Goal: Communication & Community: Answer question/provide support

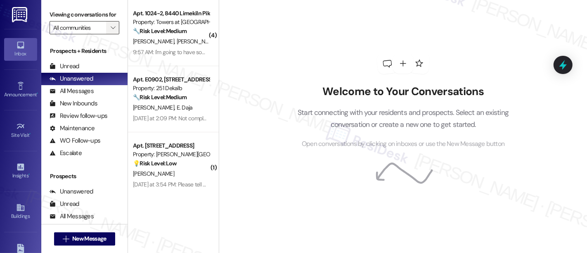
click at [114, 32] on button "" at bounding box center [112, 27] width 13 height 13
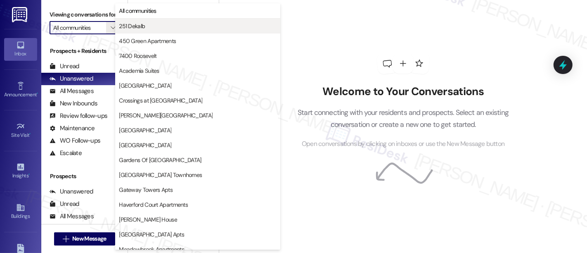
click at [140, 29] on span "251 Dekalb" at bounding box center [132, 26] width 26 height 8
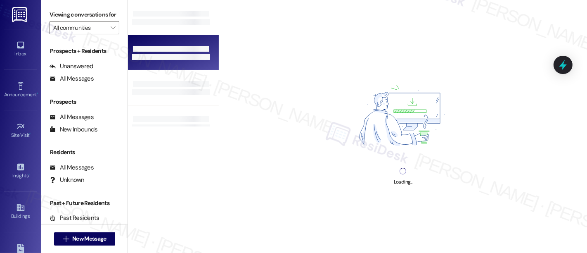
type input "251 Dekalb"
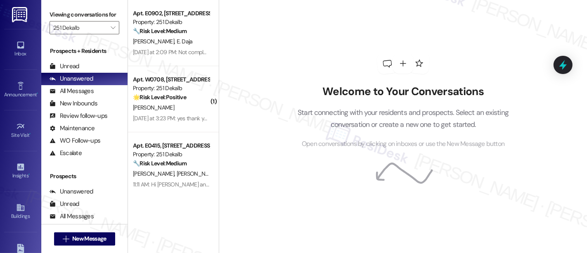
scroll to position [4, 0]
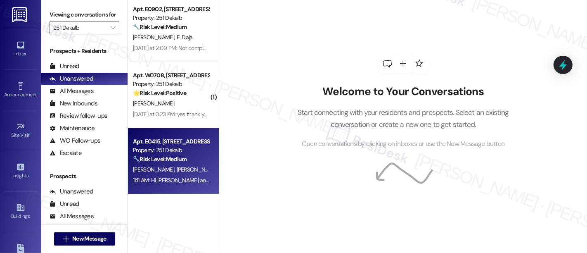
click at [177, 172] on span "[PERSON_NAME]" at bounding box center [197, 169] width 41 height 7
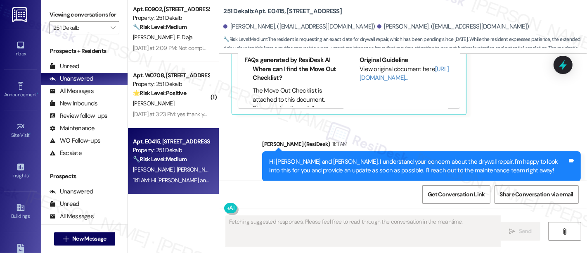
scroll to position [1937, 0]
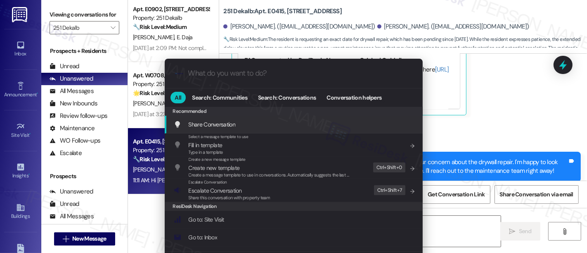
type textarea "Hi {{first_name}}, I"
type input "e"
type textarea "Hi {{first_name}}, I understand"
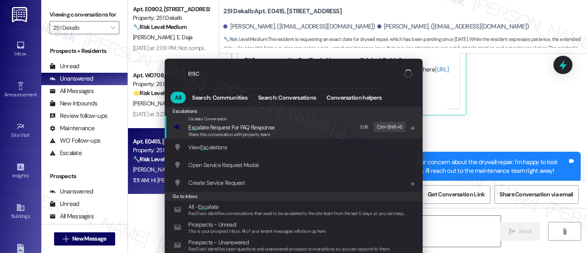
type input "esca"
type textarea "Hi {{first_name}}, I understand your"
type input "escal"
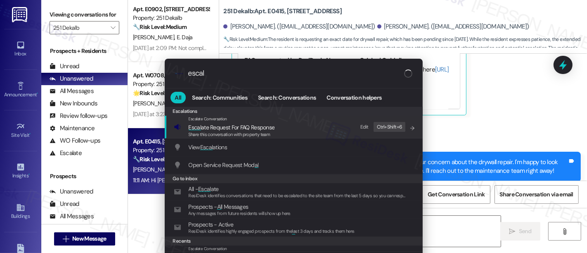
type textarea "Hi {{first_name}}, I understand your"
type input "escala"
type textarea "Hi {{first_name}}, I understand your frustration"
type input "escalat"
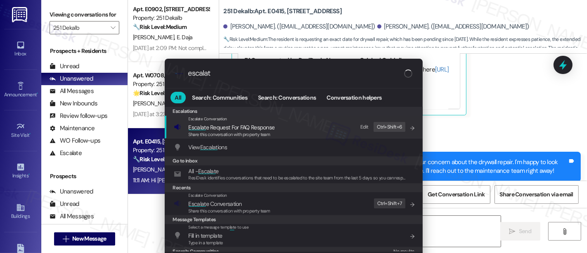
type textarea "Hi {{first_name}}, I understand your frustration about"
type input "escalate"
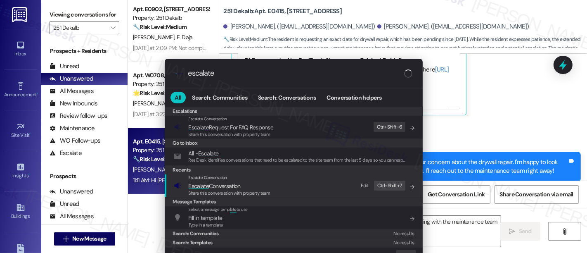
type textarea "Hi {{first_name}}, I understand your frustration about the drywall repair. I'm …"
type input "escalate"
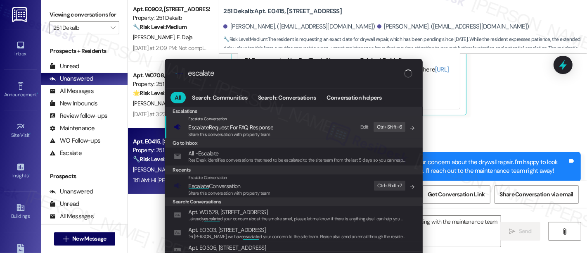
click at [248, 184] on span "Escalate Conversation" at bounding box center [230, 185] width 82 height 9
type textarea "Hi {{first_name}}, I understand your frustration about the drywall repair. I'm …"
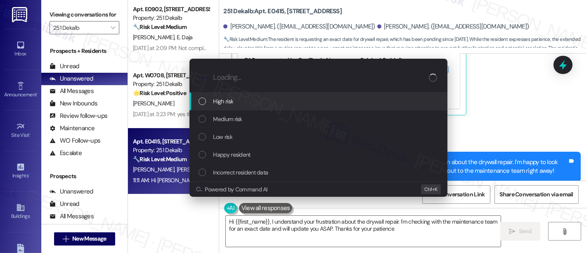
type textarea "Hi {{first_name}}, I understand your frustration about the drywall repair. I'm …"
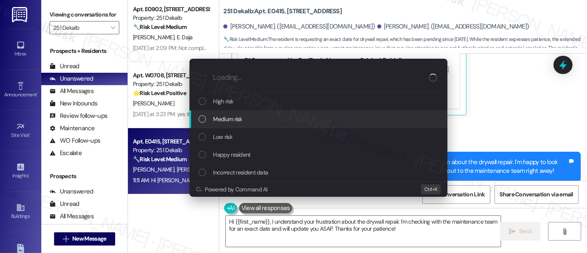
click at [248, 115] on div "Medium risk" at bounding box center [320, 118] width 242 height 9
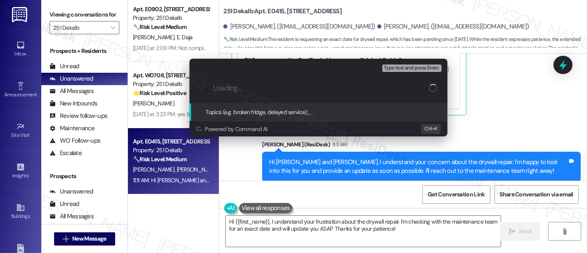
paste input "Follow Up On Drywall Repair Pending Since May 2025"
type input "Follow Up On Drywall Repair Pending Since May 2025"
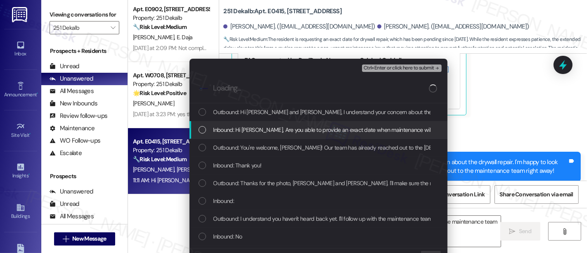
click at [256, 130] on span "Inbound: Hi Emily, Are you able to provide an exact date when maintenance will …" at bounding box center [591, 129] width 757 height 9
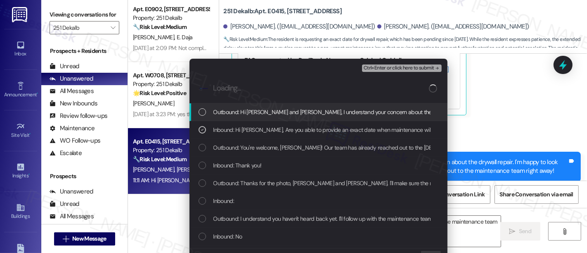
click at [420, 69] on span "Ctrl+Enter or click here to submit" at bounding box center [399, 68] width 71 height 6
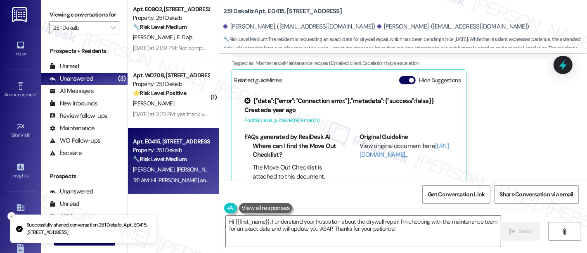
scroll to position [1858, 0]
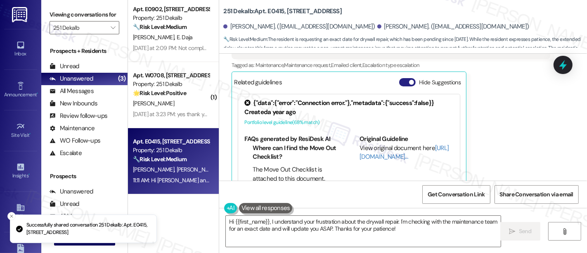
click at [399, 78] on button "Hide Suggestions" at bounding box center [407, 82] width 17 height 8
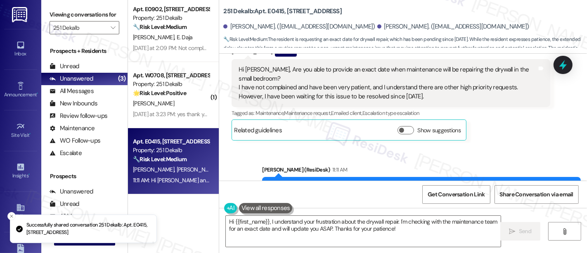
scroll to position [1790, 0]
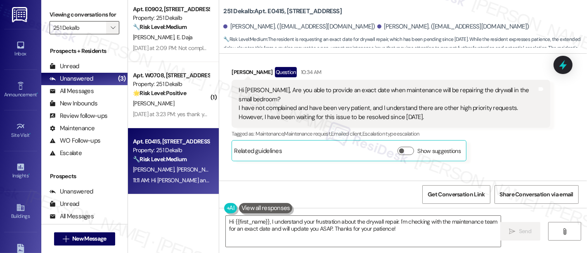
click at [111, 31] on icon "" at bounding box center [113, 27] width 5 height 7
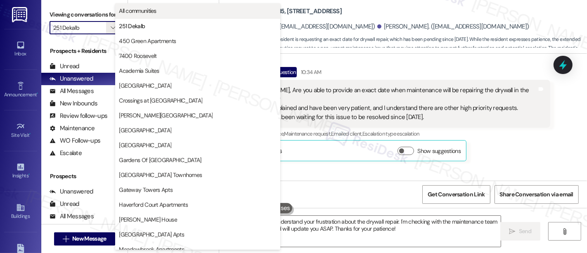
click at [132, 9] on span "All communities" at bounding box center [138, 11] width 38 height 8
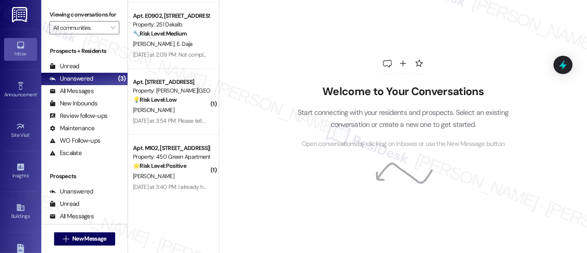
scroll to position [65, 0]
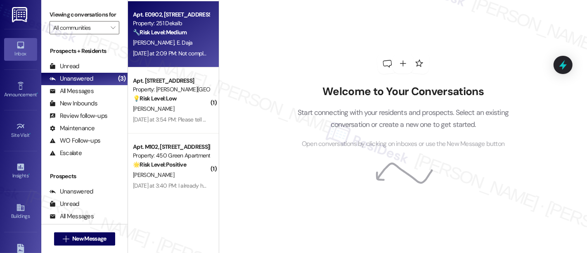
click at [177, 44] on span "E. Daja" at bounding box center [185, 42] width 16 height 7
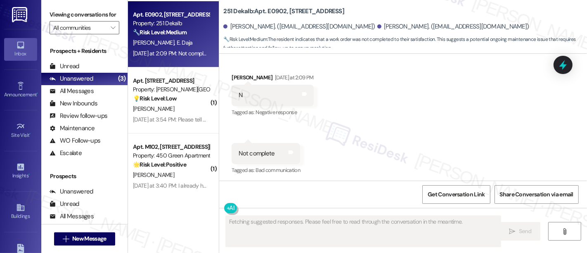
scroll to position [851, 0]
click at [350, 89] on div "Received via SMS Emily Overholt Yesterday at 2:09 PM N Tags and notes Tagged as…" at bounding box center [403, 117] width 368 height 128
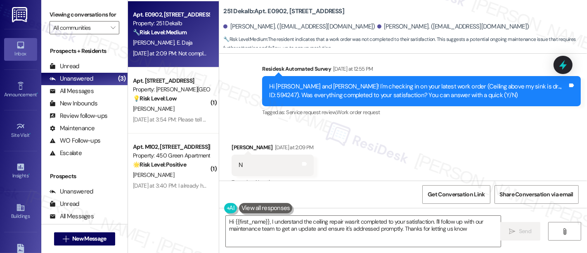
type textarea "Hi {{first_name}}, I understand the ceiling repair wasn't completed to your sat…"
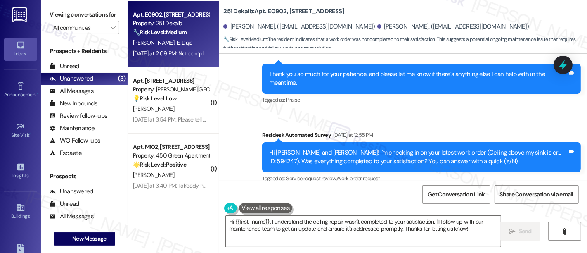
scroll to position [709, 0]
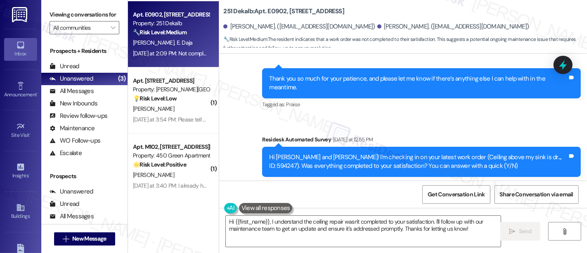
click at [512, 155] on div "Hi Eraldo and Emily! I'm checking in on your latest work order (Ceiling above m…" at bounding box center [418, 162] width 299 height 18
copy div "594247"
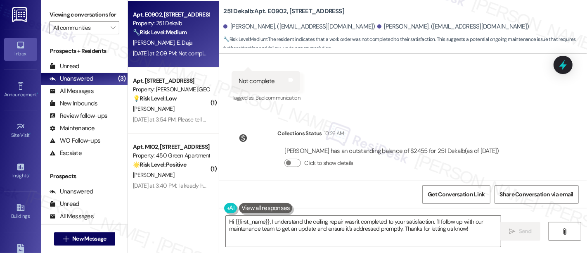
scroll to position [927, 0]
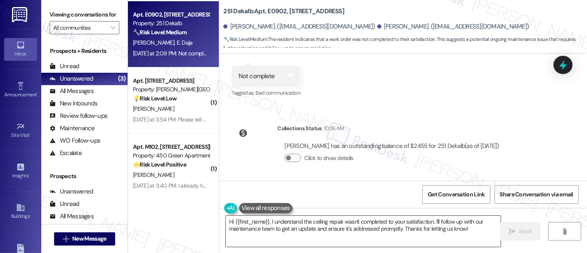
click at [356, 219] on textarea "Hi {{first_name}}, I understand the ceiling repair wasn't completed to your sat…" at bounding box center [363, 231] width 275 height 31
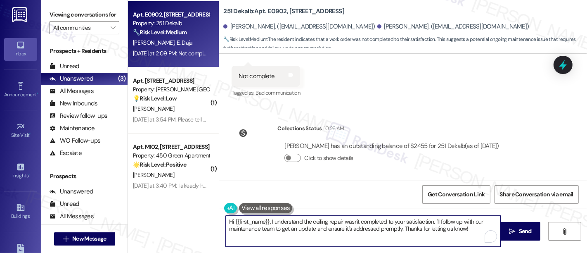
click at [292, 229] on textarea "Hi {{first_name}}, I understand the ceiling repair wasn't completed to your sat…" at bounding box center [363, 231] width 275 height 31
click at [342, 229] on textarea "Hi {{first_name}}, I understand the ceiling repair wasn't completed to your sat…" at bounding box center [363, 231] width 275 height 31
click at [390, 223] on textarea "Hi {{first_name}}, I understand the ceiling repair wasn't completed to your sat…" at bounding box center [363, 231] width 275 height 31
click at [423, 237] on textarea "Hi {{first_name}}, I understand the ceiling repair wasn't completed to your sat…" at bounding box center [363, 231] width 275 height 31
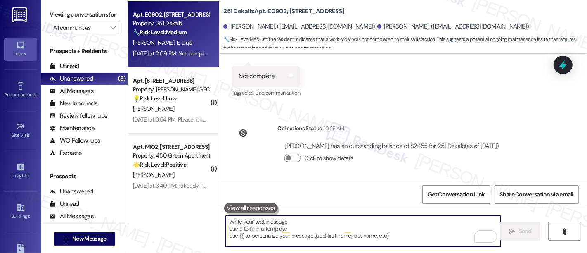
scroll to position [0, 0]
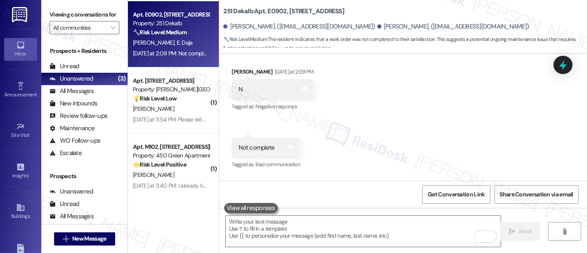
click at [497, 99] on div "Received via SMS Emily Overholt Yesterday at 2:09 PM N Tags and notes Tagged as…" at bounding box center [403, 113] width 368 height 128
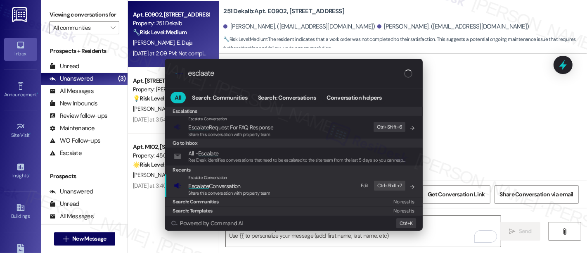
type input "esclaate"
click at [214, 192] on span "Share this conversation with property team" at bounding box center [230, 193] width 82 height 6
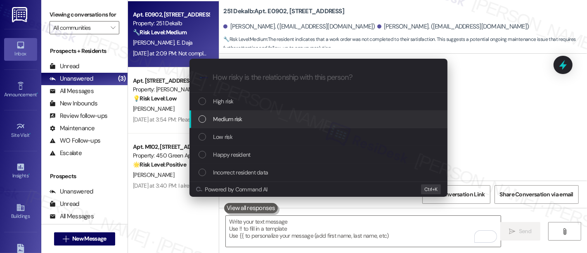
click at [237, 120] on span "Medium risk" at bounding box center [227, 118] width 29 height 9
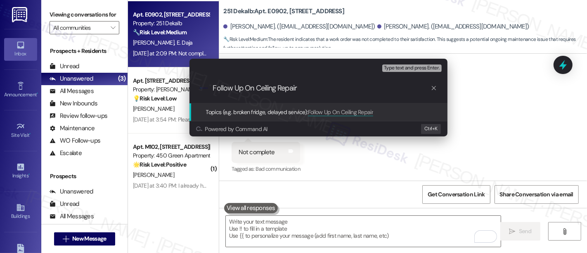
click at [277, 88] on input "Follow Up On Ceiling Repair" at bounding box center [322, 88] width 218 height 9
type input "Follow Up On Ceiling Leak Repair"
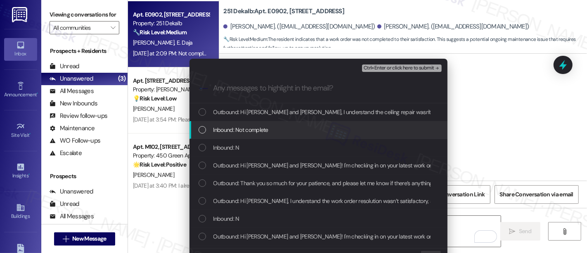
click at [256, 133] on span "Inbound: Not complete" at bounding box center [240, 129] width 55 height 9
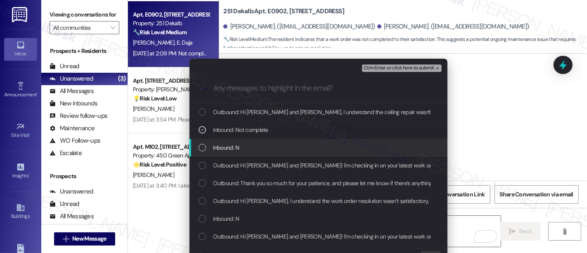
click at [247, 143] on div "Inbound: N" at bounding box center [320, 147] width 242 height 9
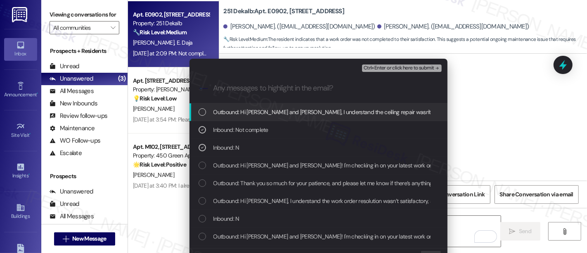
click at [401, 63] on div "Ctrl+Enter or click here to submit" at bounding box center [402, 68] width 81 height 11
click at [403, 69] on span "Ctrl+Enter or click here to submit" at bounding box center [399, 68] width 71 height 6
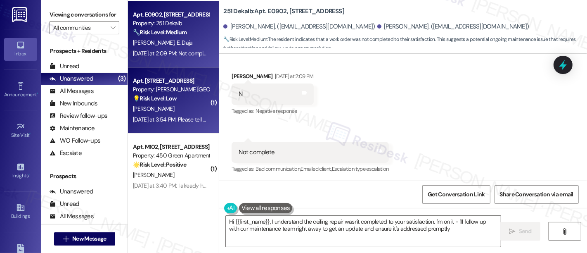
type textarea "Hi {{first_name}}, I understand the ceiling repair wasn't completed to your sat…"
click at [168, 95] on strong "💡 Risk Level: Low" at bounding box center [155, 98] width 44 height 7
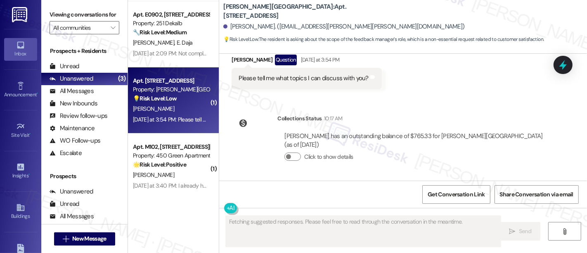
scroll to position [299, 0]
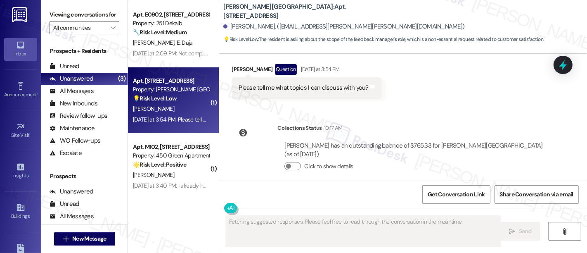
click at [458, 81] on div "Received via SMS Olesia Lukachko Question Yesterday at 3:54 PM Please tell me w…" at bounding box center [403, 74] width 368 height 59
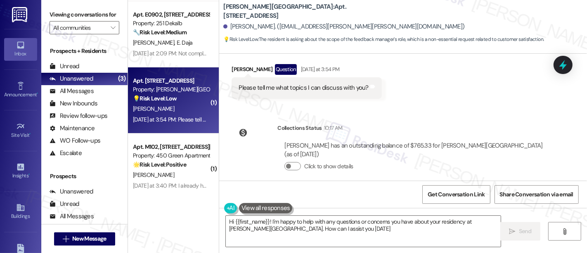
type textarea "Hi {{first_name}}! I'm happy to help with any questions or concerns you have ab…"
click at [464, 110] on div "Lease started Sep 14, 2025 at 8:00 PM Survey, sent via SMS Residesk Automated S…" at bounding box center [403, 117] width 368 height 127
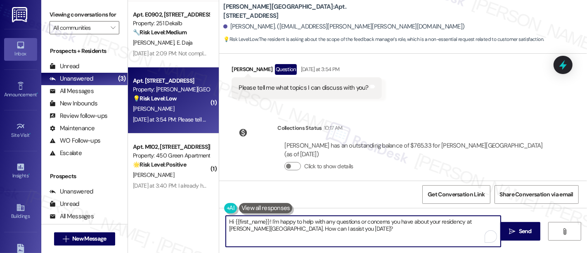
click at [374, 232] on textarea "Hi {{first_name}}! I'm happy to help with any questions or concerns you have ab…" at bounding box center [363, 231] width 275 height 31
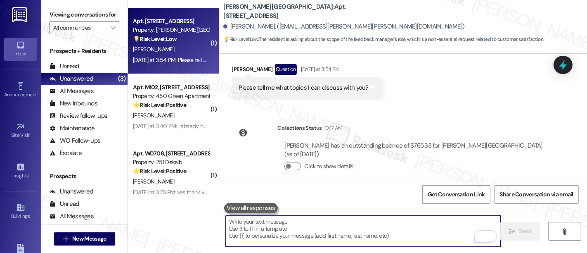
scroll to position [131, 0]
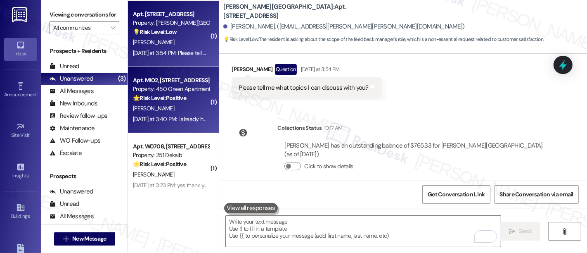
click at [173, 105] on div "[PERSON_NAME]" at bounding box center [171, 108] width 78 height 10
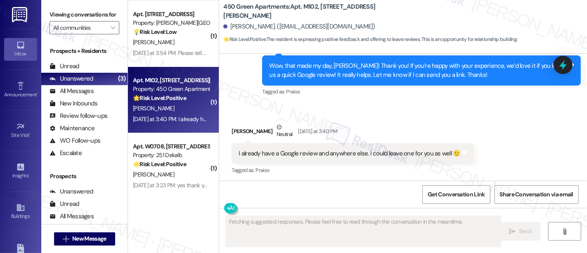
scroll to position [631, 0]
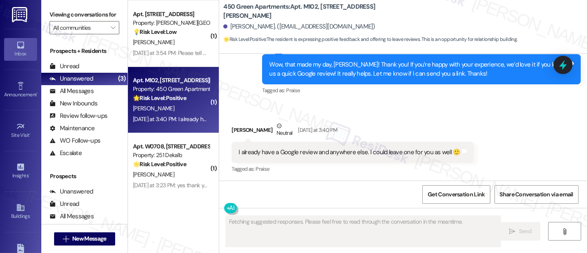
click at [424, 121] on div "Madeline Brown Neutral Yesterday at 3:40 PM" at bounding box center [353, 131] width 242 height 20
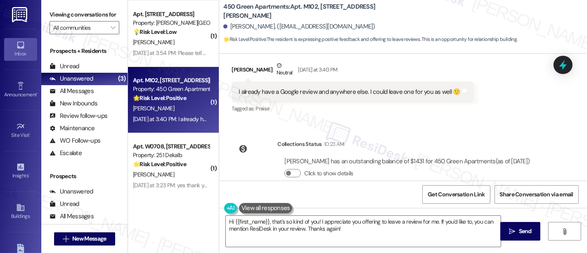
scroll to position [707, 0]
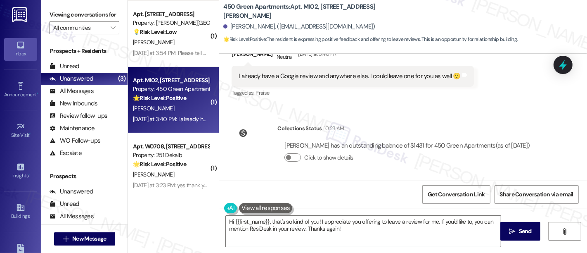
click at [375, 118] on div "Collections Status 10:23 AM Madeline Brown has an outstanding balance of $1431 …" at bounding box center [384, 150] width 318 height 64
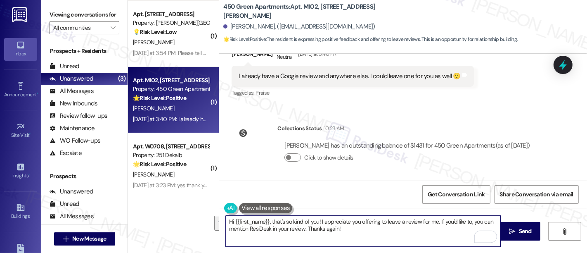
drag, startPoint x: 317, startPoint y: 221, endPoint x: 348, endPoint y: 234, distance: 34.1
click at [348, 234] on textarea "Hi {{first_name}}, that's so kind of you! I appreciate you offering to leave a …" at bounding box center [363, 231] width 275 height 31
paste textarea "Awesome! Here's the link: {{google_review_link}}. Please let me know when you'r…"
drag, startPoint x: 317, startPoint y: 222, endPoint x: 342, endPoint y: 221, distance: 24.8
click at [342, 221] on textarea "Hi {{first_name}}, that's so kind of you! Awesome! Here's the link: {{google_re…" at bounding box center [363, 231] width 275 height 31
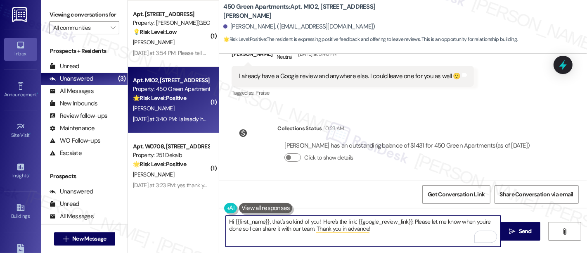
type textarea "Hi {{first_name}}, that's so kind of you! Here's the link: {{google_review_link…"
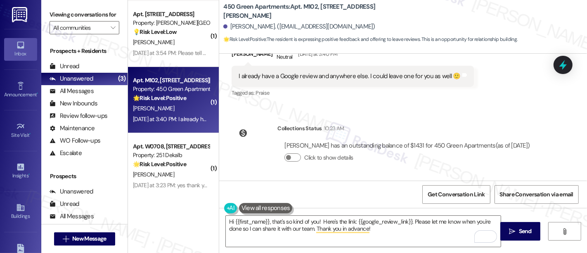
click at [334, 184] on div "Get Conversation Link Share Conversation via email" at bounding box center [403, 193] width 368 height 27
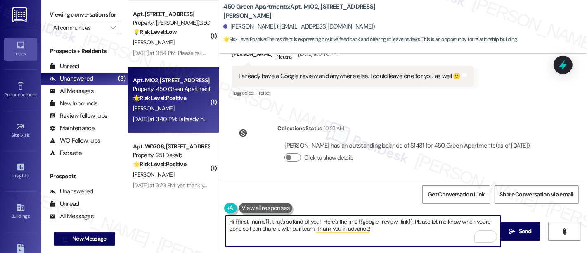
click at [422, 220] on textarea "Hi {{first_name}}, that's so kind of you! Here's the link: {{google_review_link…" at bounding box center [363, 231] width 275 height 31
click at [417, 230] on textarea "Hi {{first_name}}, that's so kind of you! Here's the link: {{google_review_link…" at bounding box center [363, 231] width 275 height 31
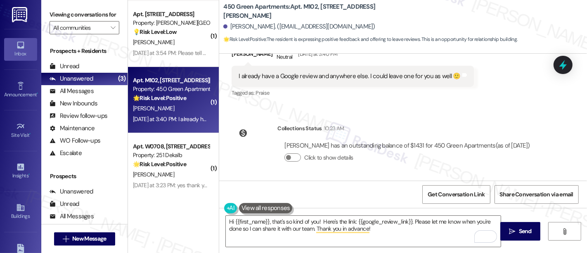
click at [511, 240] on div "Hi {{first_name}}, that's so kind of you! Here's the link: {{google_review_link…" at bounding box center [403, 239] width 368 height 62
click at [517, 235] on span "Send" at bounding box center [525, 231] width 16 height 9
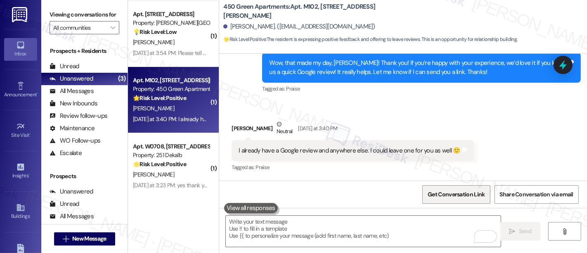
scroll to position [631, 0]
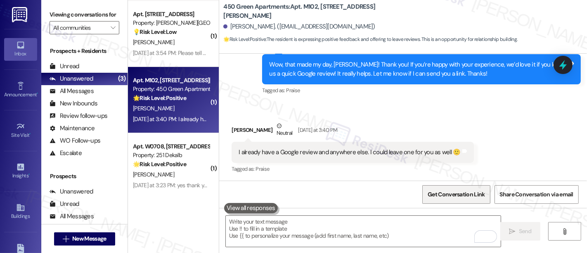
click at [453, 194] on span "Get Conversation Link" at bounding box center [456, 194] width 57 height 9
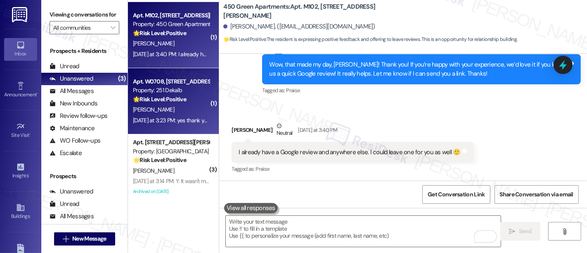
scroll to position [198, 0]
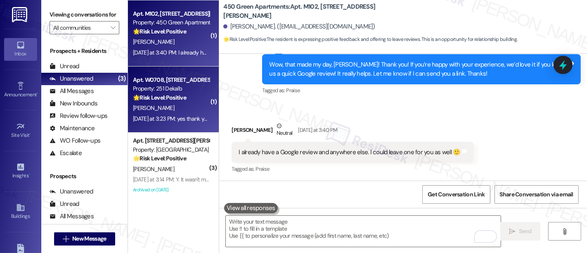
click at [162, 100] on strong "🌟 Risk Level: Positive" at bounding box center [159, 97] width 53 height 7
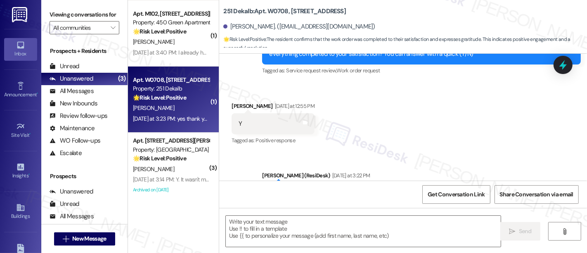
type textarea "Fetching suggested responses. Please feel free to read through the conversation…"
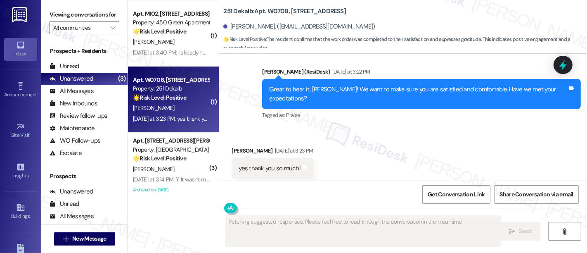
scroll to position [303, 0]
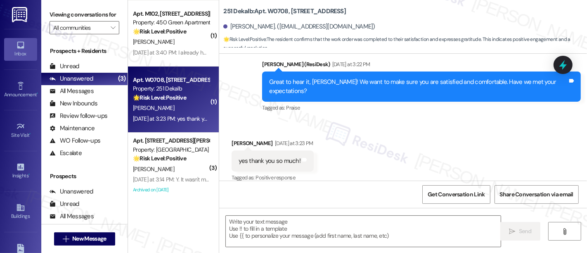
click at [373, 127] on div "Received via SMS Meiwei Zhang Yesterday at 3:23 PM yes thank you so much! Tags …" at bounding box center [403, 155] width 368 height 70
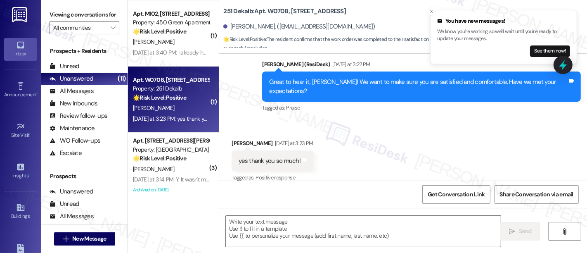
click at [515, 126] on div "Received via SMS Meiwei Zhang Yesterday at 3:23 PM yes thank you so much! Tags …" at bounding box center [403, 155] width 368 height 70
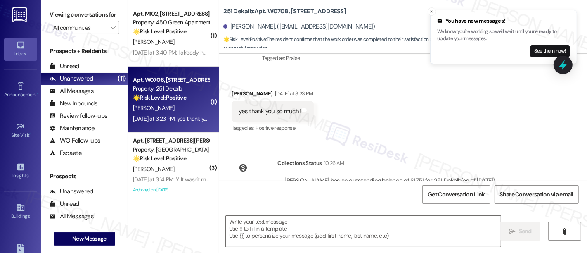
scroll to position [357, 0]
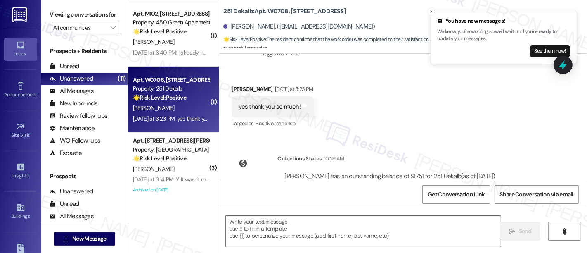
click at [372, 114] on div "Received via SMS Meiwei Zhang Yesterday at 3:23 PM yes thank you so much! Tags …" at bounding box center [403, 101] width 368 height 70
click at [305, 221] on textarea at bounding box center [363, 231] width 275 height 31
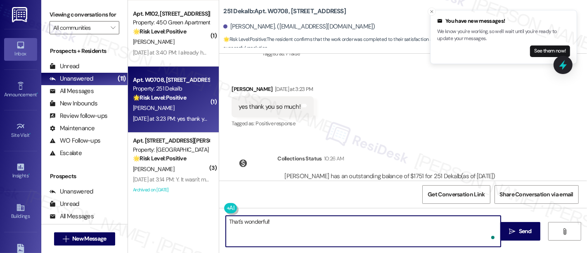
paste textarea "If you’re happy with your experience, we’d love it if you left us a quick Googl…"
type textarea "That's wonderful! If you’re happy with your experience, we’d love it if you lef…"
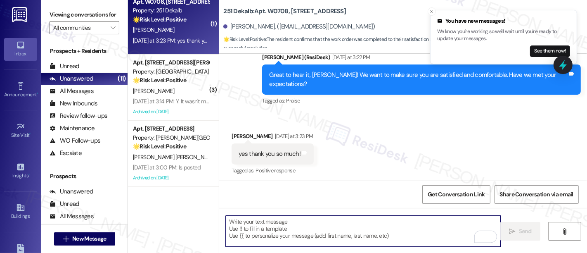
scroll to position [303, 0]
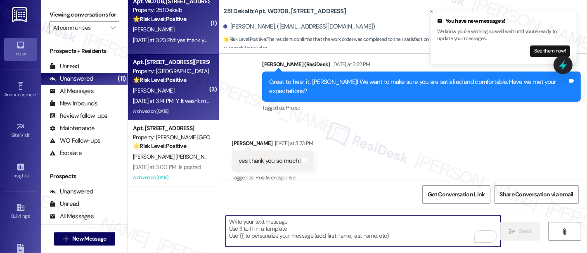
click at [161, 79] on strong "🌟 Risk Level: Positive" at bounding box center [159, 79] width 53 height 7
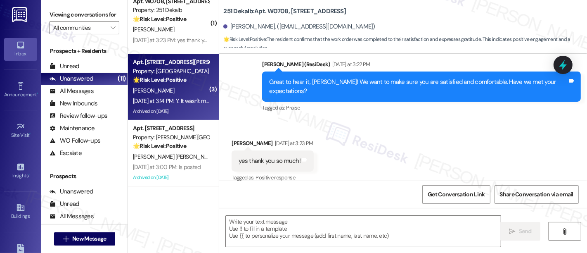
type textarea "Fetching suggested responses. Please feel free to read through the conversation…"
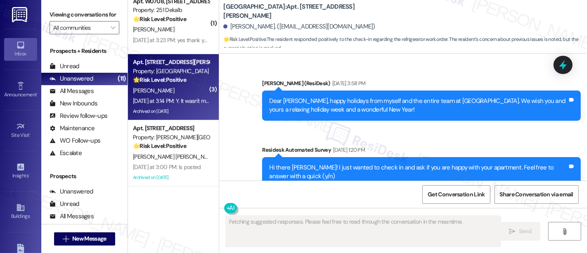
scroll to position [13720, 0]
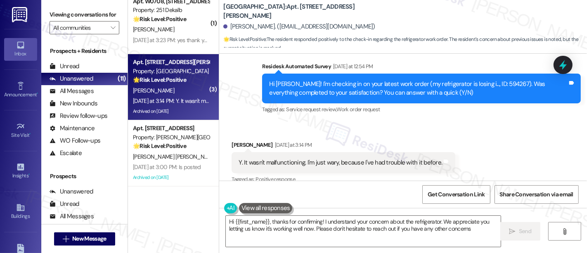
type textarea "Hi {{first_name}}, thanks for confirming! I understand your concern about the r…"
click at [527, 204] on div "Collections Status 10:08 AM Diane Castner has an outstanding balance of $1468 f…" at bounding box center [382, 236] width 314 height 64
click at [372, 106] on div "Announcement, sent via SMS Emily (ResiDesk) Dec 23, 2022 at 3:58 PM Dear Diane,…" at bounding box center [403, 117] width 368 height 127
click at [428, 112] on div "Announcement, sent via SMS Emily (ResiDesk) Dec 23, 2022 at 3:58 PM Dear Diane,…" at bounding box center [403, 117] width 368 height 127
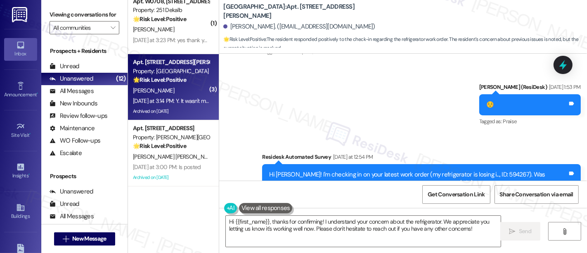
scroll to position [13628, 0]
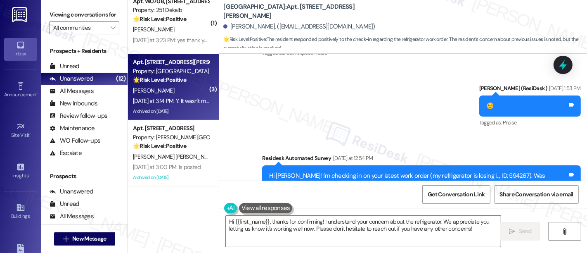
click at [474, 171] on div "Hi Diane! I'm checking in on your latest work order (my refrigerator is losing …" at bounding box center [418, 180] width 299 height 18
copy div "594267"
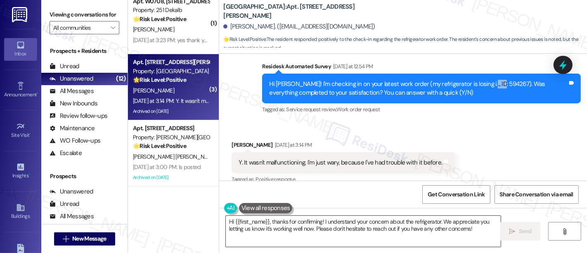
click at [417, 234] on textarea "Hi {{first_name}}, thanks for confirming! I understand your concern about the r…" at bounding box center [363, 231] width 275 height 31
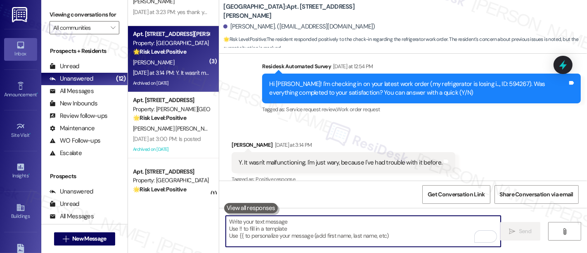
scroll to position [13644, 0]
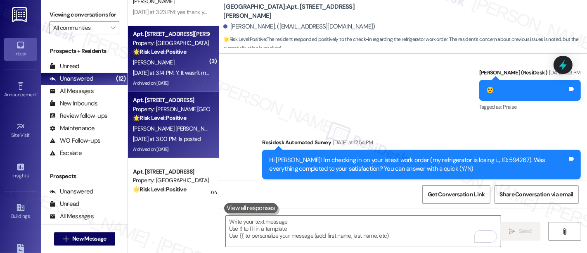
click at [187, 120] on div "🌟 Risk Level: Positive The resident confirmed they posted the Google review. Th…" at bounding box center [171, 118] width 76 height 9
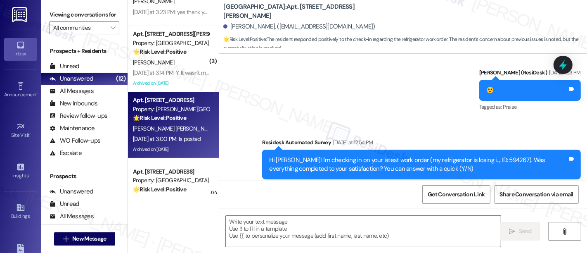
type textarea "Fetching suggested responses. Please feel free to read through the conversation…"
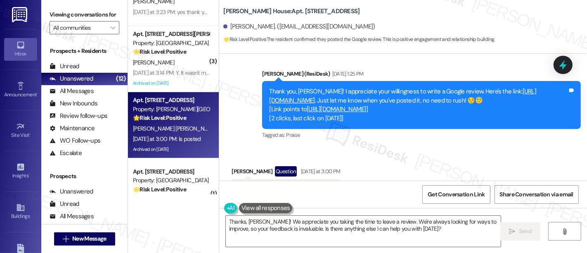
scroll to position [8038, 0]
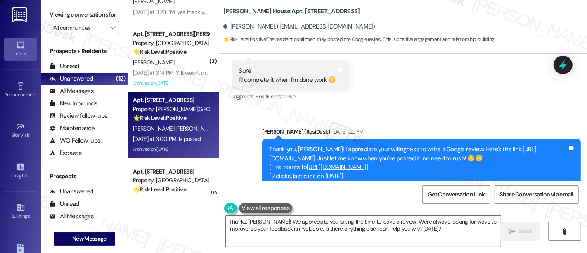
click at [362, 145] on link "https://www.theresidesk.com/links/review-pbEQT9Sh7" at bounding box center [402, 153] width 267 height 17
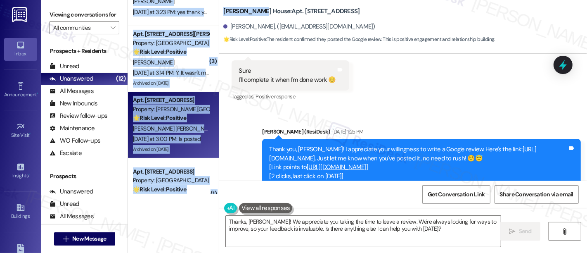
drag, startPoint x: 256, startPoint y: 13, endPoint x: 213, endPoint y: 12, distance: 43.0
click at [213, 12] on div "( 1 ) Apt. 18, 22 Township Line Rd Property: Elkins Park Terrace 💡 Risk Level: …" at bounding box center [357, 126] width 459 height 253
click at [223, 12] on b "Joshua House: Apt. D0108, 2607 Welsh Rd" at bounding box center [291, 11] width 136 height 9
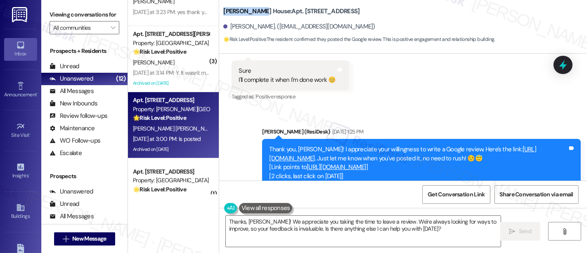
drag, startPoint x: 218, startPoint y: 11, endPoint x: 257, endPoint y: 12, distance: 38.4
click at [257, 12] on div "Joshua House: Apt. D0108, 2607 Welsh Rd Pamela Tavarez Flores. (pamela_tavarez0…" at bounding box center [403, 23] width 368 height 42
copy b "Joshua House"
click at [465, 191] on span "Get Conversation Link" at bounding box center [456, 194] width 57 height 9
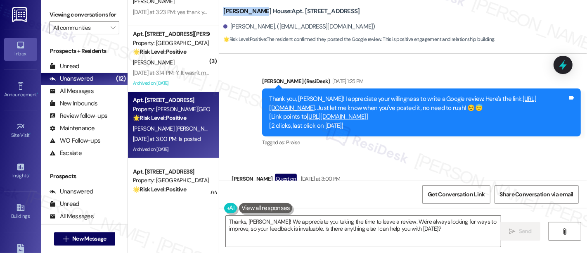
scroll to position [8067, 0]
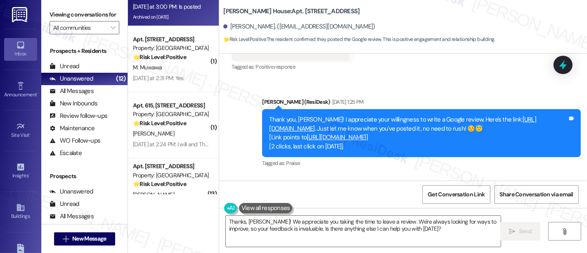
click at [492, 176] on div "Received via SMS Pamela Tavarez Flores Question Yesterday at 3:00 PM Is posted …" at bounding box center [403, 205] width 368 height 59
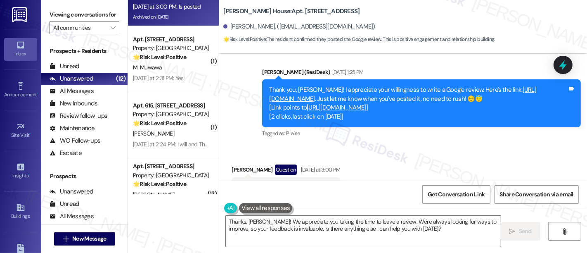
scroll to position [8083, 0]
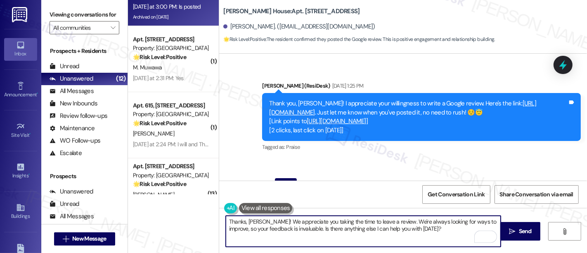
drag, startPoint x: 416, startPoint y: 232, endPoint x: 292, endPoint y: 227, distance: 124.8
click at [292, 227] on textarea "Thanks, Pamela! We appreciate you taking the time to leave a review. We're alwa…" at bounding box center [363, 231] width 275 height 31
type textarea "Thanks, Pamela! We appreciate you taking the time to leave a review. We're alwa…"
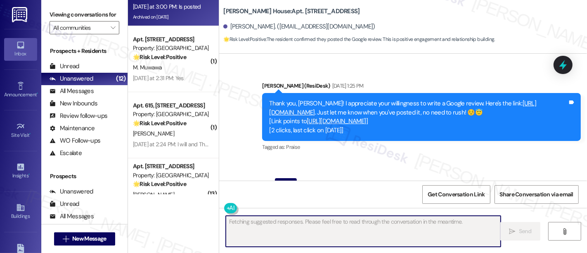
scroll to position [0, 0]
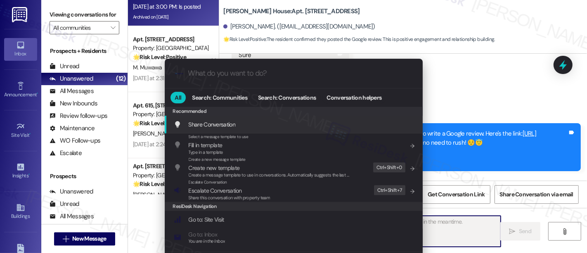
type textarea "Updating..."
type input "no"
type textarea "Hi"
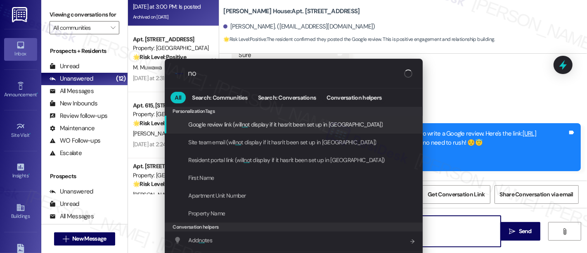
type input "not"
type textarea "Hi {{first_name}},"
type input "note"
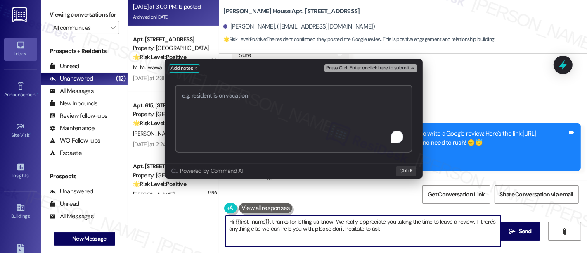
type textarea "Hi {{first_name}}, thanks for letting us know! We really appreciate you taking …"
type textarea "GOOGLE REVIEW DONE [DATE]"
drag, startPoint x: 409, startPoint y: 66, endPoint x: 403, endPoint y: 69, distance: 6.3
click at [408, 67] on button "Press Ctrl+Enter or click here to submit" at bounding box center [371, 67] width 92 height 7
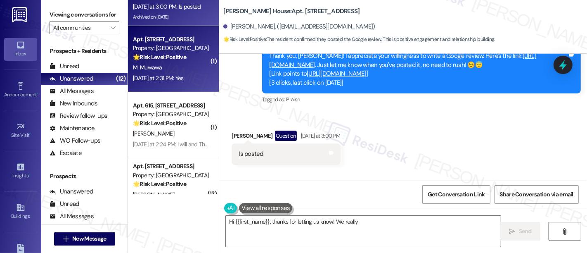
scroll to position [8053, 0]
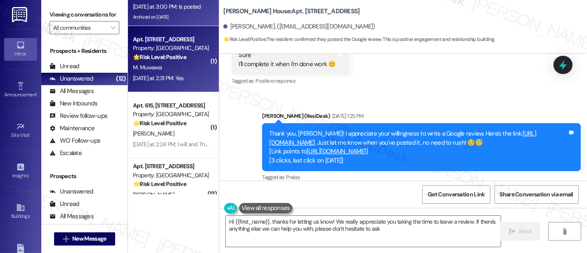
type textarea "Hi {{first_name}}, thanks for letting us know! We really appreciate you taking …"
click at [158, 63] on div "M. Muwawa" at bounding box center [171, 67] width 78 height 10
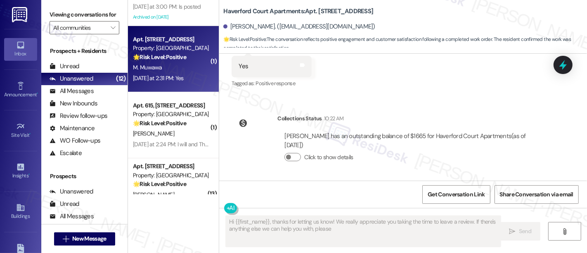
scroll to position [309, 0]
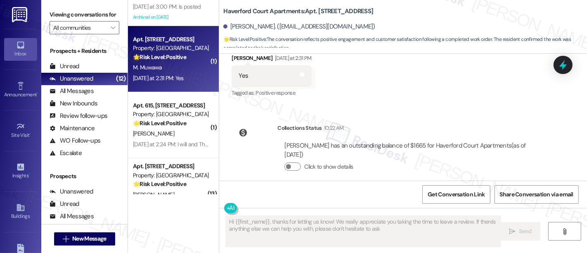
type textarea "Hi {{first_name}}, thanks for letting us know! We really appreciate you taking …"
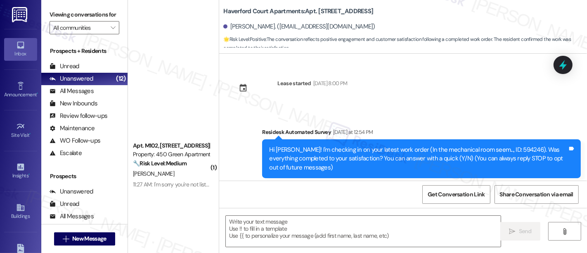
scroll to position [309, 0]
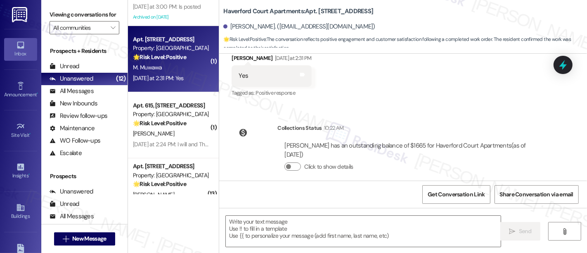
click at [394, 100] on div "Lease started Jun 20, 2025 at 8:00 PM Survey, sent via SMS Residesk Automated S…" at bounding box center [403, 117] width 368 height 127
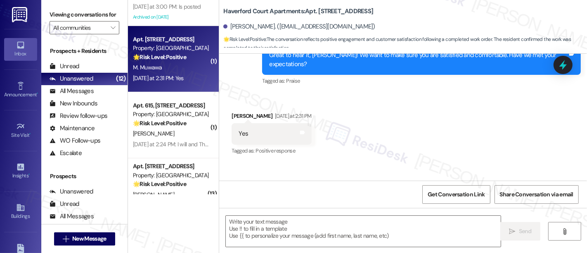
scroll to position [263, 0]
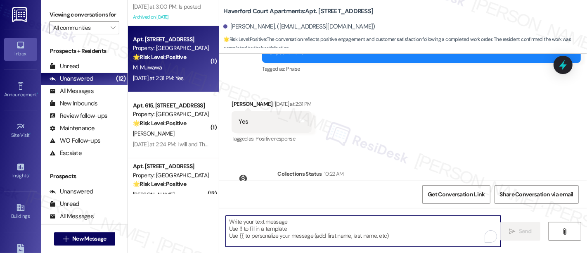
drag, startPoint x: 322, startPoint y: 223, endPoint x: 319, endPoint y: 219, distance: 5.6
click at [321, 223] on textarea "To enrich screen reader interactions, please activate Accessibility in Grammarl…" at bounding box center [363, 231] width 275 height 31
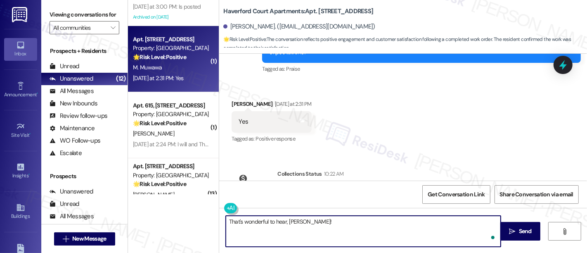
paste textarea "If you’re happy with your experience, we’d love it if you left us a quick Googl…"
type textarea "That's wonderful to hear, Mike! If you’re happy with your experience, we’d love…"
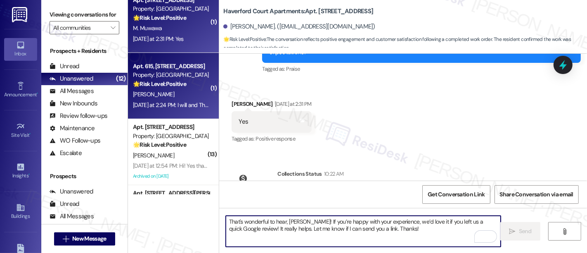
scroll to position [345, 0]
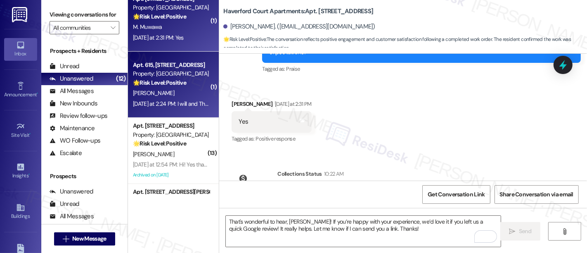
click at [174, 99] on div "Yesterday at 2:24 PM: I will and Thank you again. Yesterday at 2:24 PM: I will …" at bounding box center [171, 104] width 78 height 10
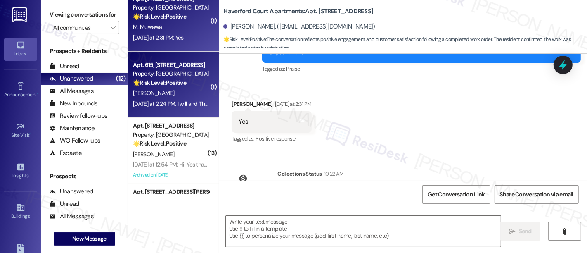
type textarea "Fetching suggested responses. Please feel free to read through the conversation…"
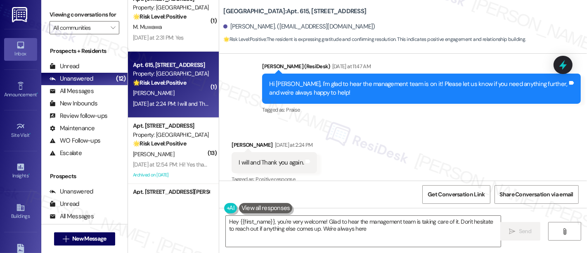
scroll to position [469, 0]
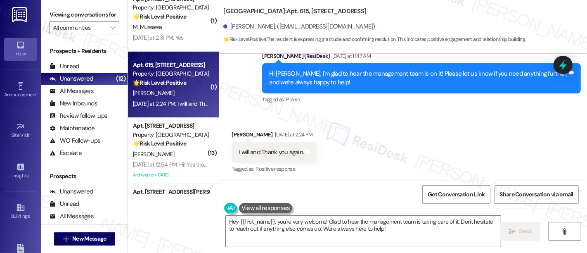
click at [400, 134] on div "Received via SMS Leonard Mcleod Yesterday at 2:24 PM I will and Thank you again…" at bounding box center [403, 146] width 368 height 70
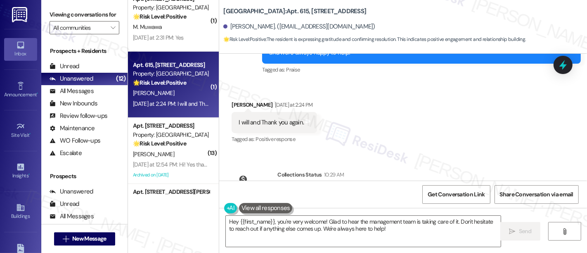
scroll to position [544, 0]
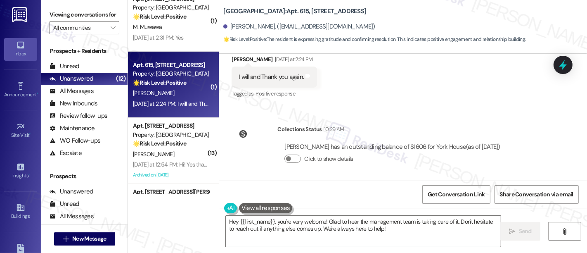
click at [465, 108] on div "Lease started Nov 30, 2024 at 7:00 PM Survey, sent via SMS Residesk Automated S…" at bounding box center [403, 117] width 368 height 127
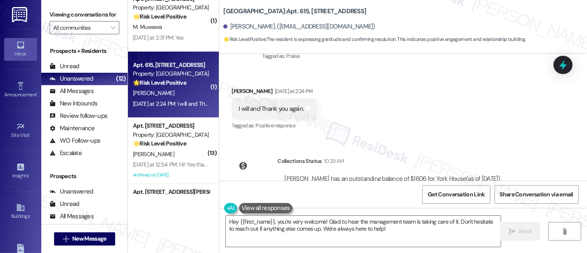
scroll to position [498, 0]
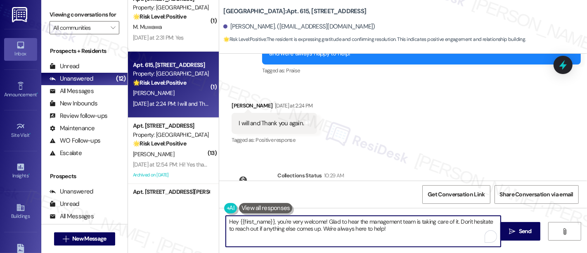
drag, startPoint x: 275, startPoint y: 222, endPoint x: 182, endPoint y: 221, distance: 93.7
click at [182, 220] on div "( 4 ) Apt. 1024-2, 8440 Limekiln Pike Property: Towers at Wyncote 🔧 Risk Level:…" at bounding box center [357, 126] width 459 height 253
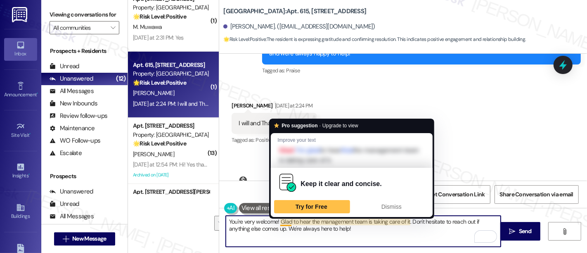
drag, startPoint x: 276, startPoint y: 220, endPoint x: 391, endPoint y: 244, distance: 117.6
click at [391, 244] on textarea "You're very welcome! Glad to hear the management team is taking care of it. Don…" at bounding box center [363, 231] width 275 height 31
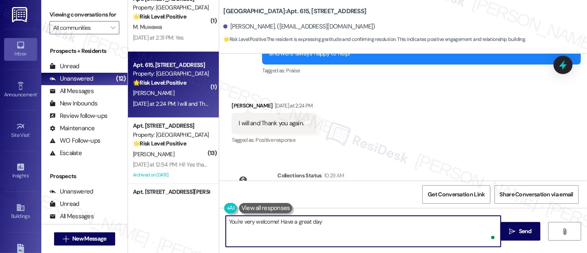
type textarea "You're very welcome! Have a great day!"
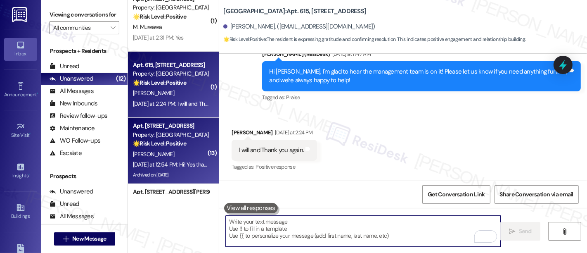
scroll to position [469, 0]
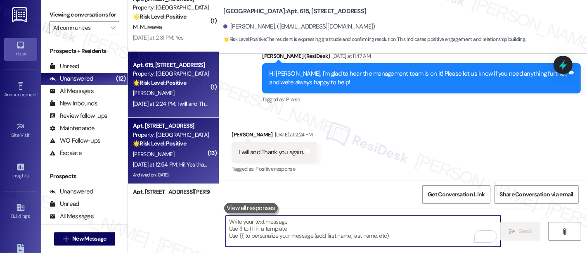
click at [186, 138] on div "Property: [GEOGRAPHIC_DATA]" at bounding box center [171, 134] width 76 height 9
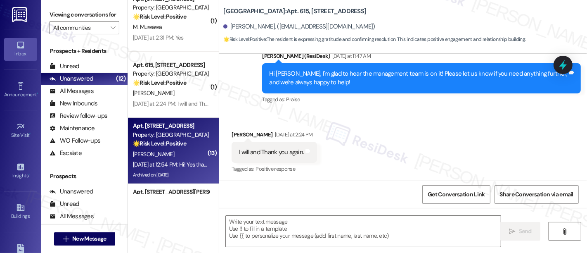
type textarea "Fetching suggested responses. Please feel free to read through the conversation…"
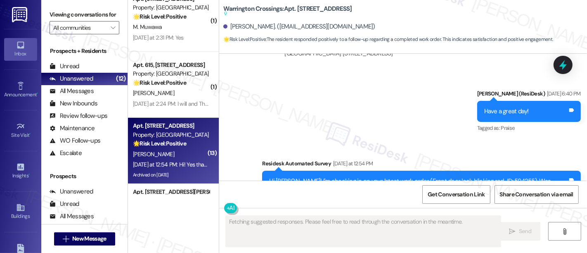
scroll to position [11223, 0]
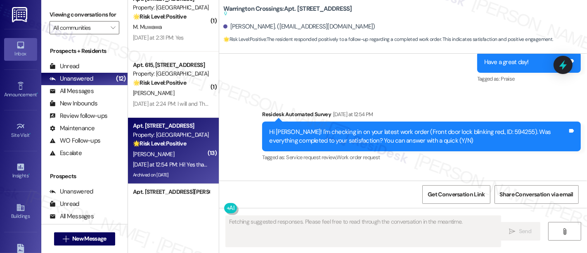
click at [409, 170] on div "Received via SMS Amber Hartman Yesterday at 12:54 PM Hi! Yes thank you kindly! …" at bounding box center [403, 205] width 368 height 70
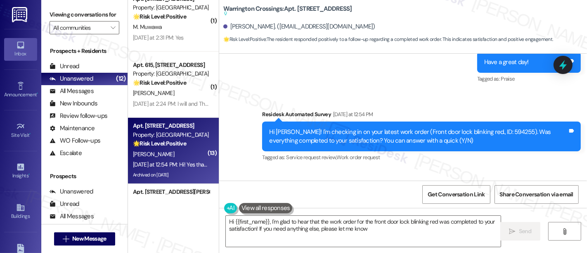
type textarea "Hi {{first_name}}, I'm glad to hear that the work order for the front door lock…"
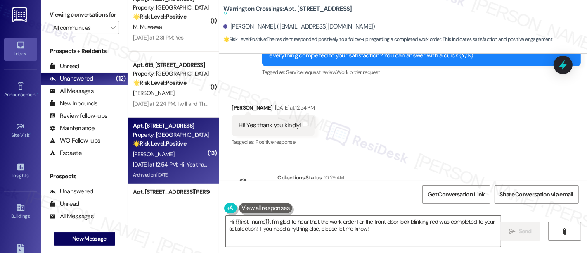
click at [372, 85] on div "Received via SMS Amber Hartman Yesterday at 12:54 PM Hi! Yes thank you kindly! …" at bounding box center [403, 120] width 368 height 70
click at [406, 218] on textarea "Hi {{first_name}}, I'm glad to hear that the work order for the front door lock…" at bounding box center [363, 231] width 275 height 31
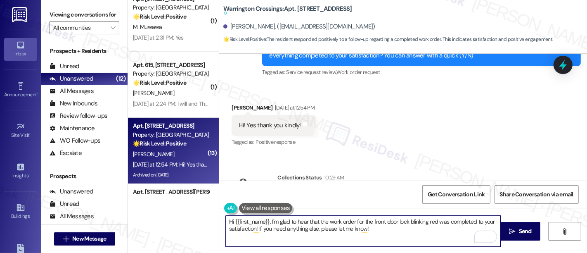
click at [259, 232] on textarea "Hi {{first_name}}, I'm glad to hear that the work order for the front door lock…" at bounding box center [363, 231] width 275 height 31
click at [380, 232] on textarea "Hi {{first_name}}, I'm glad to hear that the work order for the front door lock…" at bounding box center [363, 231] width 275 height 31
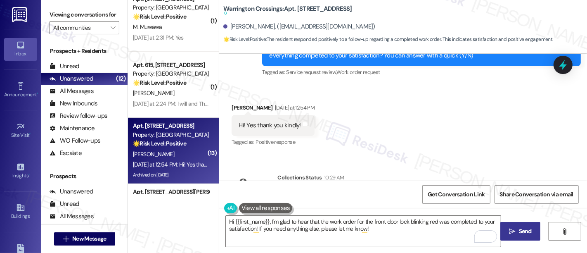
click at [513, 230] on span " Send" at bounding box center [521, 231] width 26 height 9
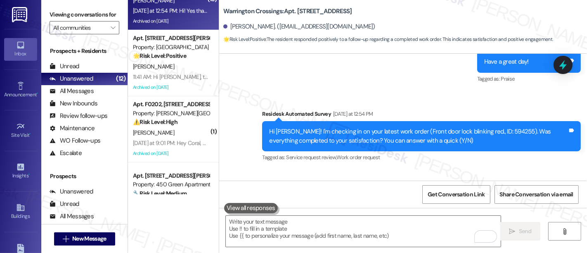
scroll to position [502, 0]
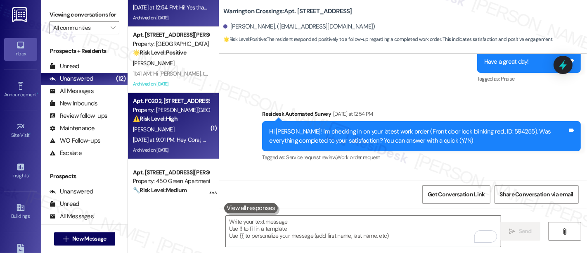
click at [185, 123] on div "Apt. F0202, 2607 Welsh Rd Property: Joshua House ⚠️ Risk Level: High The reside…" at bounding box center [171, 110] width 78 height 28
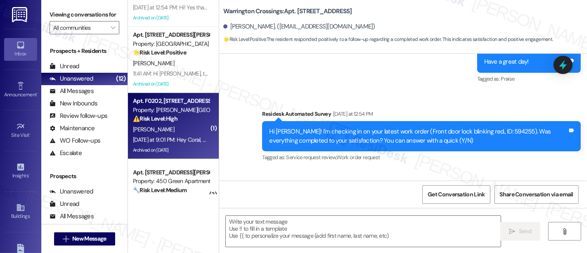
type textarea "Fetching suggested responses. Please feel free to read through the conversation…"
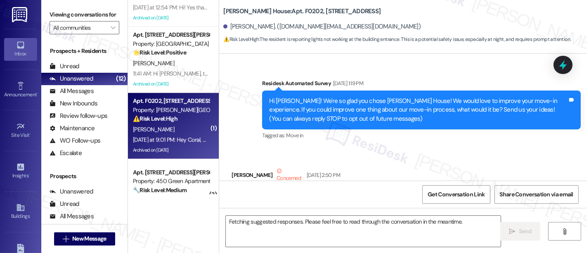
scroll to position [31973, 0]
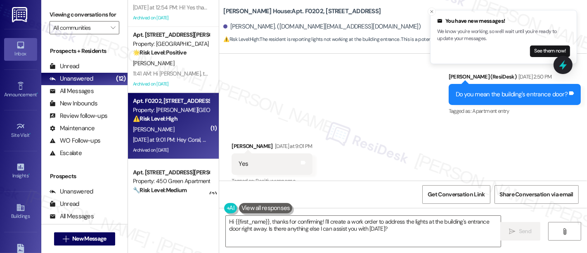
click at [360, 110] on div "Survey, sent via SMS Residesk Automated Survey Apr 21, 2023 at 1:19 PM Hi Coral…" at bounding box center [403, 117] width 368 height 127
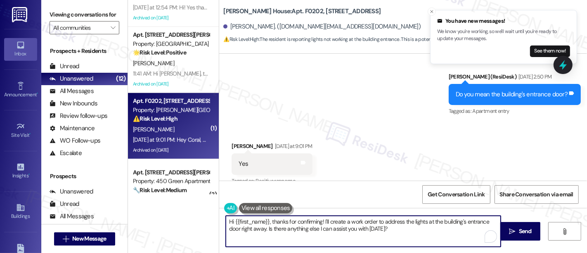
click at [326, 221] on textarea "Hi {{first_name}}, thanks for confirming! I'll create a work order to address t…" at bounding box center [363, 231] width 275 height 31
click at [372, 222] on textarea "Hi {{first_name}}, thanks for confirming! I'll create a work order to address t…" at bounding box center [363, 231] width 275 height 31
type textarea "Hi {{first_name}}, thanks for confirming! I'll notify our maintenance team to a…"
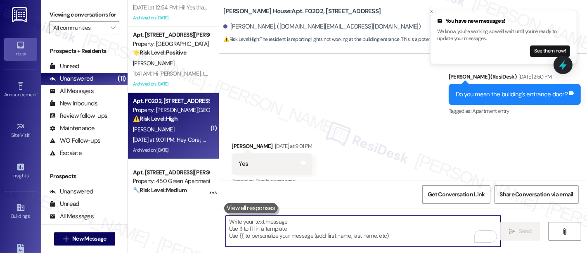
scroll to position [31819, 0]
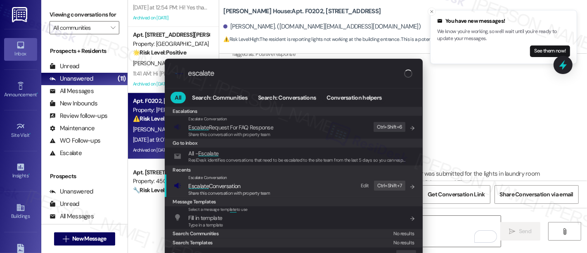
type input "escalate"
click at [230, 180] on div "Escalate Conversation" at bounding box center [230, 177] width 82 height 7
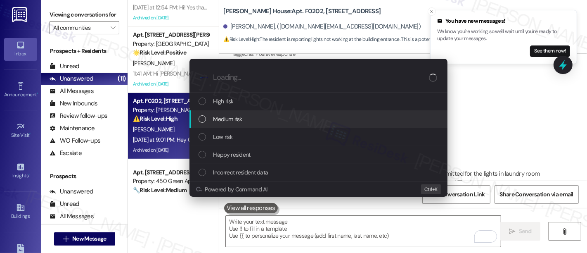
click at [237, 120] on span "Medium risk" at bounding box center [227, 118] width 29 height 9
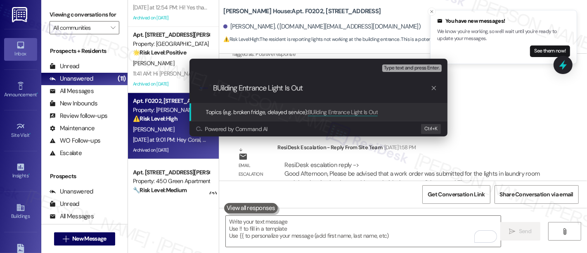
click at [216, 89] on input "BUilding Entrance Light Is Out" at bounding box center [322, 88] width 218 height 9
click at [221, 88] on input "BUilding Entrance Light Is Out" at bounding box center [322, 88] width 218 height 9
type input "Building Entrance Light Is Out"
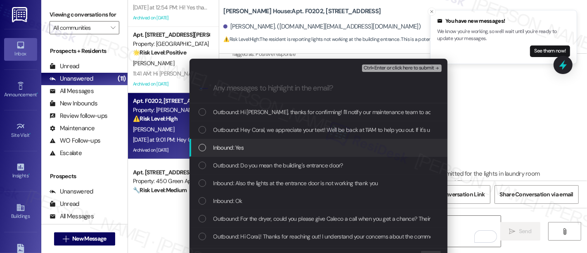
click at [224, 148] on span "Inbound: Yes" at bounding box center [228, 147] width 31 height 9
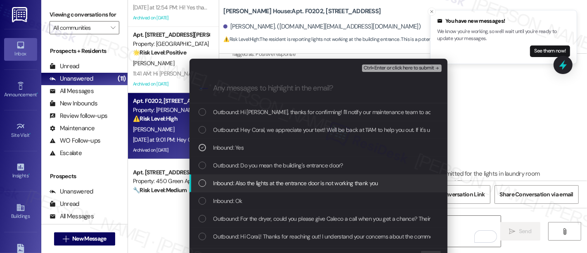
drag, startPoint x: 249, startPoint y: 187, endPoint x: 257, endPoint y: 188, distance: 7.9
click at [251, 188] on div "Inbound: Also the lights at the entrance door is not working thank you" at bounding box center [319, 183] width 258 height 18
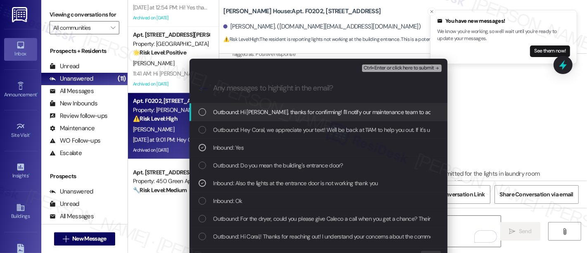
click at [385, 66] on span "Ctrl+Enter or click here to submit" at bounding box center [399, 68] width 71 height 6
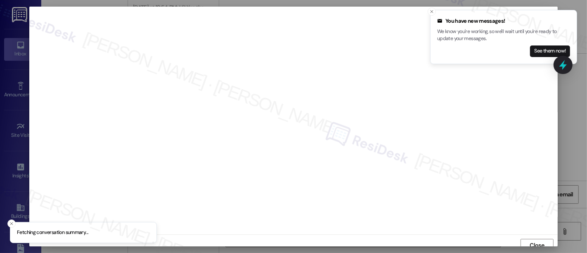
scroll to position [5, 0]
click at [429, 12] on icon "Close toast" at bounding box center [431, 11] width 5 height 5
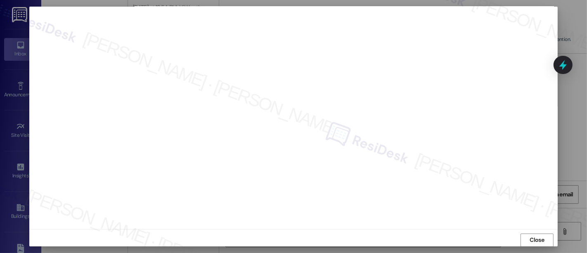
click at [545, 237] on button "Close" at bounding box center [537, 239] width 33 height 13
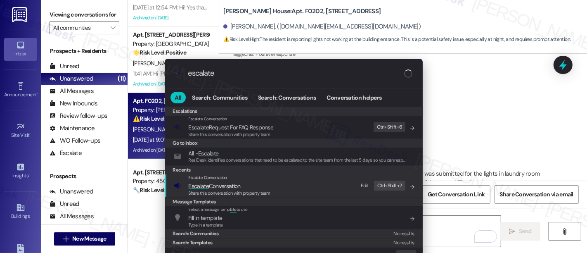
type input "escalate"
click at [249, 187] on span "Escalate Conversation" at bounding box center [230, 185] width 82 height 9
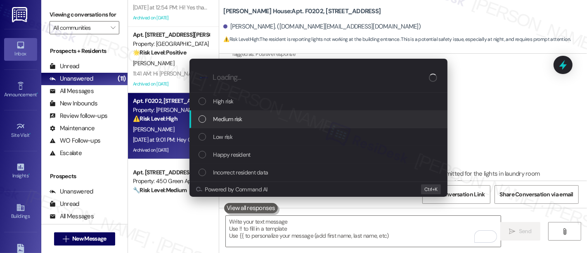
click at [244, 118] on div "Medium risk" at bounding box center [320, 118] width 242 height 9
paste input "Building Entrance Light Is Out"
type input "Building Entrance Light Is Out"
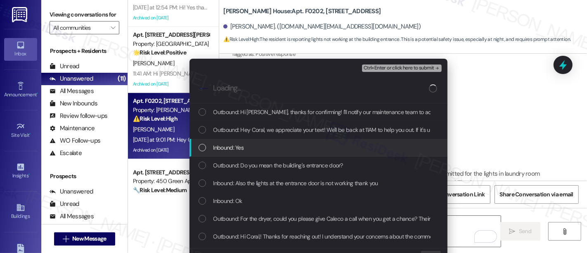
click at [232, 149] on span "Inbound: Yes" at bounding box center [228, 147] width 31 height 9
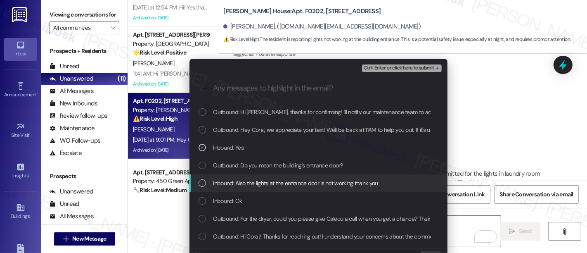
click at [247, 183] on span "Inbound: Also the lights at the entrance door is not working thank you" at bounding box center [295, 182] width 165 height 9
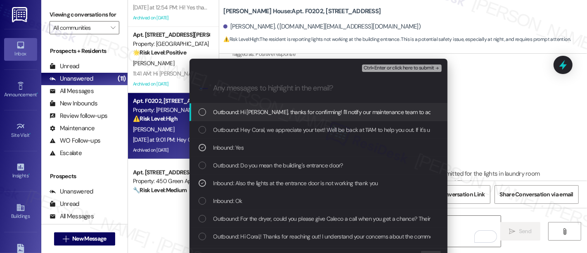
click at [403, 67] on span "Ctrl+Enter or click here to submit" at bounding box center [399, 68] width 71 height 6
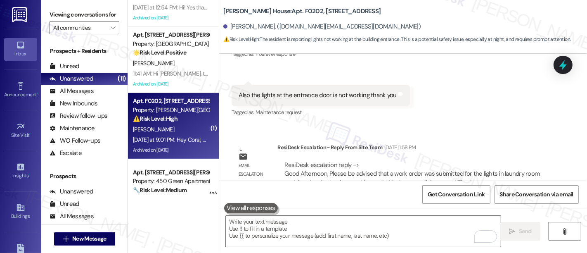
scroll to position [0, 0]
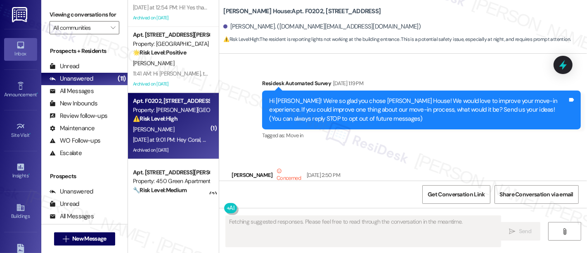
type textarea "Fetching suggested responses. Please feel free to read through the conversation…"
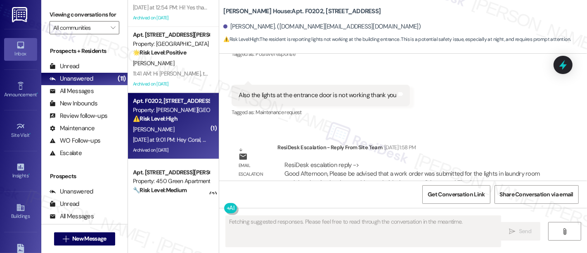
scroll to position [533, 0]
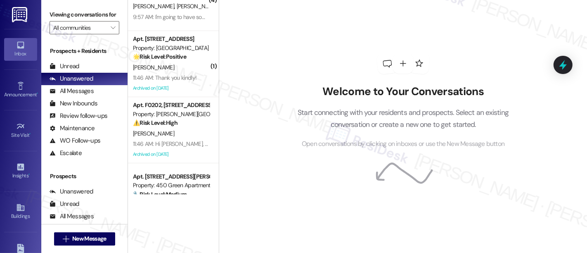
scroll to position [334, 0]
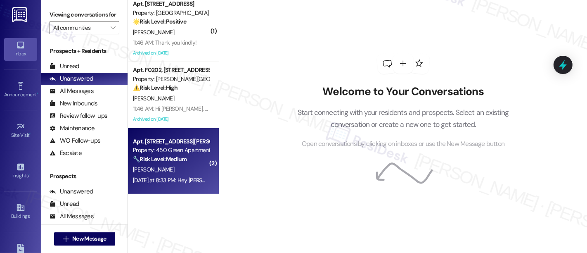
click at [170, 159] on strong "🔧 Risk Level: Medium" at bounding box center [160, 158] width 54 height 7
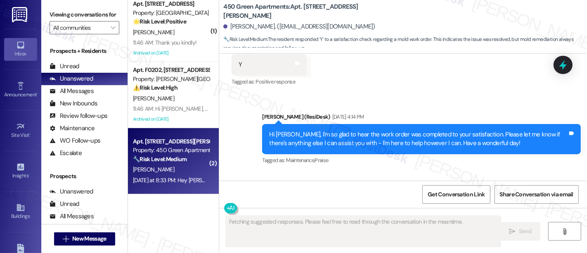
scroll to position [937, 0]
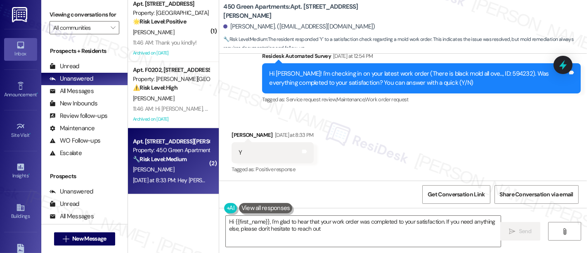
type textarea "Hi {{first_name}}, I'm glad to hear that your work order was completed to your …"
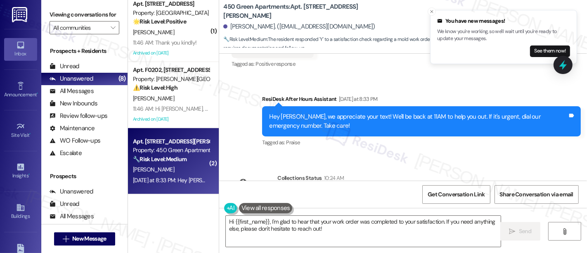
scroll to position [1092, 0]
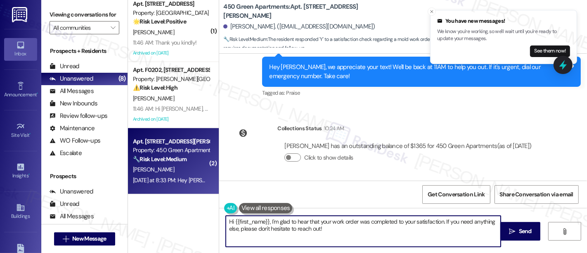
click at [367, 236] on textarea "Hi {{first_name}}, I'm glad to hear that your work order was completed to your …" at bounding box center [363, 231] width 275 height 31
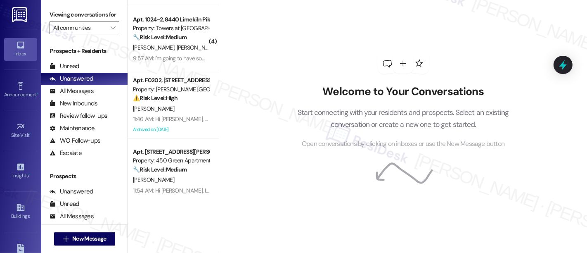
scroll to position [334, 0]
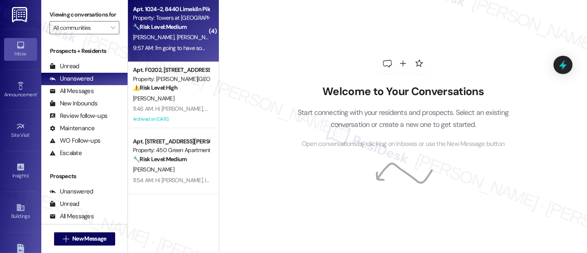
click at [183, 40] on div "T. Oliver T. Williams" at bounding box center [171, 37] width 78 height 10
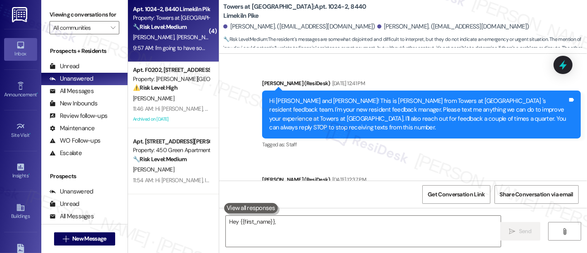
scroll to position [13274, 0]
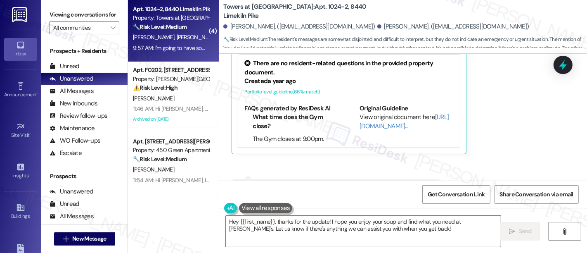
click at [447, 104] on div "Received via SMS Thomas Williams 9:56 AM I just got out of the dollar tree.They…" at bounding box center [403, 80] width 368 height 252
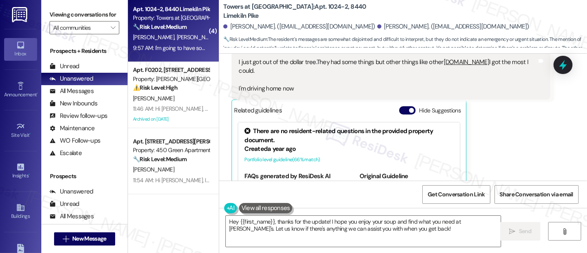
scroll to position [13072, 0]
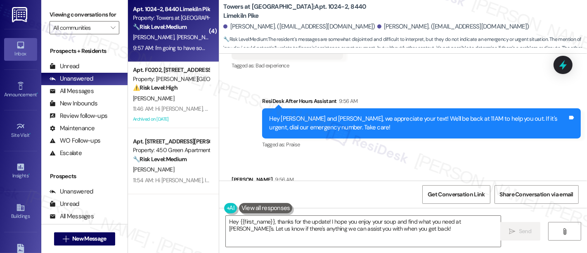
click at [405, 241] on button "Hide Suggestions" at bounding box center [407, 245] width 17 height 8
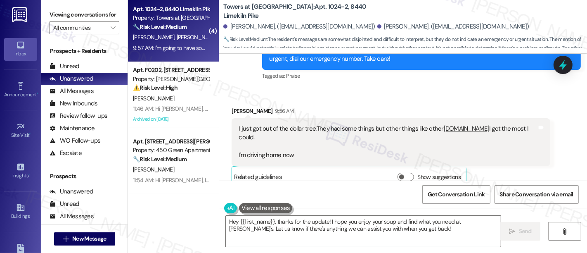
scroll to position [13173, 0]
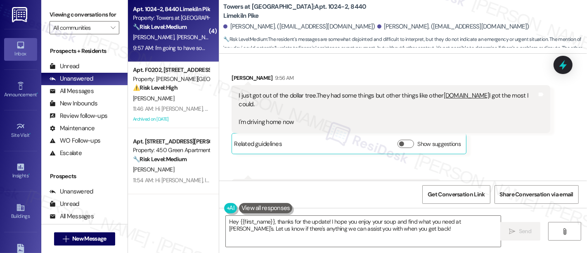
click at [509, 112] on div "Announcement, sent via SMS Emily (ResiDesk) Feb 08, 2022 at 12:41 PM Hi Thomas …" at bounding box center [403, 117] width 368 height 127
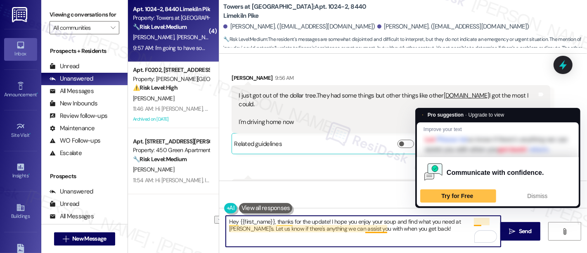
drag, startPoint x: 326, startPoint y: 219, endPoint x: 471, endPoint y: 220, distance: 144.9
click at [471, 220] on textarea "Hey {{first_name}}, thanks for the update! I hope you enjoy your soup and find …" at bounding box center [363, 231] width 275 height 31
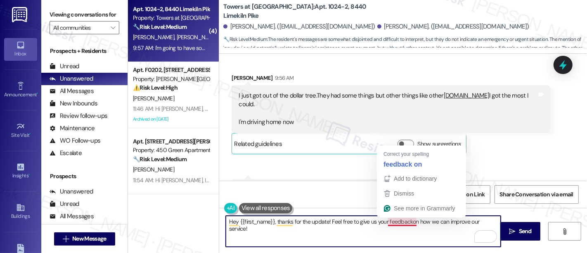
click at [406, 222] on textarea "Hey {{first_name}}, thanks for the update! Feel free to give us your feedbackon…" at bounding box center [363, 231] width 275 height 31
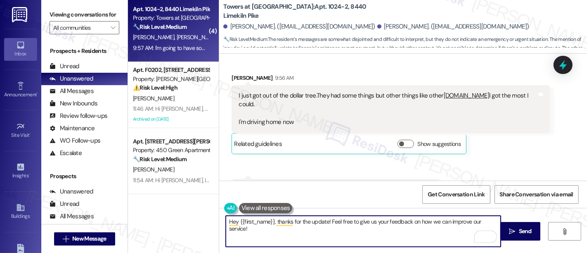
click at [327, 233] on textarea "Hey {{first_name}}, thanks for the update! Feel free to give us your feedback o…" at bounding box center [363, 231] width 275 height 31
click at [354, 221] on textarea "Hey {{first_name}}, thanks for the update! Feel free to give us your feedback o…" at bounding box center [363, 231] width 275 height 31
click at [423, 221] on textarea "Hey {{first_name}}, thanks for the update! Feel free to give us your feedback o…" at bounding box center [363, 231] width 275 height 31
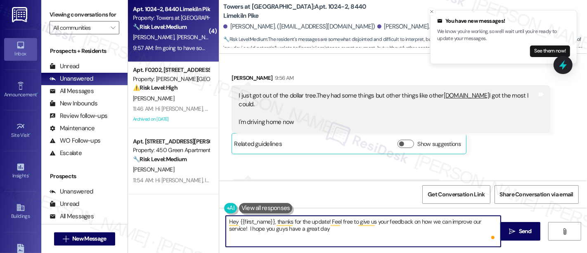
type textarea "Hey {{first_name}}, thanks for the update! Feel free to give us your feedback o…"
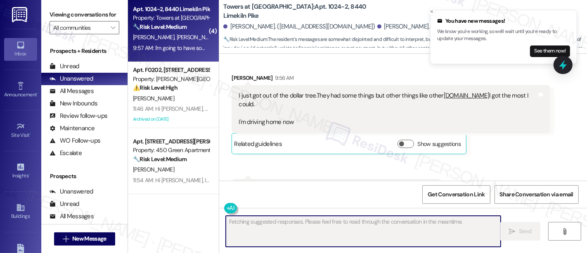
scroll to position [0, 0]
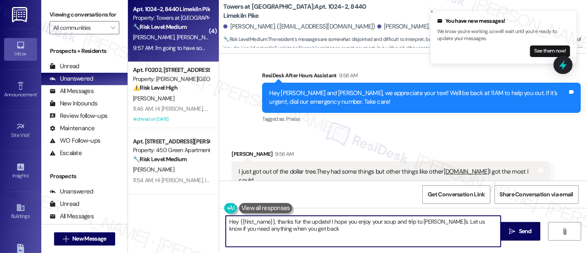
type textarea "Hey {{first_name}}, thanks for the update! I hope you enjoy your soup and trip …"
click at [543, 142] on div "Received via SMS Thomas Williams 9:56 AM I just got out of the dollar tree.They…" at bounding box center [403, 206] width 368 height 151
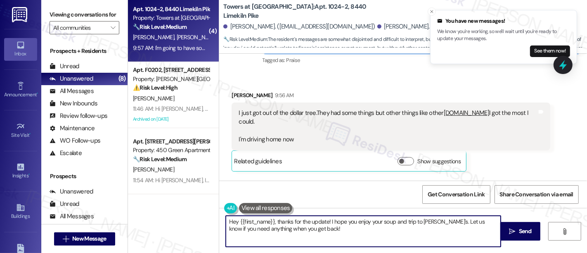
scroll to position [13143, 0]
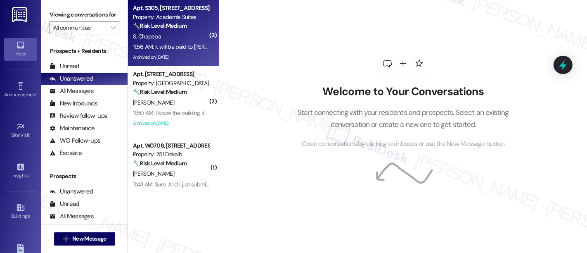
click at [187, 45] on div "11:56 AM: It will be paid to [PERSON_NAME] account 11:56 AM: It will be paid to…" at bounding box center [194, 46] width 123 height 7
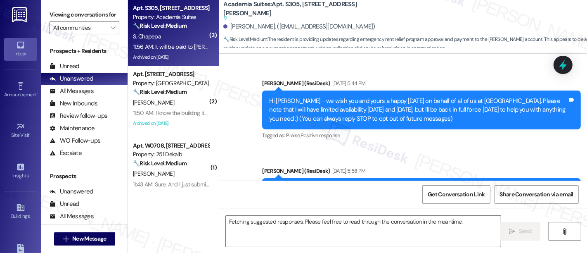
scroll to position [8052, 0]
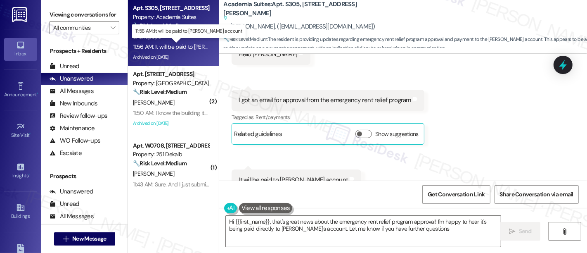
type textarea "Hi {{first_name}}, that's great news about the emergency rent relief program ap…"
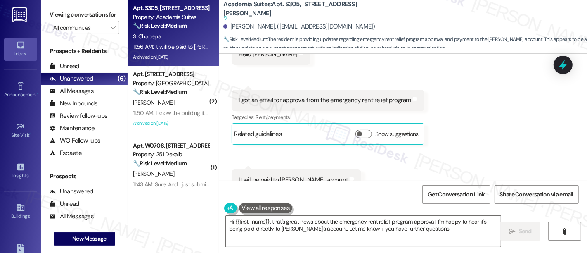
click at [403, 116] on div "Received via SMS [PERSON_NAME] 11:51 AM Hello [PERSON_NAME] Tags and notes Rece…" at bounding box center [403, 122] width 368 height 216
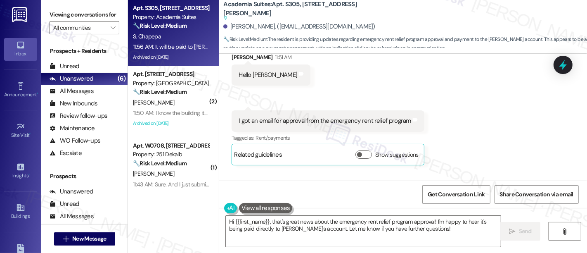
scroll to position [8051, 0]
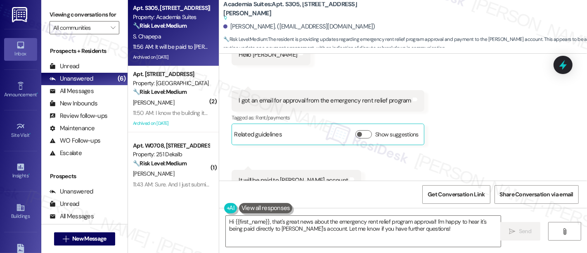
click at [502, 136] on div "Received via SMS [PERSON_NAME] 11:51 AM Hello [PERSON_NAME] Tags and notes Rece…" at bounding box center [403, 122] width 368 height 216
click at [384, 221] on textarea "Hi {{first_name}}, that's great news about the emergency rent relief program ap…" at bounding box center [363, 231] width 275 height 31
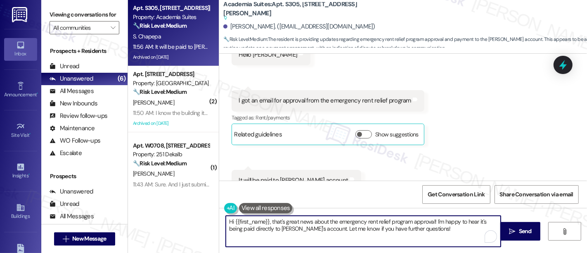
click at [426, 223] on textarea "Hi {{first_name}}, that's great news about the emergency rent relief program ap…" at bounding box center [363, 231] width 275 height 31
click at [254, 230] on textarea "Hi {{first_name}}, that's great news about the emergency rent relief program ap…" at bounding box center [363, 231] width 275 height 31
click at [378, 231] on textarea "Hi {{first_name}}, that's great news about the emergency rent relief program ap…" at bounding box center [363, 231] width 275 height 31
click at [428, 234] on textarea "Hi {{first_name}}, that's great news about the emergency rent relief program ap…" at bounding box center [363, 231] width 275 height 31
click at [526, 230] on span "Send" at bounding box center [525, 231] width 13 height 9
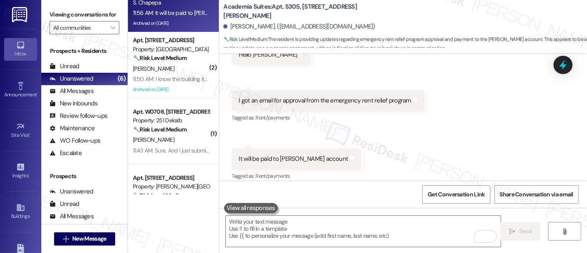
scroll to position [37, 0]
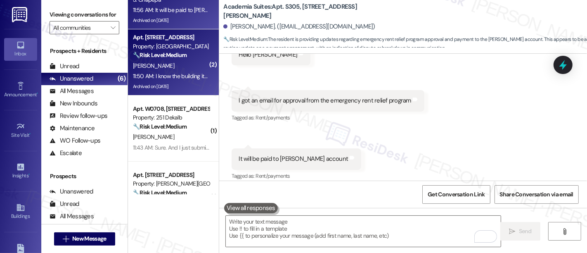
click at [177, 61] on div "[PERSON_NAME]" at bounding box center [171, 66] width 78 height 10
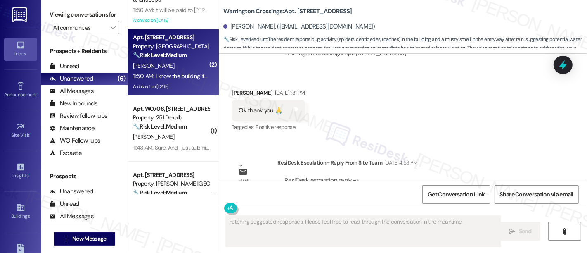
scroll to position [11656, 0]
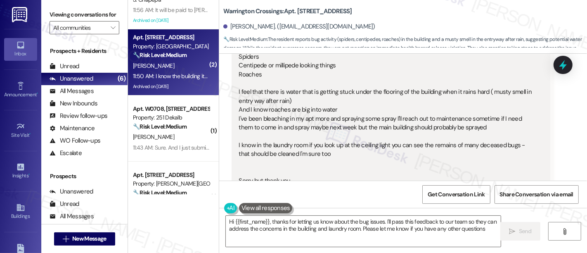
type textarea "Hi {{first_name}}, thanks for letting us know about the bug issues. I'll pass t…"
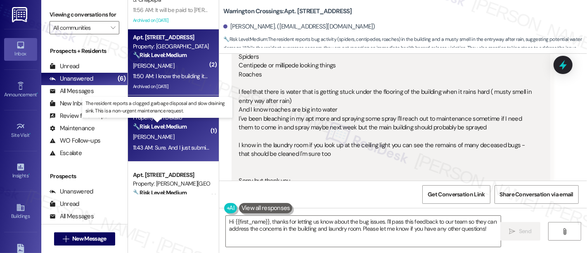
click at [173, 126] on strong "🔧 Risk Level: Medium" at bounding box center [160, 126] width 54 height 7
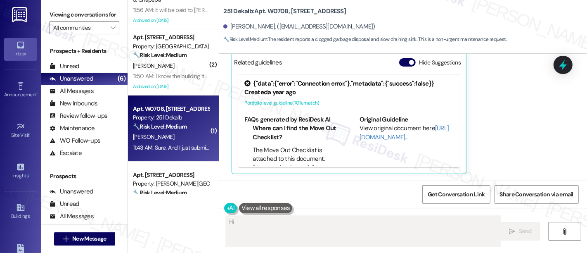
scroll to position [676, 0]
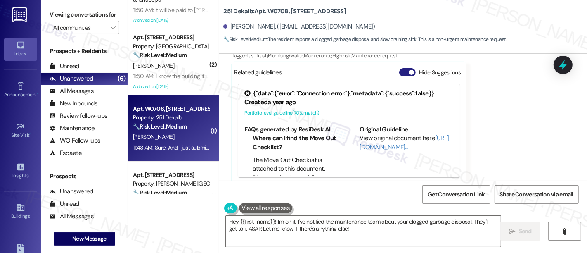
click at [402, 68] on button "Hide Suggestions" at bounding box center [407, 72] width 17 height 8
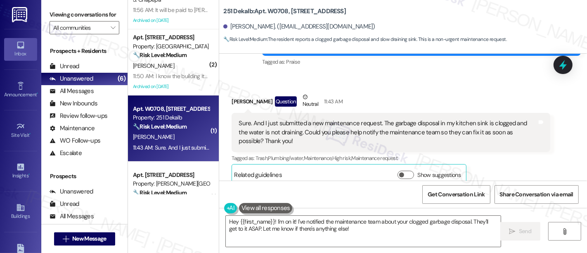
scroll to position [574, 0]
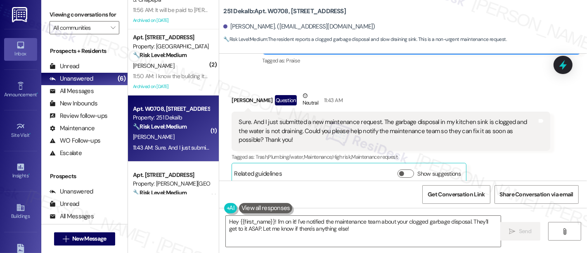
click at [379, 85] on div "Received via SMS Meiwei Zhang Question Neutral 11:43 AM Sure. And I just submit…" at bounding box center [390, 137] width 331 height 105
click at [273, 8] on b "251 Dekalb: Apt. W0708, 251 W Dekalb Pike" at bounding box center [284, 11] width 123 height 9
copy b "W0708"
click at [375, 232] on textarea "Hey {{first_name}}! I'm on it! I've notified the maintenance team about your cl…" at bounding box center [363, 231] width 275 height 31
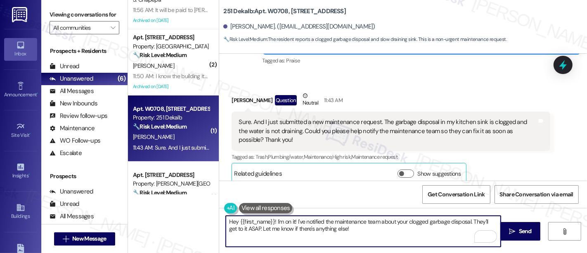
drag, startPoint x: 402, startPoint y: 232, endPoint x: 356, endPoint y: 235, distance: 45.9
click at [399, 232] on textarea "Hey {{first_name}}! I'm on it! I've notified the maintenance team about your cl…" at bounding box center [363, 231] width 275 height 31
click at [250, 229] on textarea "Hey {{first_name}}! I'm on it! I've notified the maintenance team about your cl…" at bounding box center [363, 231] width 275 height 31
click at [273, 220] on textarea "Hey {{first_name}}! I'm on it! I've notified the maintenance team about your cl…" at bounding box center [363, 231] width 275 height 31
type textarea "I'm on it! I've notified the maintenance team about your clogged garbage dispos…"
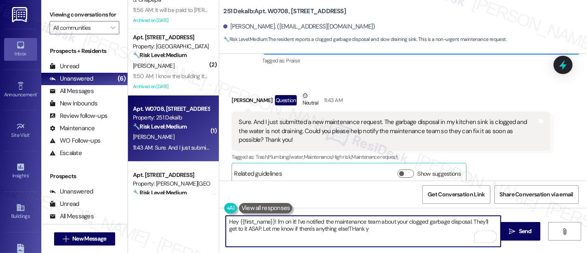
scroll to position [632, 0]
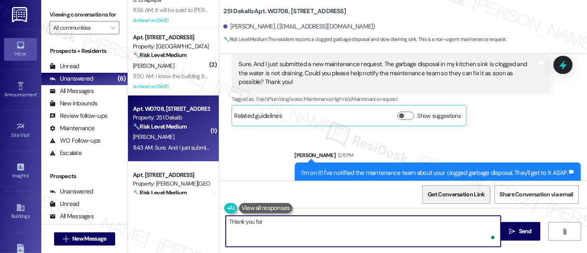
type textarea "THank you for"
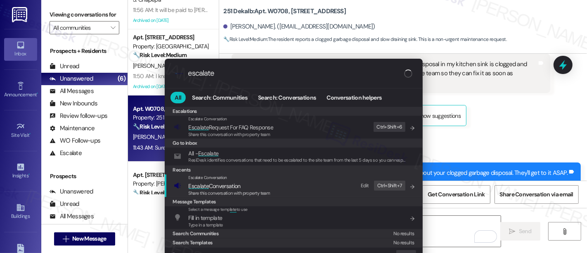
type input "escalate"
click at [219, 180] on div "Escalate Conversation" at bounding box center [230, 177] width 82 height 7
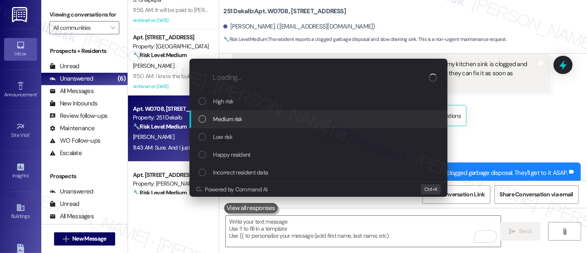
drag, startPoint x: 244, startPoint y: 121, endPoint x: 266, endPoint y: 2, distance: 121.3
click at [245, 121] on div "Medium risk" at bounding box center [320, 118] width 242 height 9
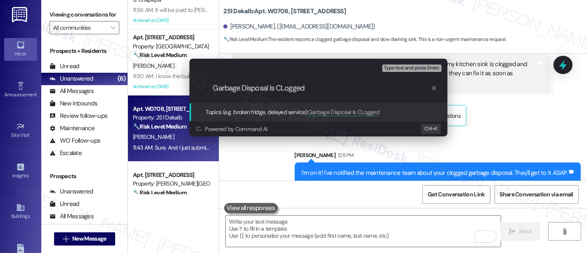
type input "Garbage Disposal Is CLogged."
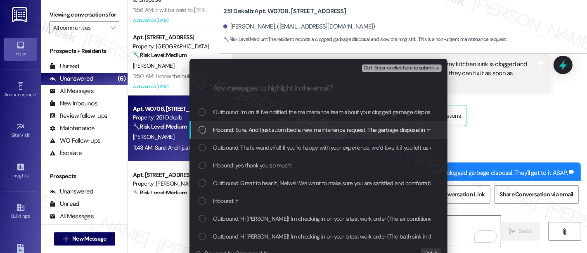
click at [273, 128] on span "Inbound: Sure. And I just submitted a new maintenance request. The garbage disp…" at bounding box center [508, 129] width 591 height 9
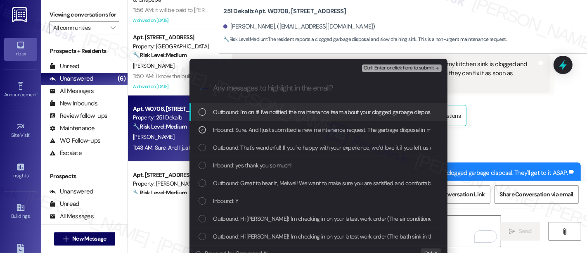
click at [407, 66] on span "Ctrl+Enter or click here to submit" at bounding box center [399, 68] width 71 height 6
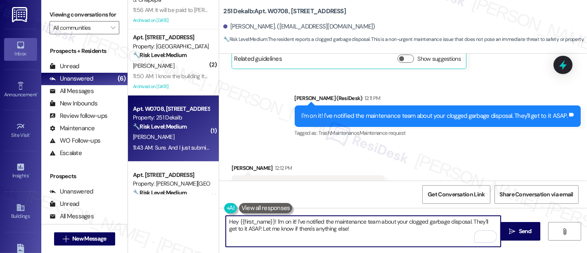
scroll to position [714, 0]
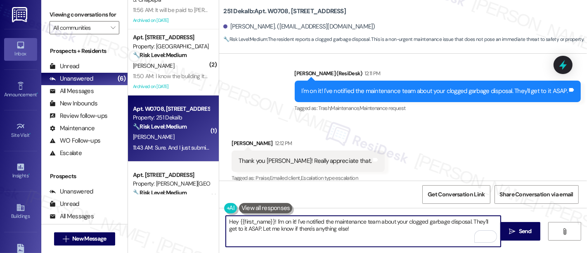
click at [481, 120] on div "Received via SMS Meiwei Zhang 12:12 PM Thank you Emily! Really appreciate that.…" at bounding box center [403, 155] width 368 height 70
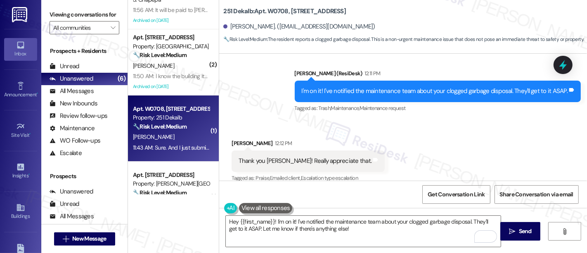
click at [462, 154] on div "Received via SMS Meiwei Zhang 12:12 PM Thank you Emily! Really appreciate that.…" at bounding box center [403, 155] width 368 height 70
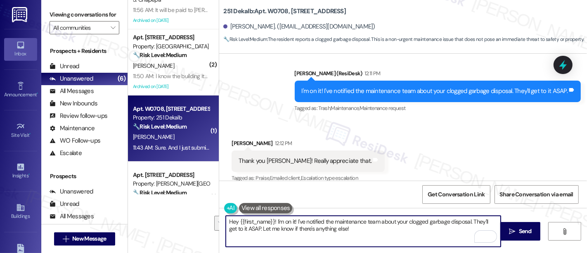
drag, startPoint x: 360, startPoint y: 229, endPoint x: 389, endPoint y: 221, distance: 30.4
click at [176, 204] on div "Apt. S305, 1100 Godfrey Ave Property: Academia Suites 🔧 Risk Level: Medium The …" at bounding box center [357, 126] width 459 height 253
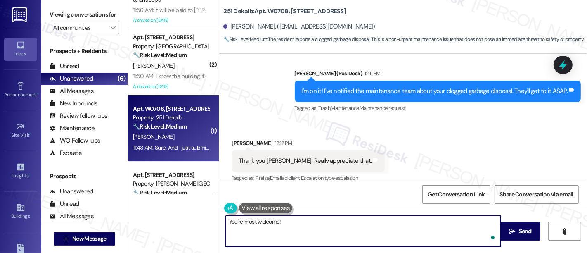
paste textarea "Here's the link: {{google_review_link}}. Please let me know when you're done so…"
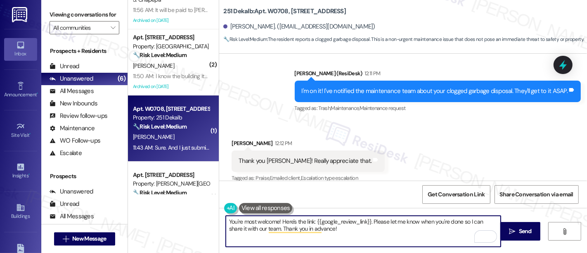
drag, startPoint x: 278, startPoint y: 220, endPoint x: 295, endPoint y: 226, distance: 18.0
click at [279, 219] on textarea "You're most welcome! Here's the link: {{google_review_link}}. Please let me kno…" at bounding box center [363, 231] width 275 height 31
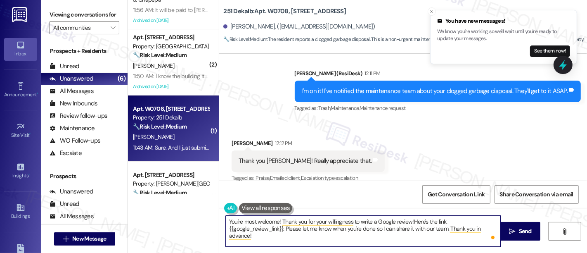
type textarea "You're most welcome! Thank you for your willingness to write a Google review! H…"
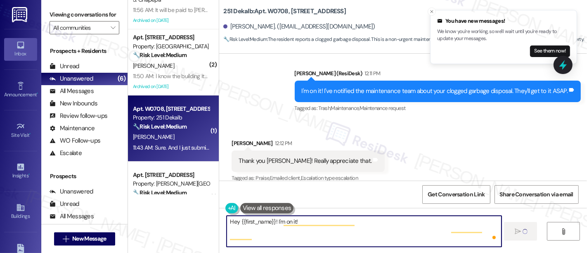
scroll to position [714, 0]
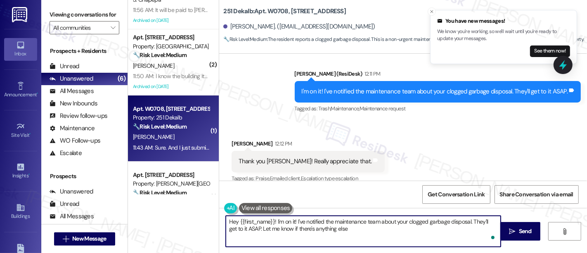
type textarea "Hey {{first_name}}! I'm on it! I've notified the maintenance team about your cl…"
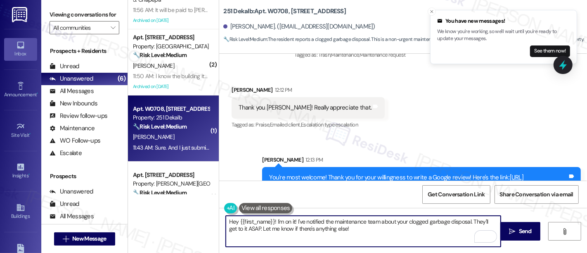
scroll to position [789, 0]
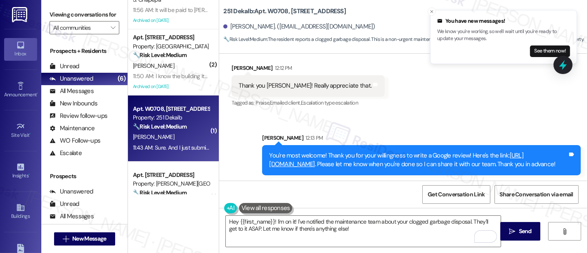
click at [474, 115] on div "Sent via SMS Sarah 12:13 PM You're most welcome! Thank you for your willingness…" at bounding box center [403, 148] width 368 height 66
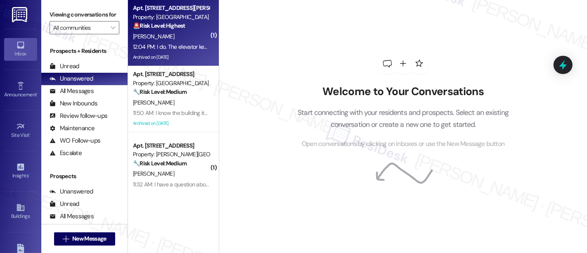
click at [149, 24] on strong "🚨 Risk Level: Highest" at bounding box center [159, 25] width 52 height 7
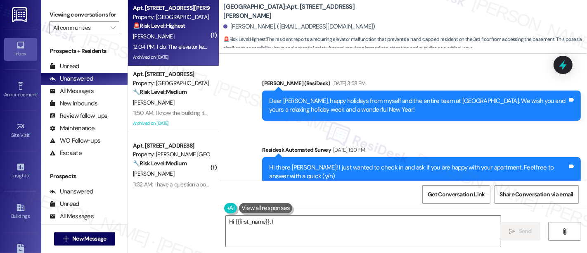
scroll to position [13894, 0]
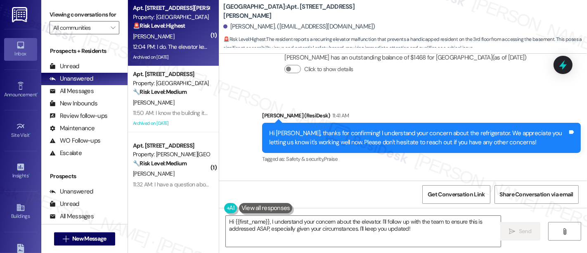
click at [428, 184] on div "Received via SMS [PERSON_NAME] Neutral 12:04 PM I do. The elevator keeps gettin…" at bounding box center [390, 226] width 331 height 84
click at [538, 171] on div "Received via SMS [PERSON_NAME] Neutral 12:04 PM I do. The elevator keeps gettin…" at bounding box center [403, 219] width 368 height 96
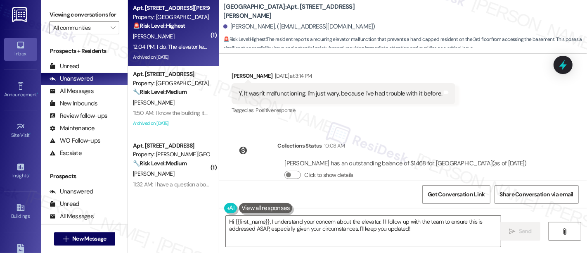
scroll to position [13894, 0]
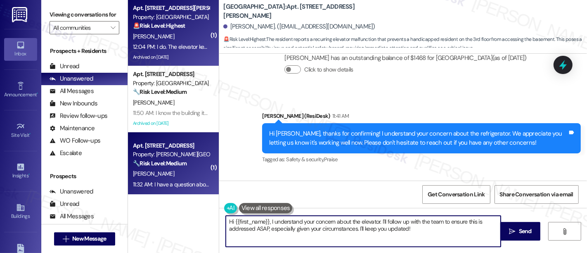
drag, startPoint x: 197, startPoint y: 211, endPoint x: 187, endPoint y: 187, distance: 26.5
click at [179, 206] on div "( 1 ) Apt. D322, [STREET_ADDRESS][PERSON_NAME] Property: [GEOGRAPHIC_DATA] 🚨 Ri…" at bounding box center [357, 126] width 459 height 253
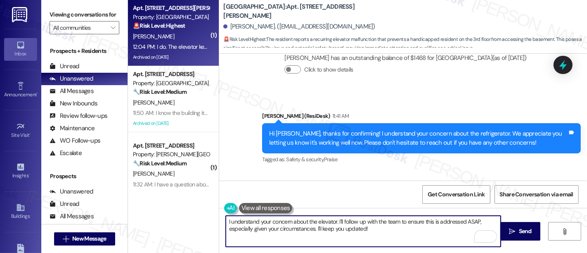
click at [403, 226] on textarea "I understand your concern about the elevator. I'll follow up with the team to e…" at bounding box center [363, 231] width 275 height 31
type textarea "I understand your concern about the elevator. I'll follow up with the team to e…"
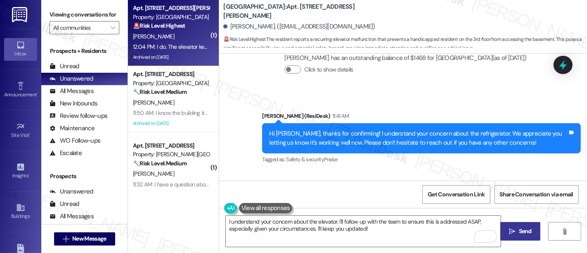
click at [511, 233] on icon "" at bounding box center [512, 231] width 6 height 7
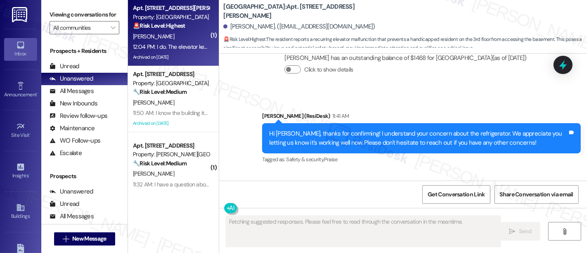
scroll to position [13893, 0]
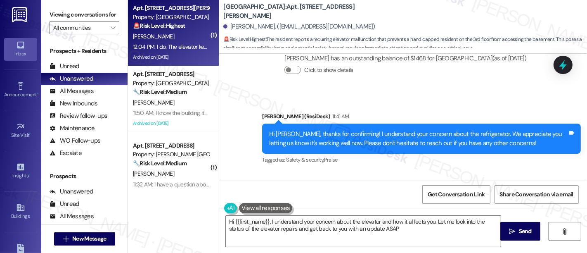
type textarea "Hi {{first_name}}, I understand your concern about the elevator and how it affe…"
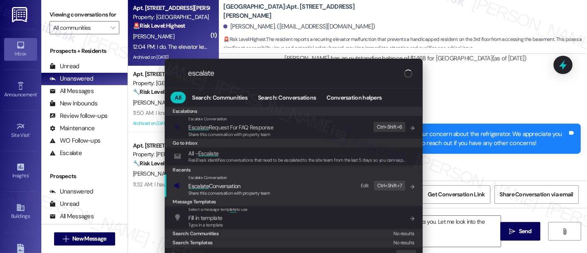
type input "escalate"
click at [259, 183] on span "Escalate Conversation" at bounding box center [230, 185] width 82 height 9
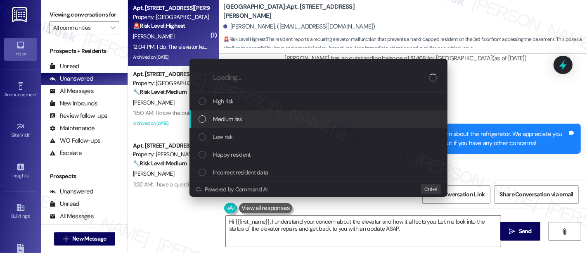
click at [245, 119] on div "Medium risk" at bounding box center [320, 118] width 242 height 9
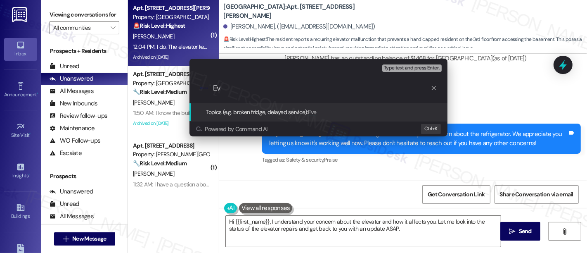
type input "E"
type input "Ongoing Issue With Elevator"
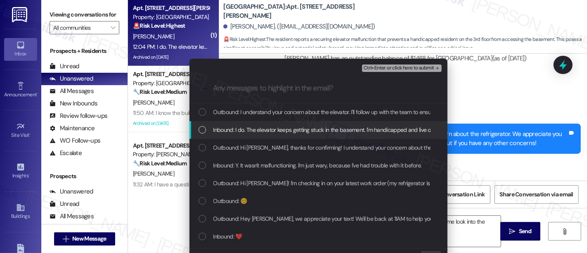
click at [254, 133] on span "Inbound: I do. The elevator keeps getting stuck in the basement. I'm handicappe…" at bounding box center [520, 129] width 615 height 9
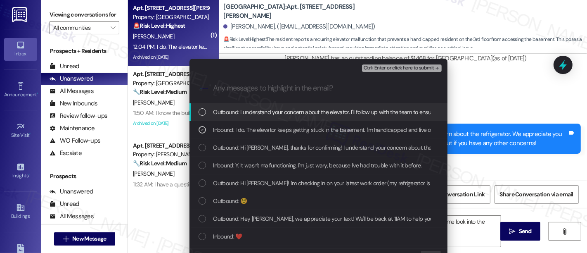
click at [420, 66] on span "Ctrl+Enter or click here to submit" at bounding box center [399, 68] width 71 height 6
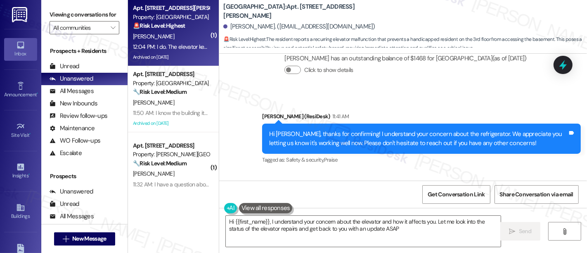
type textarea "Hi {{first_name}}, I understand your concern about the elevator and how it affe…"
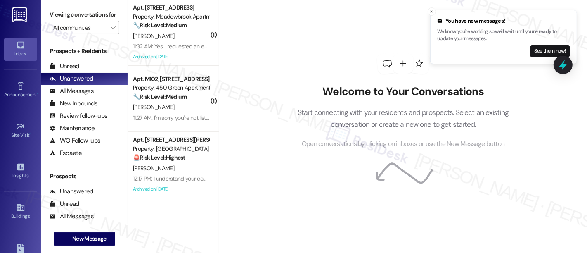
scroll to position [268, 0]
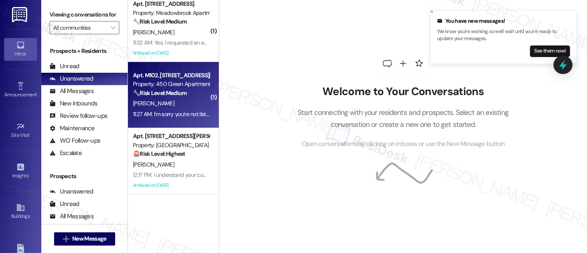
click at [165, 107] on div "[PERSON_NAME]" at bounding box center [171, 103] width 78 height 10
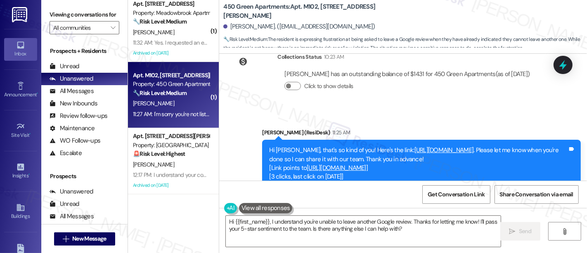
scroll to position [881, 0]
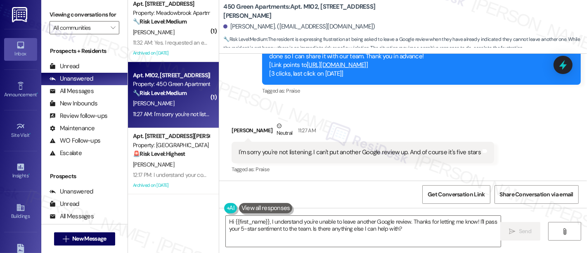
click at [528, 124] on div "Received via SMS [PERSON_NAME] Neutral 11:27 AM I'm sorry you're not listening.…" at bounding box center [403, 142] width 368 height 78
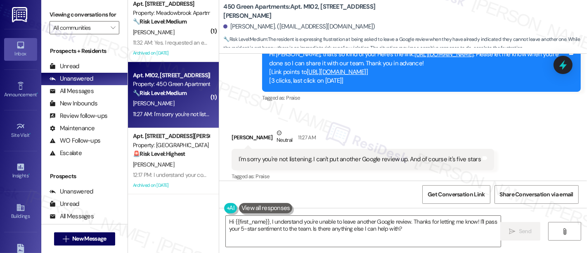
scroll to position [864, 0]
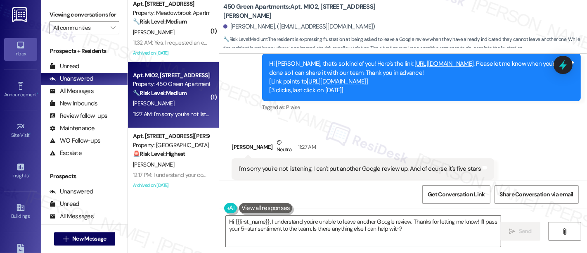
click at [474, 62] on link "[URL][DOMAIN_NAME]" at bounding box center [444, 63] width 59 height 8
click at [449, 136] on div "Received via SMS [PERSON_NAME] Neutral 11:27 AM I'm sorry you're not listening.…" at bounding box center [362, 165] width 275 height 66
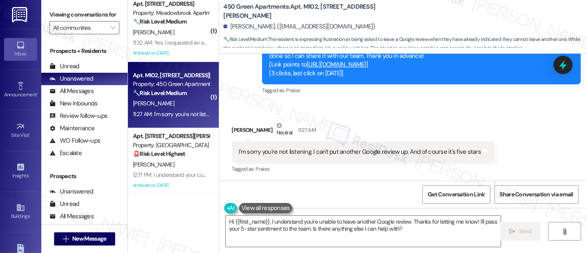
scroll to position [1, 0]
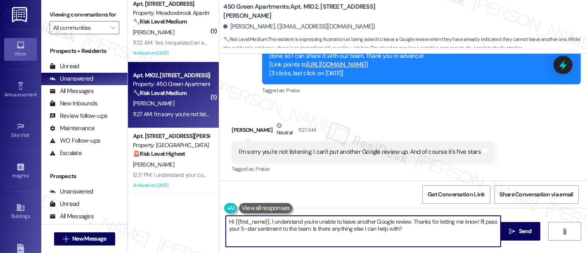
drag, startPoint x: 265, startPoint y: 220, endPoint x: 169, endPoint y: 215, distance: 96.3
click at [169, 215] on div "Apt. P21, [GEOGRAPHIC_DATA] B05 Property: Warrington Crossings 🔧 Risk Level: Me…" at bounding box center [357, 126] width 459 height 253
drag, startPoint x: 288, startPoint y: 226, endPoint x: 305, endPoint y: 221, distance: 17.9
click at [289, 225] on textarea "Oh, I'm very sorry I misunderstood your message. I understand you're unable to …" at bounding box center [363, 231] width 275 height 31
type textarea "Oh, I'm very sorry I misunderstood your message. And no worries, that's totally…"
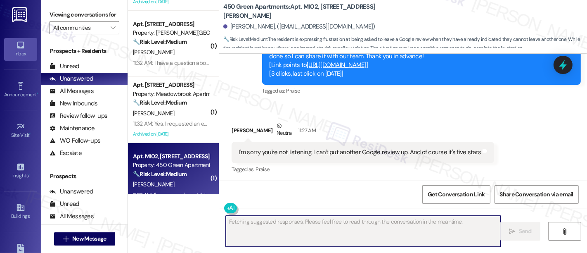
scroll to position [186, 0]
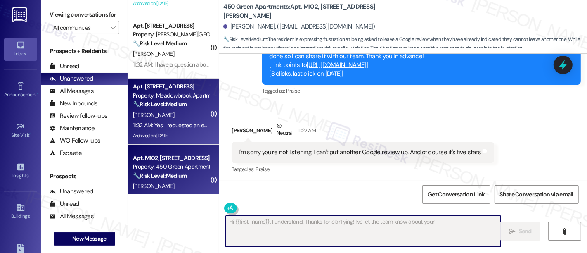
type textarea "Hi {{first_name}}, I understand. Thanks for clarifying! I've let the team know …"
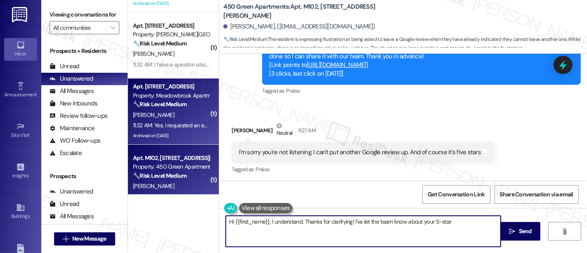
click at [173, 110] on div "[PERSON_NAME]" at bounding box center [171, 115] width 78 height 10
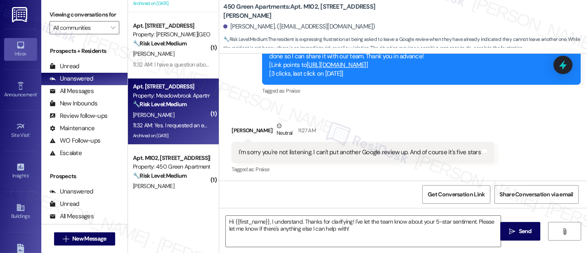
type textarea "Fetching suggested responses. Please feel free to read through the conversation…"
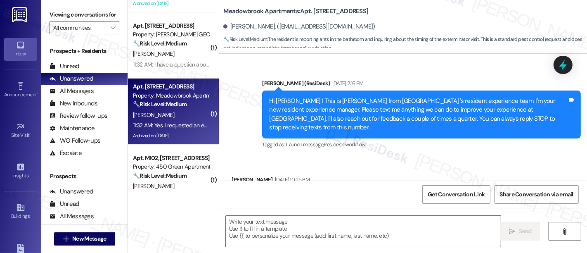
scroll to position [5248, 0]
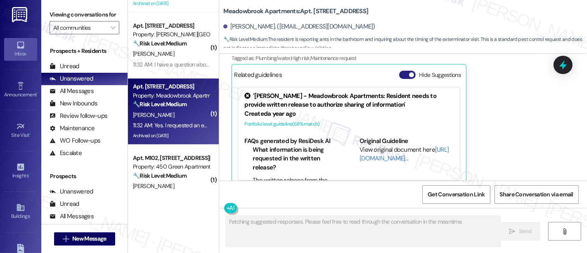
click at [409, 72] on span "button" at bounding box center [411, 74] width 5 height 5
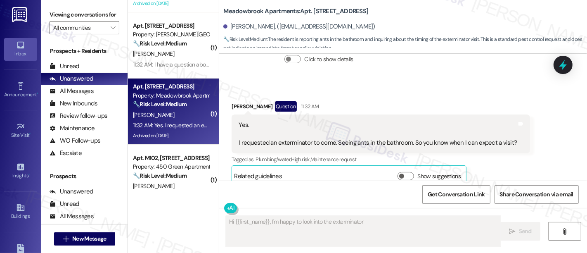
click at [395, 83] on div "Received via SMS Jennifer Jones Question 11:32 AM Yes. I requested an extermina…" at bounding box center [403, 138] width 368 height 110
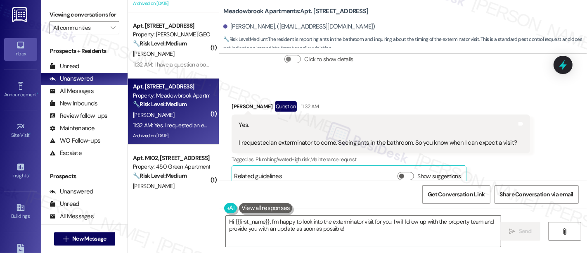
click at [401, 95] on div "Received via SMS Jennifer Jones Question 11:32 AM Yes. I requested an extermina…" at bounding box center [380, 144] width 311 height 98
click at [389, 83] on div "Received via SMS Jennifer Jones Question 11:32 AM Yes. I requested an extermina…" at bounding box center [403, 138] width 368 height 110
click at [398, 229] on textarea "Hi {{first_name}}, I'm happy to look into the exterminator visit for you. I wil…" at bounding box center [363, 231] width 275 height 31
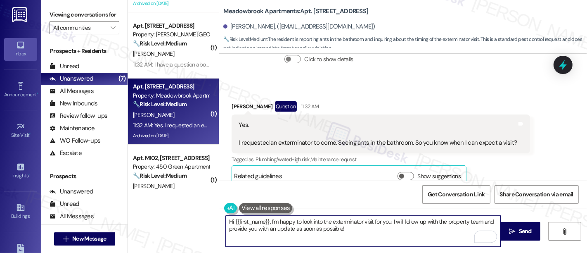
click at [417, 237] on textarea "Hi {{first_name}}, I'm happy to look into the exterminator visit for you. I wil…" at bounding box center [363, 231] width 275 height 31
drag, startPoint x: 370, startPoint y: 228, endPoint x: 104, endPoint y: 178, distance: 270.7
click at [104, 178] on div "Viewing conversations for All communities  Prospects + Residents Unread (0) Un…" at bounding box center [314, 126] width 546 height 253
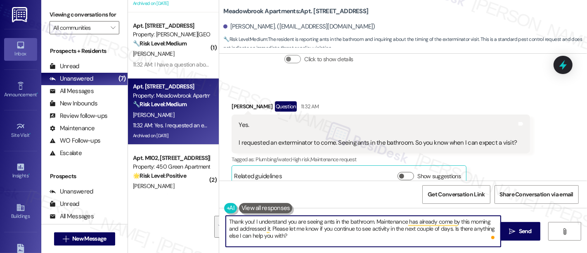
click at [295, 243] on textarea "Thank you! I understand you are seeing ants in the bathroom. Maintenance has al…" at bounding box center [363, 231] width 275 height 31
click at [295, 239] on textarea "Thank you! I understand you are seeing ants in the bathroom. Maintenance has al…" at bounding box center [363, 231] width 275 height 31
drag, startPoint x: 282, startPoint y: 233, endPoint x: 269, endPoint y: 228, distance: 14.3
click at [251, 219] on textarea "Thank you! I understand you are seeing ants in the bathroom. Maintenance has al…" at bounding box center [363, 231] width 275 height 31
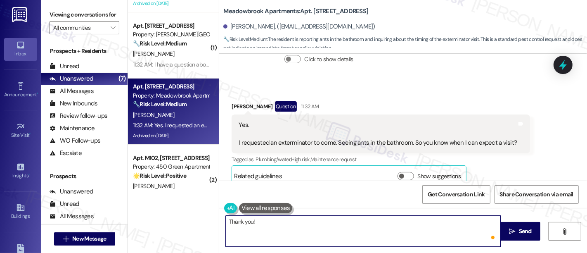
paste textarea "I understand you're seeing ants in the bathroom. Maintenance stopped by this mo…"
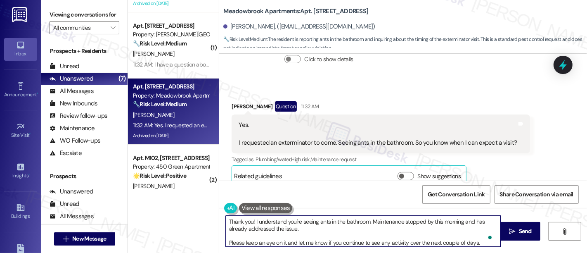
scroll to position [0, 0]
click at [347, 231] on textarea "Thank you! I understand you're seeing ants in the bathroom. Maintenance stopped…" at bounding box center [363, 231] width 275 height 31
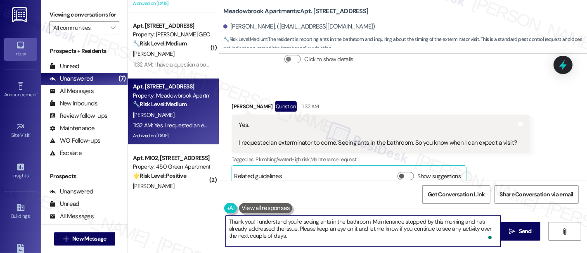
scroll to position [9, 0]
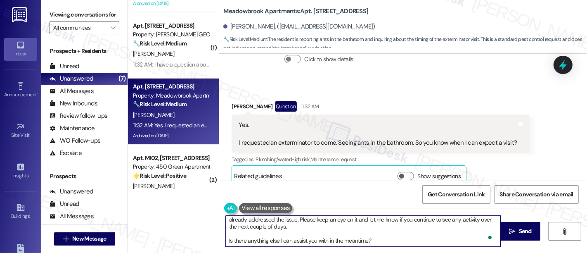
click at [397, 244] on textarea "Thank you! I understand you're seeing ants in the bathroom. Maintenance stopped…" at bounding box center [363, 231] width 275 height 31
type textarea "Thank you! I understand you're seeing ants in the bathroom. Maintenance stopped…"
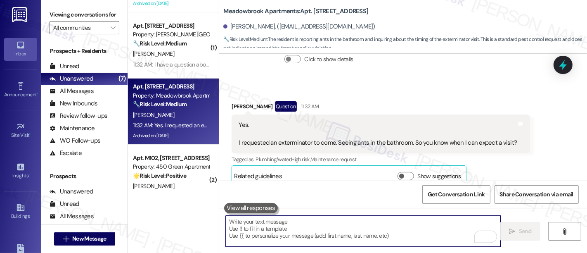
scroll to position [5147, 0]
paste textarea "Is there anything else I can assist you with in the meantime?"
type textarea "Is there anything else I can assist you with in the meantime?"
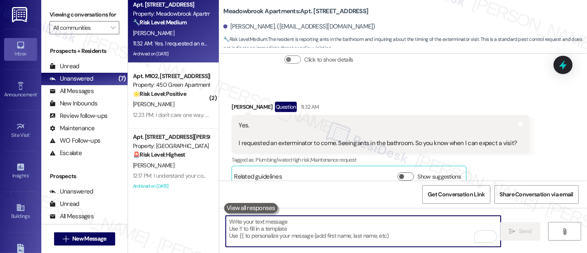
scroll to position [268, 0]
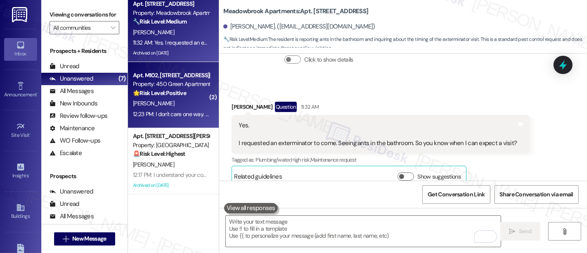
click at [164, 104] on div "[PERSON_NAME]" at bounding box center [171, 103] width 78 height 10
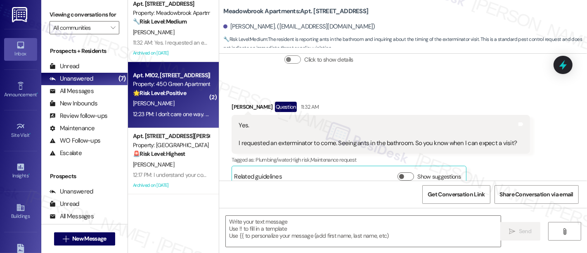
type textarea "Fetching suggested responses. Please feel free to read through the conversation…"
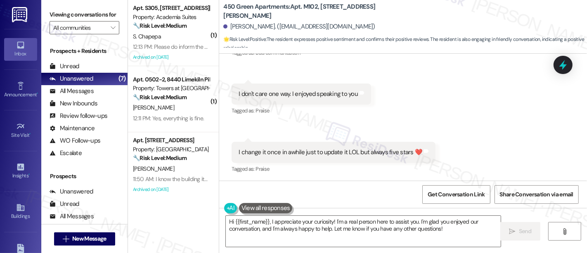
scroll to position [1, 0]
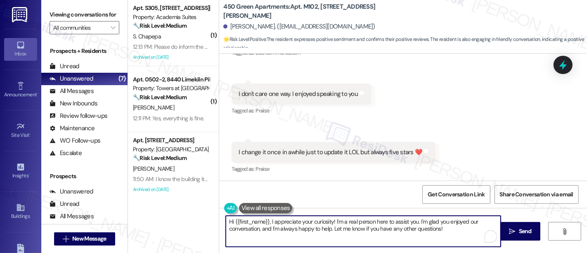
drag, startPoint x: 265, startPoint y: 219, endPoint x: 138, endPoint y: 219, distance: 126.4
click at [138, 219] on div "( 1 ) Apt. S305, 1100 Godfrey Ave Property: Academia Suites 🔧 Risk Level: Mediu…" at bounding box center [357, 126] width 459 height 253
click at [304, 219] on textarea "Haha! I appreciate your curiosity! I'm a real person here to assist you. I'm gl…" at bounding box center [363, 231] width 275 height 31
click at [363, 218] on textarea "Haha! I appreciate your curiosity! 😂 Yes, I'm a real person here to assist you.…" at bounding box center [363, 231] width 275 height 31
click at [395, 223] on textarea "Haha! I appreciate your curiosity! 😂 Yes, I'm a real person! I'm glad you enjoy…" at bounding box center [363, 231] width 275 height 31
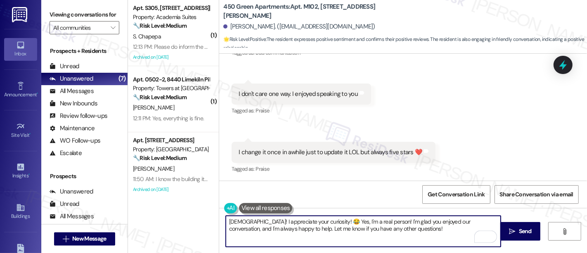
click at [431, 221] on textarea "Haha! I appreciate your curiosity! 😂 Yes, I'm a real person! I'm glad you enjoy…" at bounding box center [363, 231] width 275 height 31
click at [460, 220] on textarea "Haha! I appreciate your curiosity! 😂 Yes, I'm a real person! I'm glad you enjoy…" at bounding box center [363, 231] width 275 height 31
click at [249, 229] on textarea "Haha! I appreciate your curiosity! 😂 Yes, I'm a real person! I'm glad you enjoy…" at bounding box center [363, 231] width 275 height 31
click at [387, 229] on textarea "Haha! I appreciate your curiosity! 😂 Yes, I'm a real person! I'm glad you enjoy…" at bounding box center [363, 231] width 275 height 31
type textarea "Haha! I appreciate your curiosity! 😂 Yes, I'm a real person! I'm glad you enjoy…"
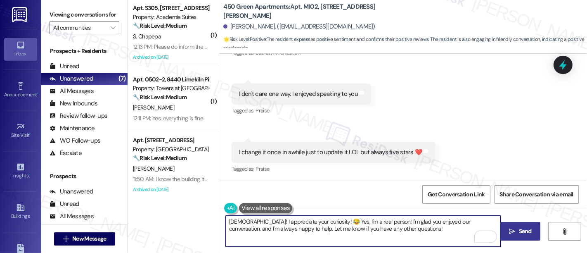
click at [509, 228] on icon "" at bounding box center [512, 231] width 6 height 7
drag, startPoint x: 309, startPoint y: 224, endPoint x: 219, endPoint y: 210, distance: 90.6
click at [219, 210] on div "Haha! I appreciate your curiosity! 😂 Yes, I'm a real person! I'm glad you enjoy…" at bounding box center [403, 239] width 368 height 62
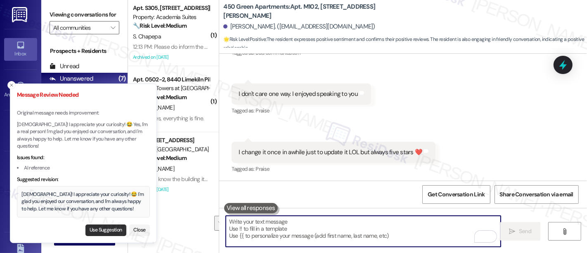
click at [92, 228] on button "Use Suggestion" at bounding box center [105, 230] width 41 height 12
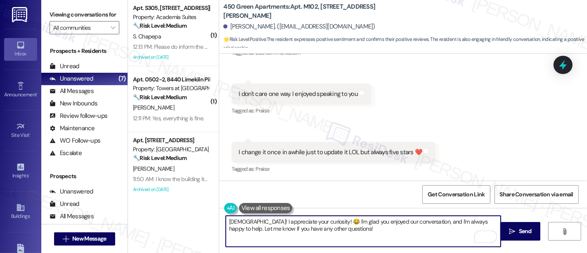
click at [337, 232] on textarea "Haha! I appreciate your curiosity! 😂 I'm glad you enjoyed our conversation, and…" at bounding box center [363, 231] width 275 height 31
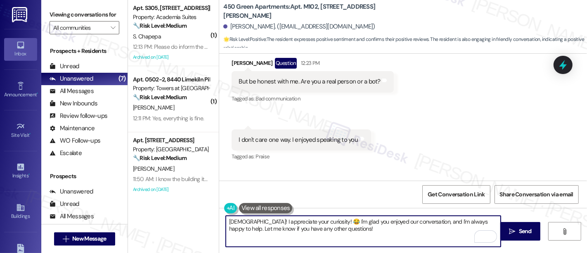
scroll to position [1147, 0]
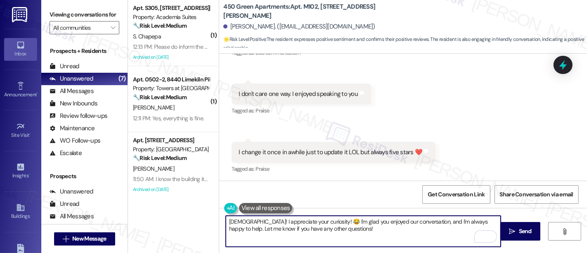
click at [311, 219] on textarea "Haha! I appreciate your curiosity! 😂 I'm glad you enjoyed our conversation, and…" at bounding box center [363, 231] width 275 height 31
type textarea "Haha! I appreciate your curiosity! 😂 Yes, I'm a real person. I'm glad you enjoy…"
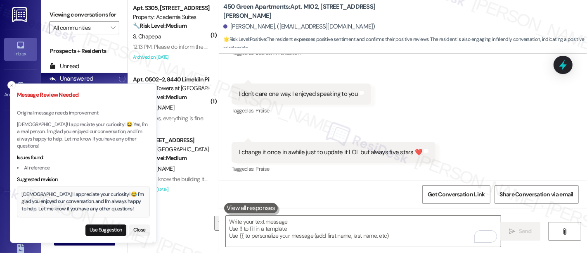
drag, startPoint x: 135, startPoint y: 229, endPoint x: 153, endPoint y: 228, distance: 17.8
click at [135, 229] on button "Close" at bounding box center [139, 230] width 21 height 12
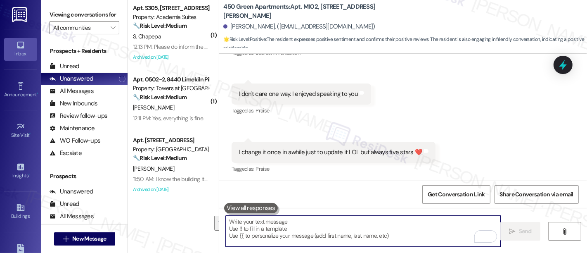
click at [273, 227] on textarea "To enrich screen reader interactions, please activate Accessibility in Grammarl…" at bounding box center [363, 231] width 275 height 31
paste textarea "Haha! I appreciate your curiosity! 😂 Yes, I'm a real person. I'm glad you enjoy…"
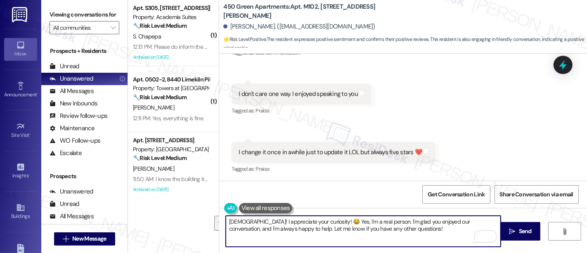
drag, startPoint x: 393, startPoint y: 231, endPoint x: 283, endPoint y: 173, distance: 124.7
click at [185, 195] on div "( 1 ) Apt. S305, 1100 Godfrey Ave Property: Academia Suites 🔧 Risk Level: Mediu…" at bounding box center [357, 126] width 459 height 253
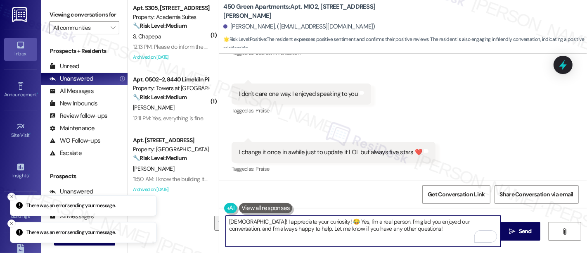
paste textarea ", good question! 😂 Yes, I’m definitely a real person. I’m glad you enjoyed our …"
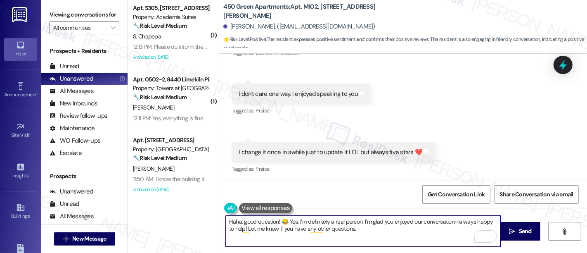
click at [456, 219] on textarea "Haha, good question! 😂 Yes, I’m definitely a real person. I’m glad you enjoyed …" at bounding box center [363, 231] width 275 height 31
click at [454, 221] on textarea "Haha, good question! 😂 Yes, I’m definitely a real person. I’m glad you enjoyed …" at bounding box center [363, 231] width 275 height 31
click at [455, 222] on textarea "Haha, good question! 😂 Yes, I’m definitely a real person. I’m glad you enjoyed …" at bounding box center [363, 231] width 275 height 31
click at [235, 227] on textarea "Haha, good question! 😂 Yes, I’m definitely a real person. I’m glad you enjoyed …" at bounding box center [363, 231] width 275 height 31
click at [489, 119] on div "Received via SMS Madeline Brown Question 12:23 PM But be honest with me. Are yo…" at bounding box center [403, 86] width 368 height 187
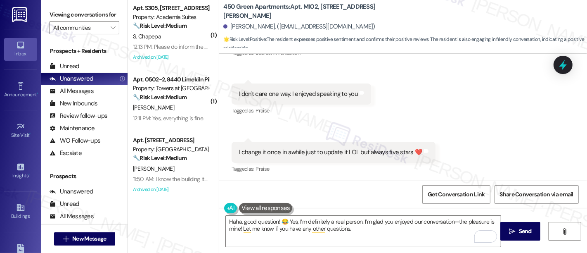
click at [527, 100] on div "Received via SMS Madeline Brown Question 12:23 PM But be honest with me. Are yo…" at bounding box center [403, 86] width 368 height 187
type textarea "Fetching suggested responses. Please feel free to read through the conversation…"
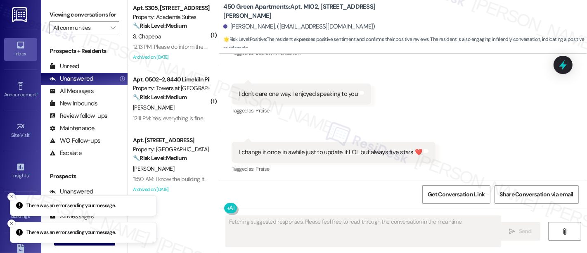
scroll to position [1147, 0]
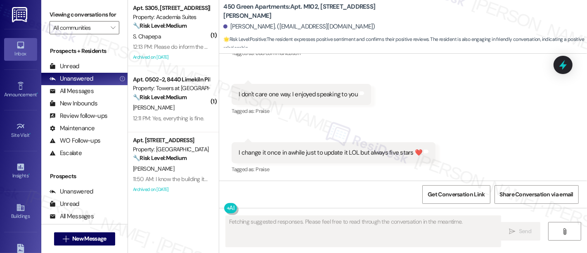
click at [491, 101] on div "Received via SMS Madeline Brown Question 12:23 PM But be honest with me. Are yo…" at bounding box center [403, 87] width 368 height 187
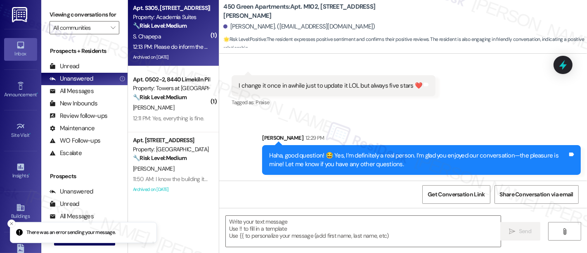
scroll to position [1, 0]
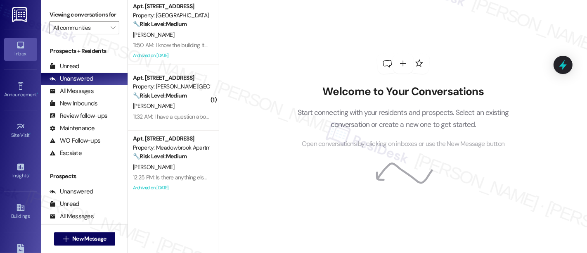
scroll to position [202, 0]
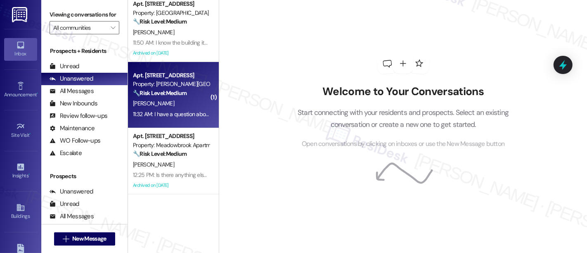
click at [157, 98] on div "[PERSON_NAME]" at bounding box center [171, 103] width 78 height 10
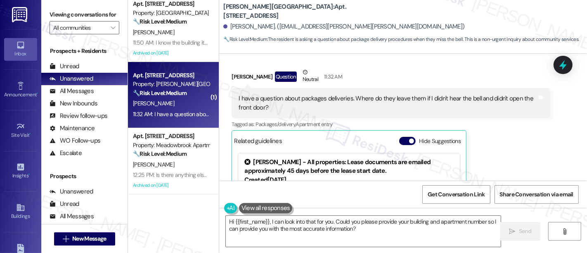
scroll to position [586, 0]
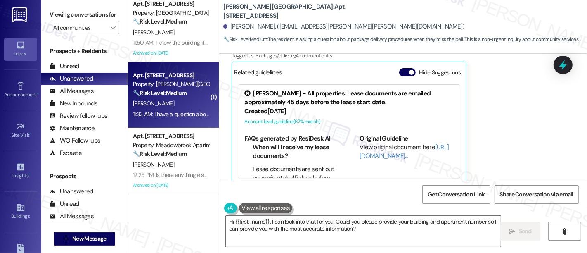
click at [394, 64] on div "Related guidelines Hide Suggestions" at bounding box center [349, 72] width 230 height 16
click at [399, 68] on button "Hide Suggestions" at bounding box center [407, 72] width 17 height 8
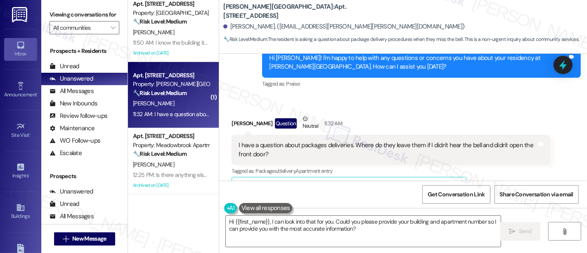
scroll to position [486, 0]
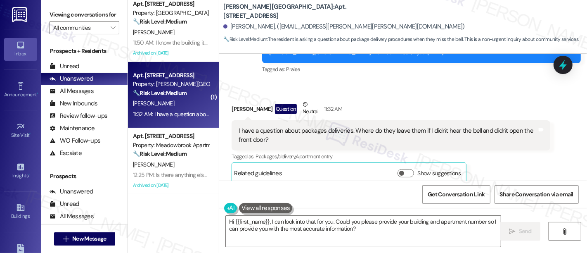
click at [496, 103] on div "[PERSON_NAME] Question Neutral 11:32 AM" at bounding box center [391, 110] width 319 height 20
click at [480, 100] on div "[PERSON_NAME] Question Neutral 11:32 AM" at bounding box center [391, 110] width 319 height 20
click at [446, 100] on div "[PERSON_NAME] Question Neutral 11:32 AM" at bounding box center [391, 110] width 319 height 20
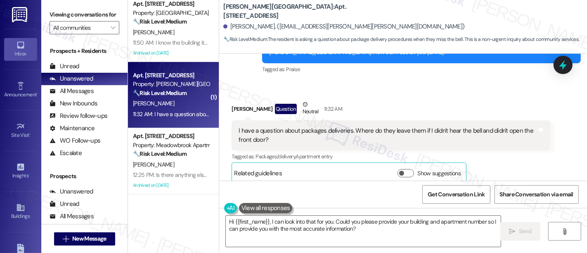
click at [445, 100] on div "[PERSON_NAME] Question Neutral 11:32 AM" at bounding box center [391, 110] width 319 height 20
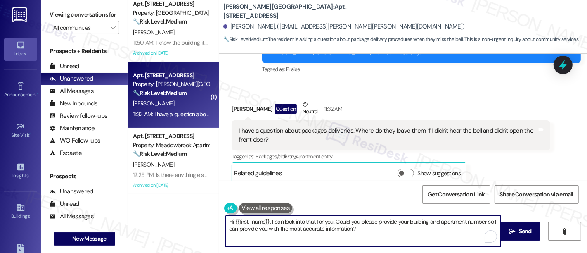
drag, startPoint x: 331, startPoint y: 220, endPoint x: 357, endPoint y: 222, distance: 25.7
click at [353, 225] on textarea "Hi {{first_name}}, I can look into that for you. Could you please provide your …" at bounding box center [363, 231] width 275 height 31
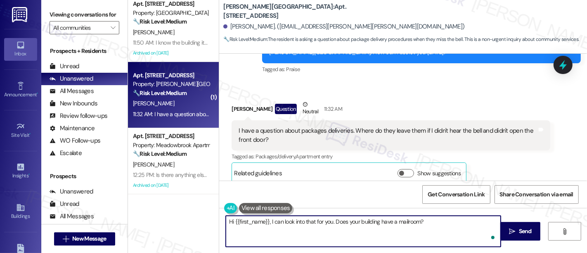
type textarea "Hi {{first_name}}, I can look into that for you. Does your building have a mail…"
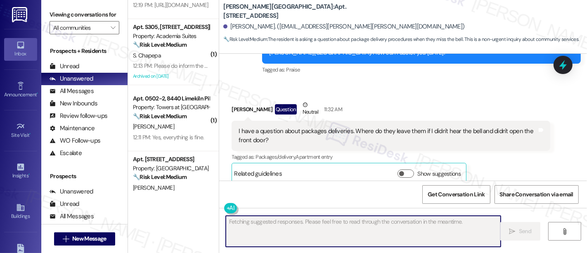
scroll to position [45, 0]
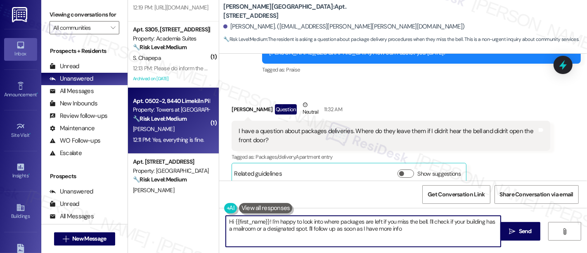
type textarea "Hi {{first_name}}! I'm happy to look into where packages are left if you miss t…"
click at [149, 122] on div "🔧 Risk Level: Medium The resident confirms that the maintenance issues have bee…" at bounding box center [171, 118] width 76 height 9
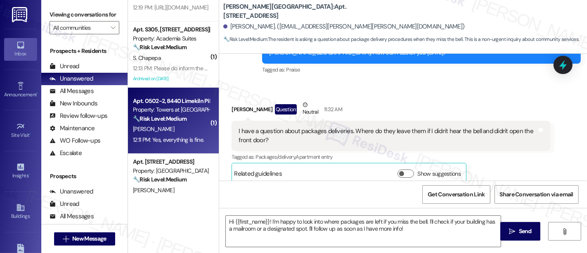
type textarea "Fetching suggested responses. Please feel free to read through the conversation…"
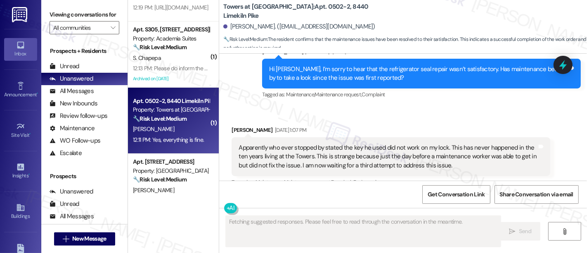
scroll to position [2970, 0]
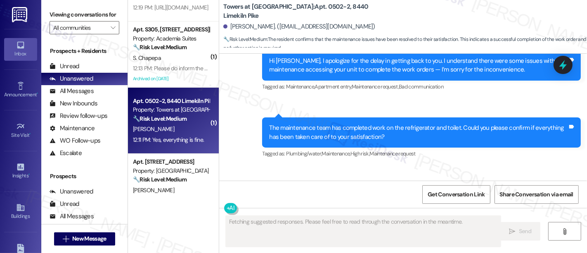
click at [376, 166] on div "Received via SMS [PERSON_NAME] Neutral 12:11 PM Yes, everything is fine. Tags a…" at bounding box center [403, 205] width 368 height 78
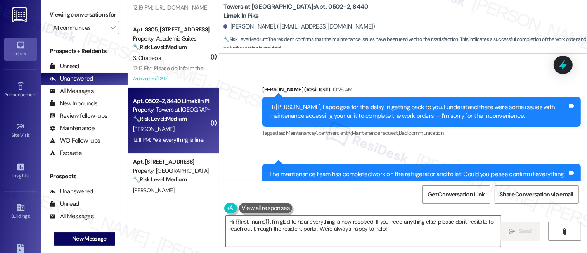
scroll to position [2879, 0]
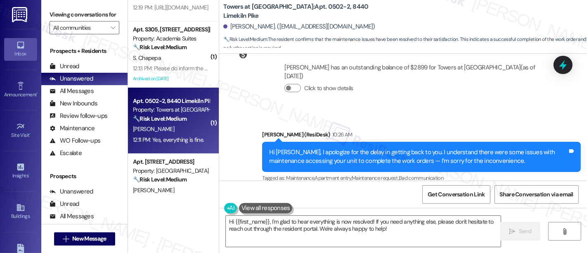
click at [503, 172] on div "Tagged as: Maintenance , Click to highlight conversations about Maintenance Apa…" at bounding box center [421, 178] width 319 height 12
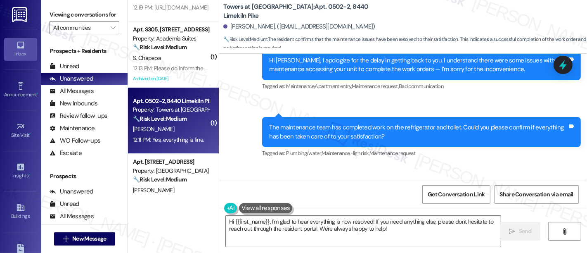
click at [350, 165] on div "Received via SMS James Jones Neutral 12:11 PM Yes, everything is fine. Tags and…" at bounding box center [403, 204] width 368 height 78
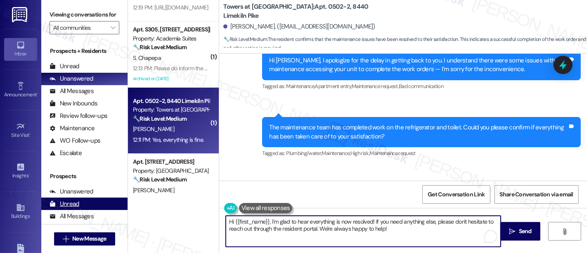
drag, startPoint x: 267, startPoint y: 220, endPoint x: 95, endPoint y: 211, distance: 172.8
click at [95, 211] on div "Viewing conversations for All communities  Prospects + Residents Unread (0) Un…" at bounding box center [314, 126] width 546 height 253
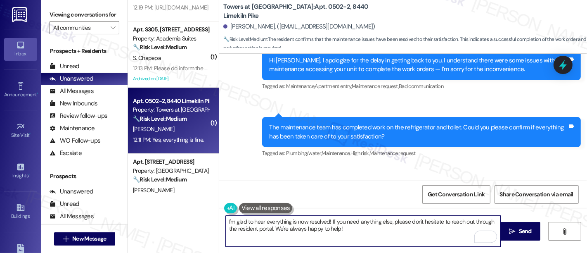
type textarea "I'm glad to hear everything is now resolved! If you need anything else, please …"
click at [442, 165] on div "Received via SMS James Jones Neutral 12:11 PM Yes, everything is fine. Tags and…" at bounding box center [403, 204] width 368 height 78
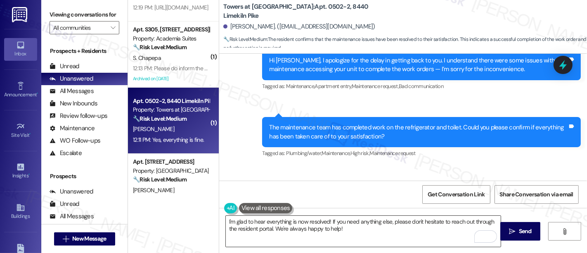
click at [372, 233] on textarea "I'm glad to hear everything is now resolved! If you need anything else, please …" at bounding box center [363, 231] width 275 height 31
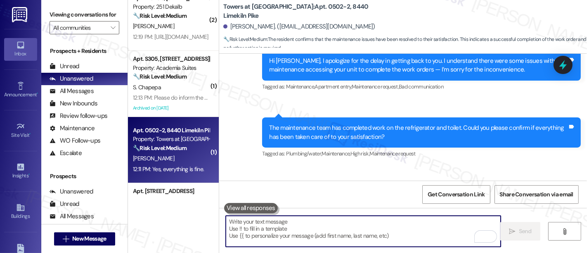
scroll to position [0, 0]
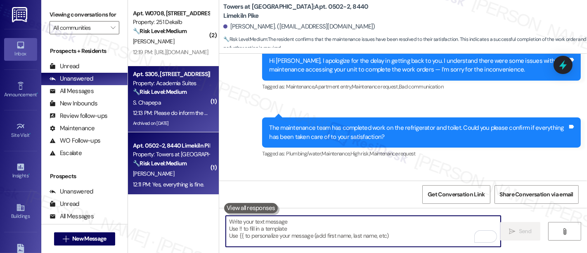
click at [171, 102] on div "S. Chapepa" at bounding box center [171, 102] width 78 height 10
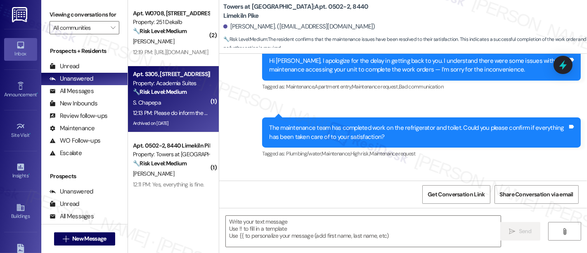
type textarea "Fetching suggested responses. Please feel free to read through the conversation…"
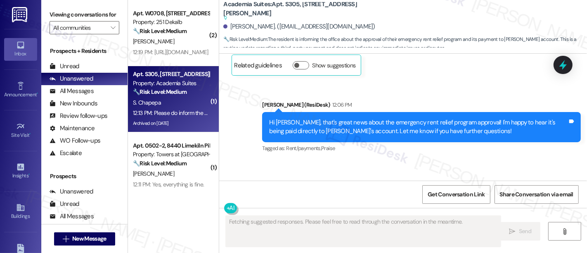
scroll to position [1, 0]
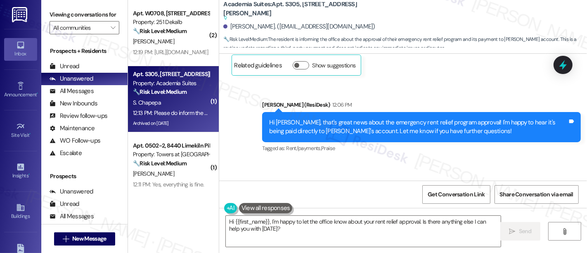
click at [404, 160] on div "Received via SMS Sharon Chapepa 12:13 PM Please do inform the office for me Tag…" at bounding box center [403, 195] width 368 height 70
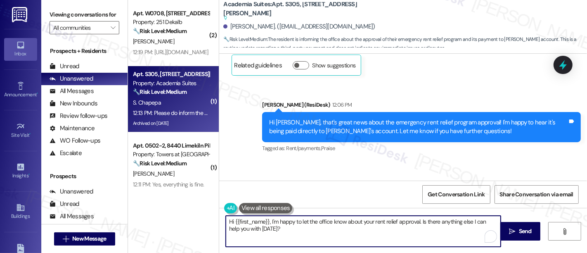
drag, startPoint x: 268, startPoint y: 220, endPoint x: 180, endPoint y: 194, distance: 91.3
click at [179, 205] on div "( 2 ) Apt. W0708, 251 W Dekalb Pike Property: 251 Dekalb 🔧 Risk Level: Medium T…" at bounding box center [357, 126] width 459 height 253
type textarea "I'm happy to let the office know about your rent relief approval. Is there anyt…"
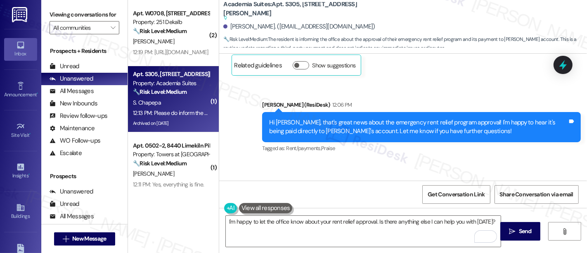
click at [400, 172] on div "Received via SMS Sharon Chapepa 12:13 PM Please do inform the office for me Tag…" at bounding box center [403, 195] width 368 height 70
click at [400, 218] on textarea "I'm happy to let the office know about your rent relief approval. Is there anyt…" at bounding box center [363, 231] width 275 height 31
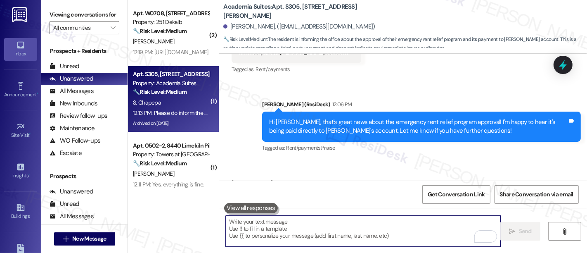
scroll to position [8157, 0]
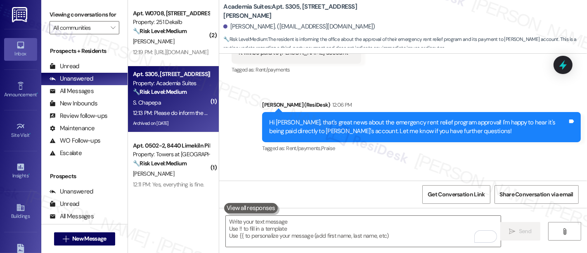
click at [429, 160] on div "Received via SMS Sharon Chapepa 12:13 PM Please do inform the office for me Tag…" at bounding box center [403, 195] width 368 height 70
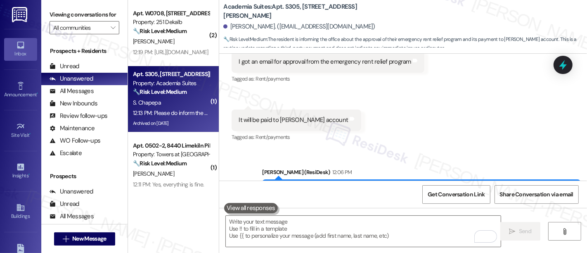
scroll to position [7985, 0]
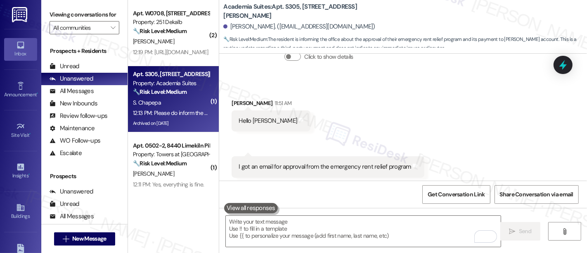
click at [492, 126] on div "Received via SMS Sharon Chapepa 11:51 AM Hello EMILY Tags and notes Received vi…" at bounding box center [403, 167] width 368 height 174
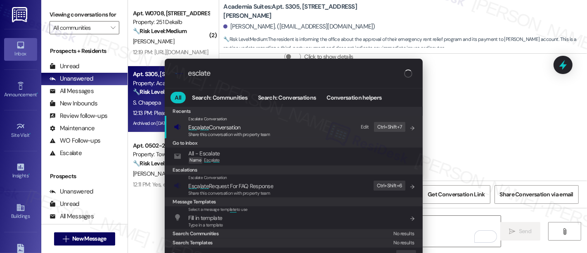
type input "esclate"
click at [226, 127] on span "Esc a late Conversation" at bounding box center [215, 126] width 52 height 7
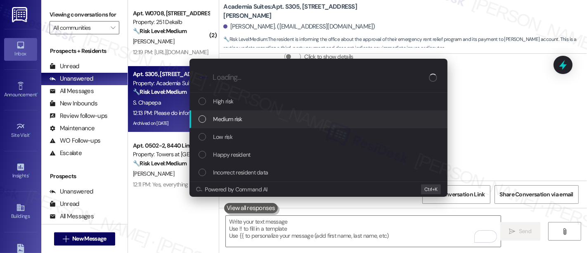
click at [238, 120] on span "Medium risk" at bounding box center [227, 118] width 29 height 9
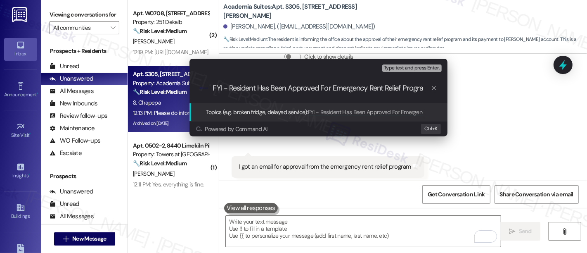
type input "FYI - Resident Has Been Approved For Emergency Rent Relief Program"
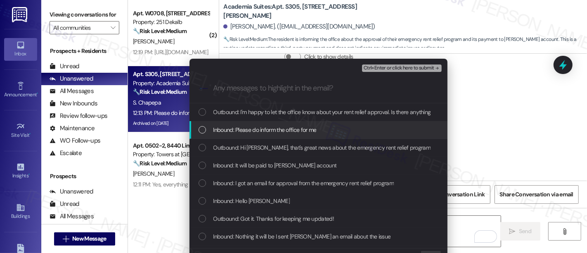
click at [226, 128] on span "Inbound: Please do inform the office for me" at bounding box center [264, 129] width 103 height 9
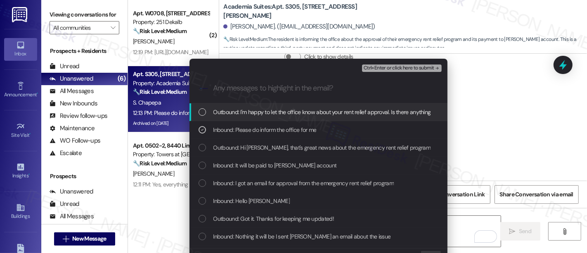
click at [231, 167] on span "Inbound: It will be paid to Lindy account" at bounding box center [274, 165] width 123 height 9
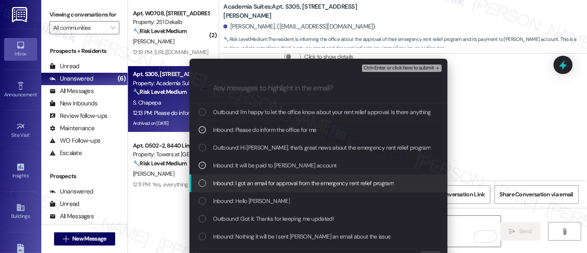
click at [233, 183] on span "Inbound: I got an email for approval from the emergency rent relief program" at bounding box center [303, 182] width 181 height 9
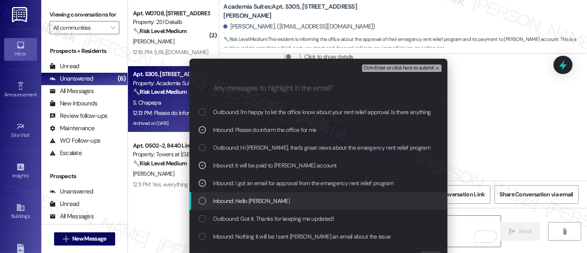
click at [236, 197] on span "Inbound: Hello EMILY" at bounding box center [251, 200] width 76 height 9
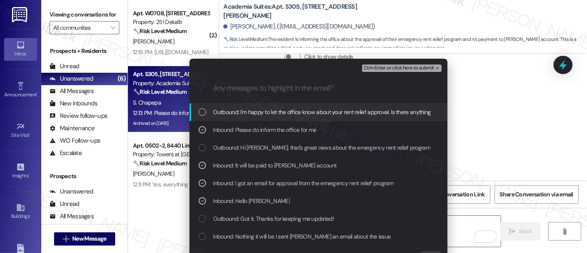
click at [403, 69] on span "Ctrl+Enter or click here to submit" at bounding box center [399, 68] width 71 height 6
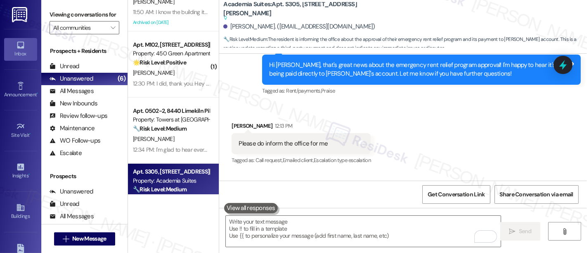
scroll to position [163, 0]
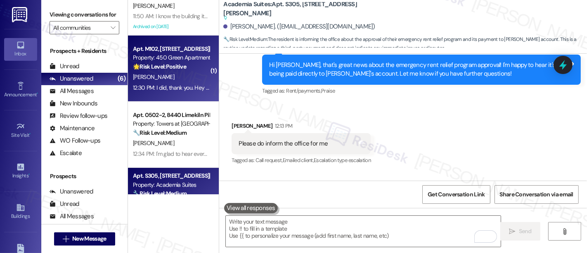
click at [158, 83] on div "12:30 PM: I did, thank you. Hey you have an amazing weekend! 12:30 PM: I did, t…" at bounding box center [171, 88] width 78 height 10
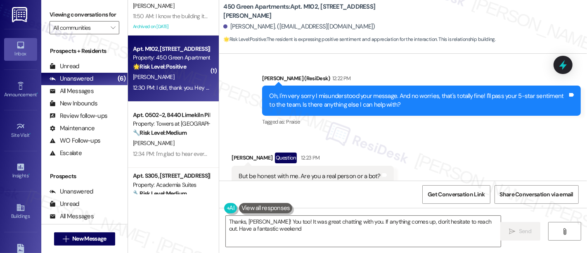
type textarea "Thanks, Madeline! You too! It was great chatting with you. If anything comes up…"
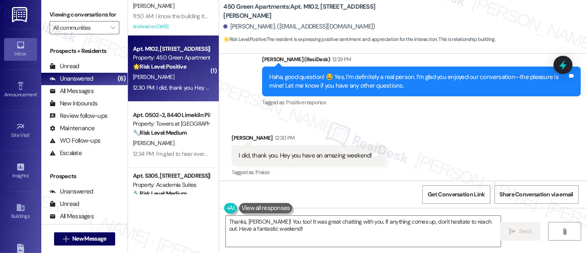
scroll to position [1295, 0]
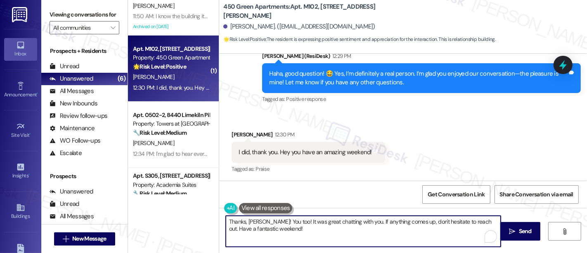
click at [301, 230] on textarea "Thanks, Madeline! You too! It was great chatting with you. If anything comes up…" at bounding box center [363, 231] width 275 height 31
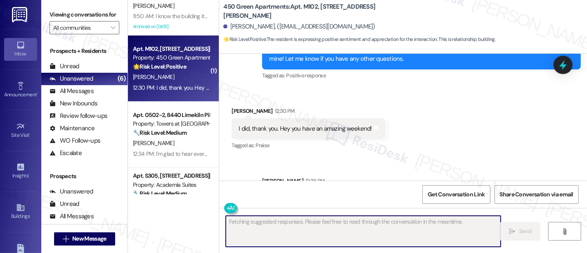
scroll to position [1361, 0]
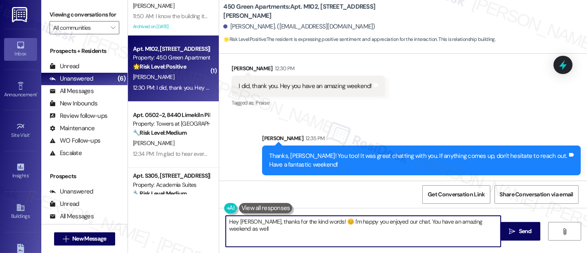
type textarea "Hey Madeline, thanks for the kind words! 😊 I'm happy you enjoyed our chat. You …"
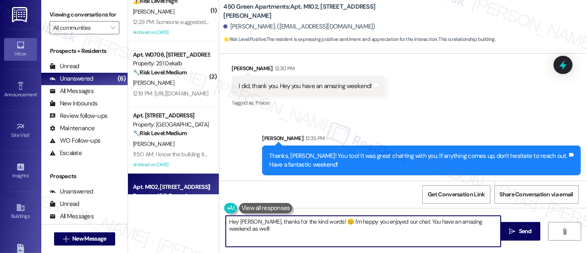
scroll to position [0, 0]
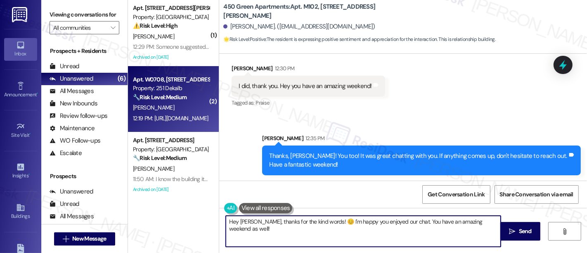
click at [170, 88] on div "Property: 251 Dekalb" at bounding box center [171, 88] width 76 height 9
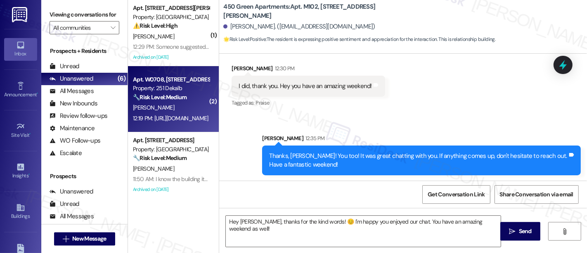
type textarea "Fetching suggested responses. Please feel free to read through the conversation…"
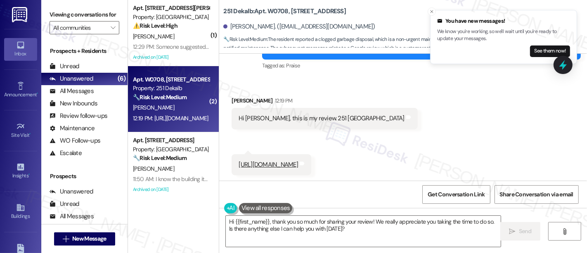
click at [279, 164] on link "https://share.google/u1cuPNwg2ih1o8qlP" at bounding box center [268, 164] width 59 height 8
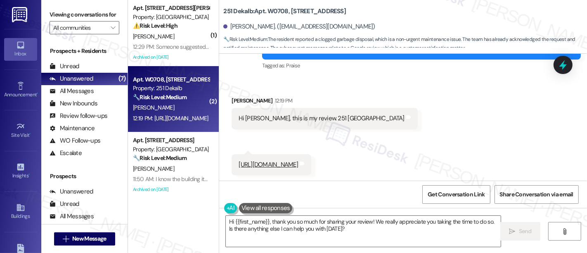
click at [474, 129] on div "Received via SMS Meiwei Zhang 12:19 PM Hi Emily, this is my review. 251 DeKalb …" at bounding box center [403, 130] width 368 height 104
click at [462, 197] on span "Get Conversation Link" at bounding box center [456, 194] width 57 height 9
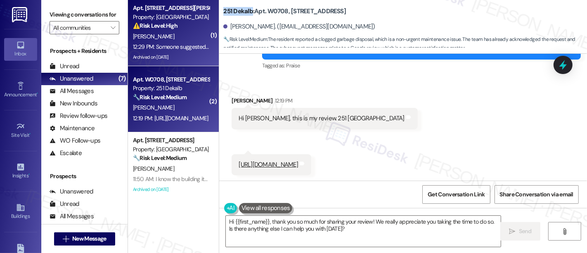
drag, startPoint x: 248, startPoint y: 10, endPoint x: 209, endPoint y: 7, distance: 39.3
click at [219, 8] on div "251 Dekalb: Apt. W0708, 251 W Dekalb Pike Meiwei Zhang. (zhang.meiwe@northeaste…" at bounding box center [403, 24] width 368 height 45
copy b "251 Dekalb"
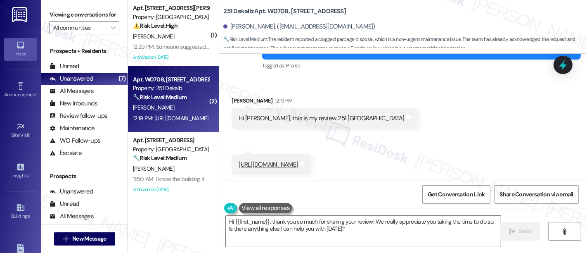
click at [448, 109] on div "Received via SMS Meiwei Zhang 12:19 PM Hi Emily, this is my review. 251 DeKalb …" at bounding box center [403, 130] width 368 height 104
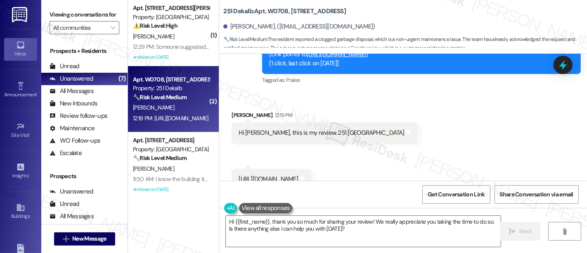
scroll to position [1024, 0]
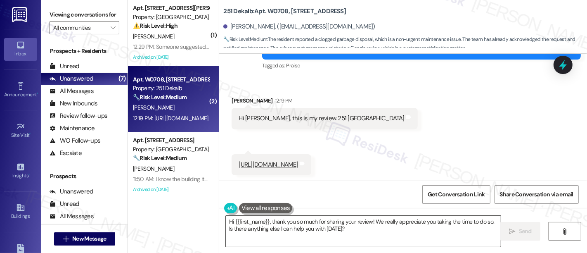
click at [388, 221] on textarea "Hi {{first_name}}, thank you so much for sharing your review! We really appreci…" at bounding box center [363, 231] width 275 height 31
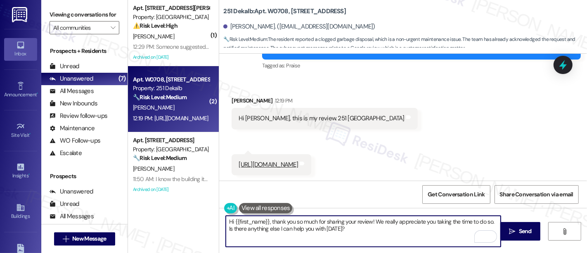
click at [446, 220] on textarea "Hi {{first_name}}, thank you so much for sharing your review! We really appreci…" at bounding box center [363, 231] width 275 height 31
drag, startPoint x: 295, startPoint y: 229, endPoint x: 336, endPoint y: 228, distance: 41.3
click at [295, 228] on textarea "Hi {{first_name}}, thank you so much for sharing your review! We really appreci…" at bounding box center [363, 231] width 275 height 31
drag, startPoint x: 489, startPoint y: 220, endPoint x: 494, endPoint y: 228, distance: 9.6
click at [494, 228] on textarea "Hi {{first_name}}, thank you so much for sharing your review! We really appreci…" at bounding box center [363, 231] width 275 height 31
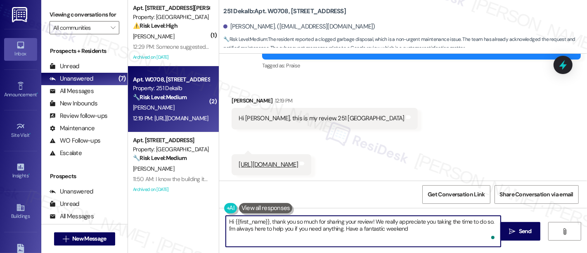
type textarea "Hi {{first_name}}, thank you so much for sharing your review! We really appreci…"
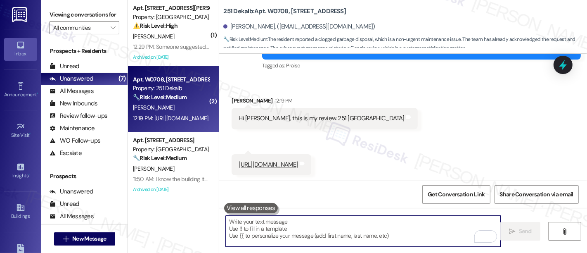
scroll to position [1091, 0]
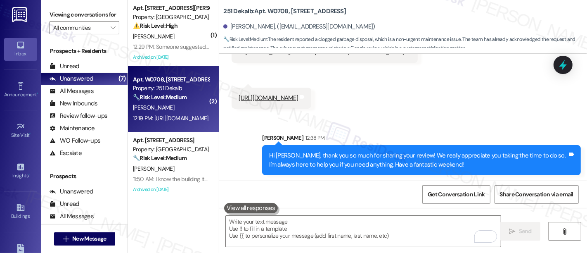
click at [503, 118] on div "Sent via SMS Sarah 12:38 PM Hi Meiwei, thank you so much for sharing your revie…" at bounding box center [403, 148] width 368 height 66
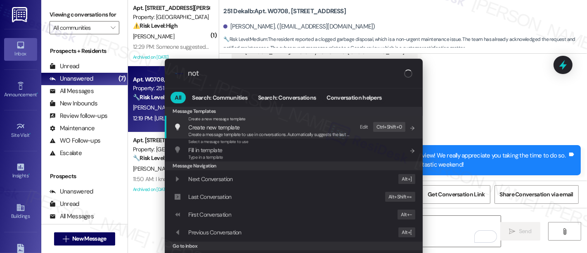
type input "note"
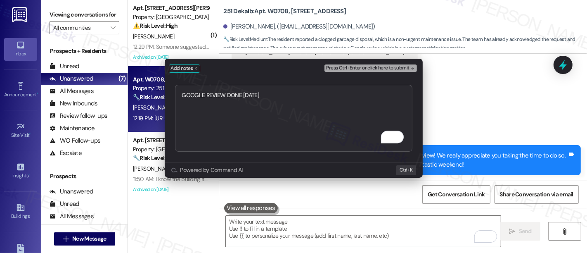
type textarea "GOOGLE REVIEW DONE SEPT 2025"
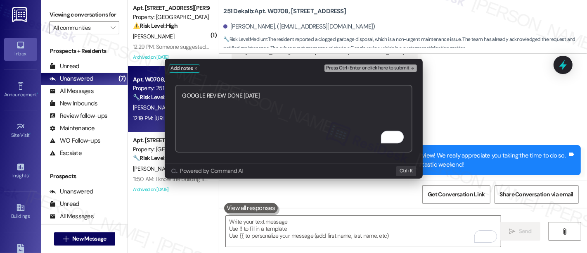
click at [381, 66] on span "Press Ctrl+Enter or click here to submit" at bounding box center [367, 68] width 83 height 6
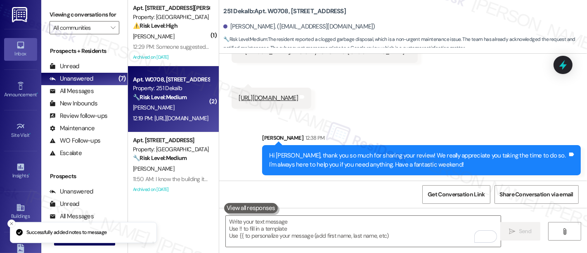
click at [469, 91] on div "Received via SMS Meiwei Zhang 12:19 PM Hi Emily, this is my review. 251 DeKalb …" at bounding box center [403, 63] width 368 height 104
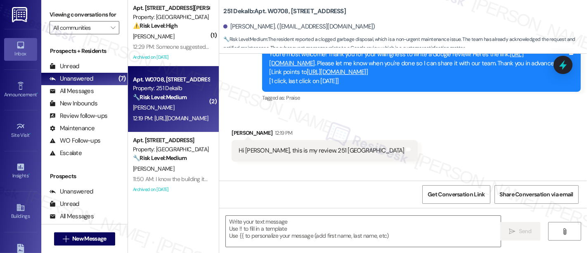
type textarea "Fetching suggested responses. Please feel free to read through the conversation…"
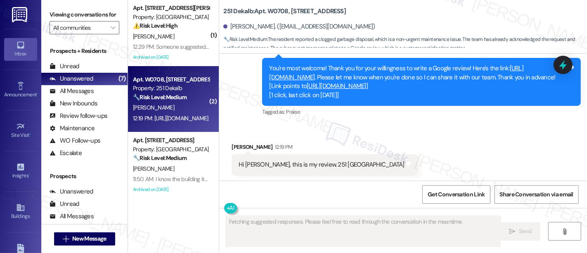
scroll to position [1024, 0]
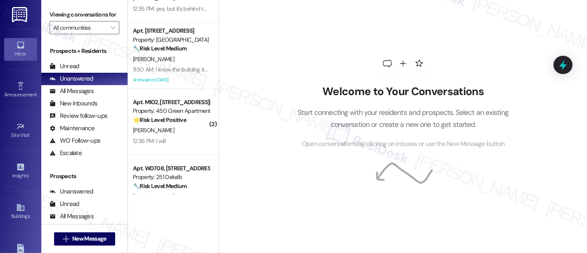
scroll to position [111, 0]
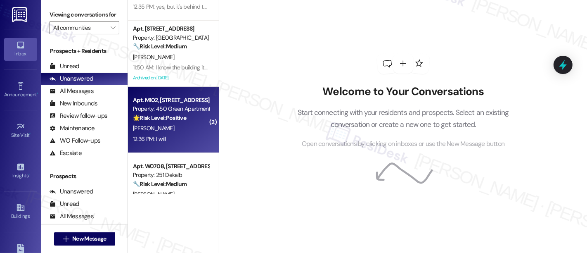
click at [157, 125] on div "[PERSON_NAME]" at bounding box center [171, 128] width 78 height 10
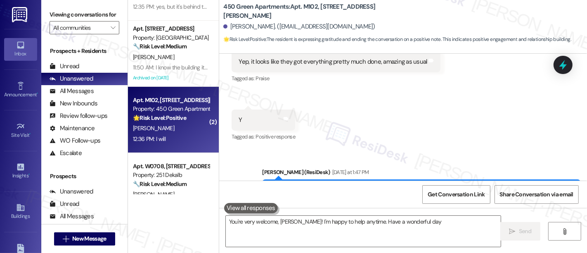
type textarea "You're very welcome, Madeline! I'm happy to help anytime. Have a wonderful day!"
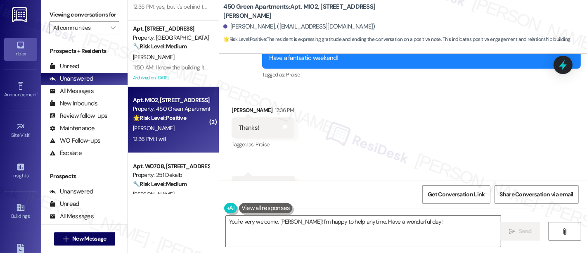
scroll to position [1456, 0]
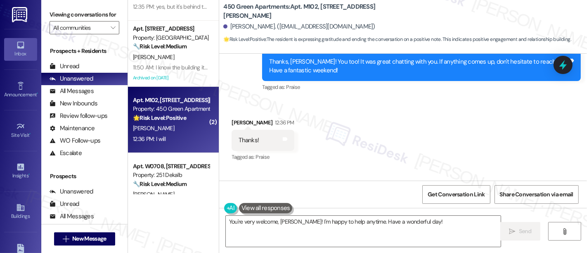
drag, startPoint x: 382, startPoint y: 117, endPoint x: 381, endPoint y: 108, distance: 9.5
click at [381, 109] on div "Received via SMS Madeline Brown 12:36 PM Thanks! Tags and notes Tagged as: Prai…" at bounding box center [403, 164] width 368 height 128
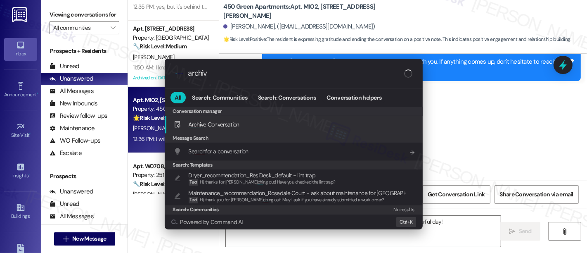
type input "archive"
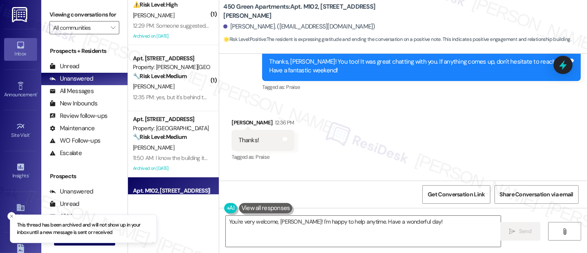
scroll to position [9, 0]
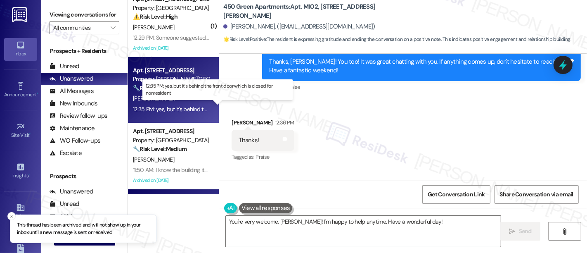
click at [176, 108] on div "12:35 PM: yes, but it's behind the front door which is closed for nonresident 1…" at bounding box center [222, 108] width 178 height 7
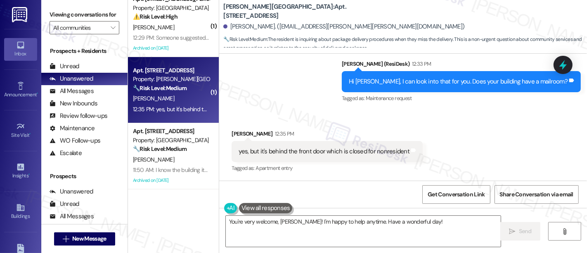
scroll to position [625, 0]
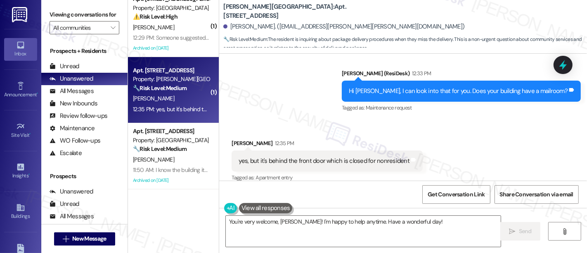
click at [310, 97] on div "Sent via SMS Emily (ResiDesk) 12:33 PM Hi Olesia, I can look into that for you.…" at bounding box center [403, 85] width 368 height 70
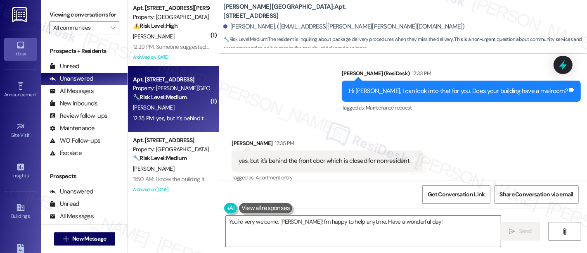
click at [266, 94] on div "Sent via SMS Emily (ResiDesk) 12:33 PM Hi Olesia, I can look into that for you.…" at bounding box center [403, 85] width 368 height 70
click at [259, 90] on div "Sent via SMS Emily (ResiDesk) 12:33 PM Hi Olesia, I can look into that for you.…" at bounding box center [403, 85] width 368 height 70
drag, startPoint x: 259, startPoint y: 90, endPoint x: 261, endPoint y: 95, distance: 5.2
click at [258, 91] on div "Sent via SMS Emily (ResiDesk) 12:33 PM Hi Olesia, I can look into that for you.…" at bounding box center [403, 85] width 368 height 70
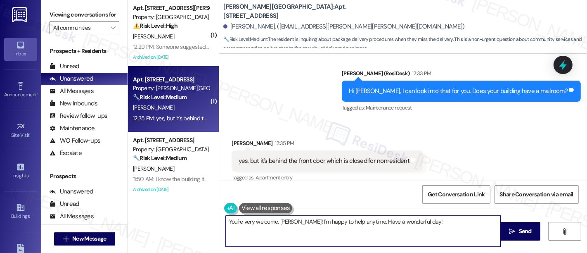
drag, startPoint x: 62, startPoint y: 199, endPoint x: 192, endPoint y: 202, distance: 130.1
click at [62, 199] on div "Viewing conversations for All communities  Prospects + Residents Unread (0) Un…" at bounding box center [314, 126] width 546 height 253
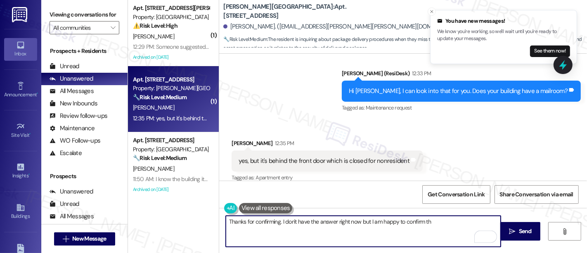
click at [279, 221] on textarea "Thanks for confirming. I don't have the answer right now but I am happy to conf…" at bounding box center [363, 231] width 275 height 31
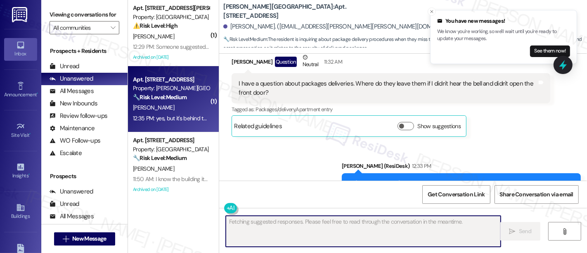
scroll to position [529, 0]
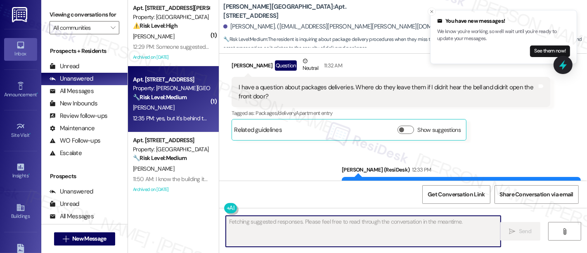
click at [516, 134] on div "Received via SMS Olesia Lukachko Question Neutral 11:32 AM I have a question ab…" at bounding box center [390, 98] width 331 height 96
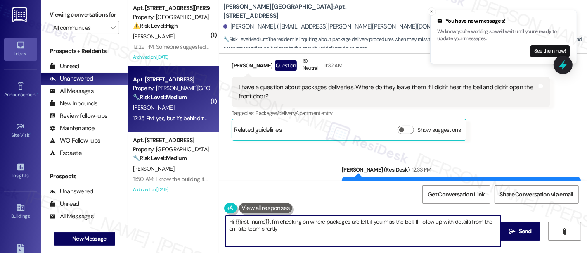
type textarea "Hi {{first_name}}, I'm checking on where packages are left if you miss the bell…"
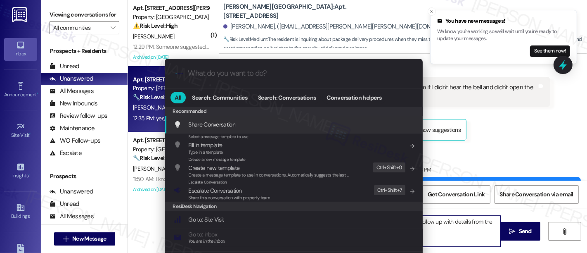
click at [583, 142] on div ".cls-1{fill:#0a055f;}.cls-2{fill:#0cc4c4;} resideskLogoBlueOrange All Search: C…" at bounding box center [293, 126] width 587 height 253
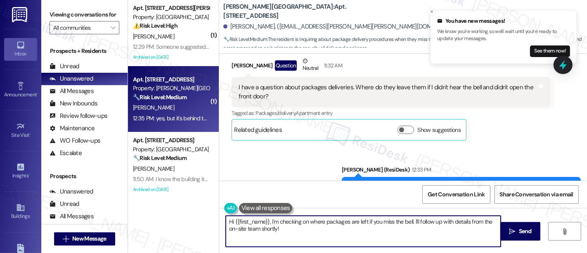
scroll to position [683, 0]
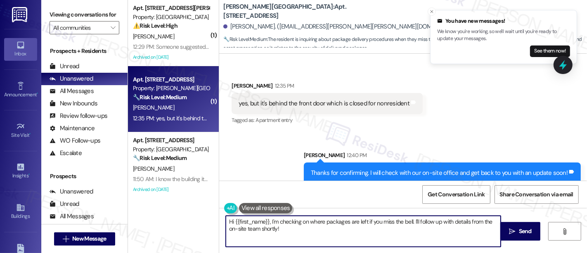
click at [536, 132] on div "Sent via SMS Sarah 12:40 PM Thanks for confirming. I will check with our on-sit…" at bounding box center [403, 160] width 368 height 57
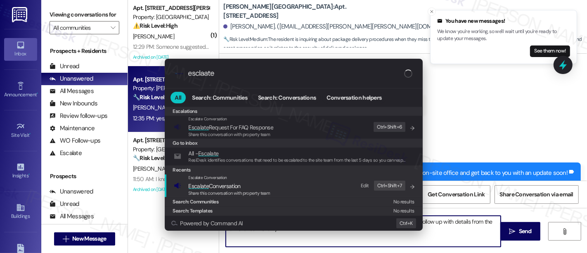
type input "esclaate"
click at [237, 185] on span "Escalate Conversation" at bounding box center [215, 185] width 52 height 7
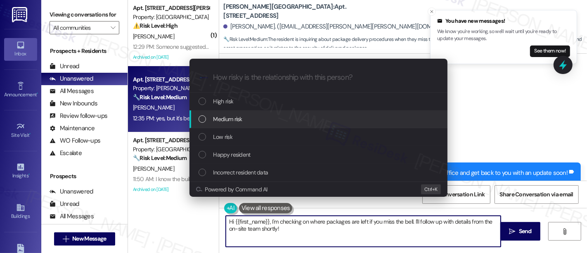
click at [240, 120] on span "Medium risk" at bounding box center [227, 118] width 29 height 9
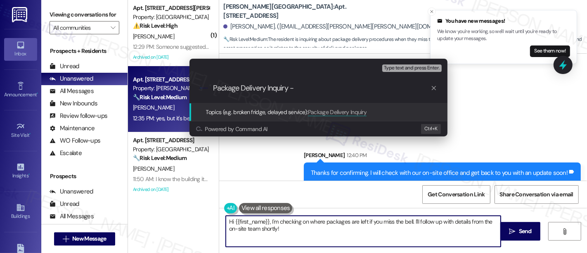
type input "Package Delivery Inquiry"
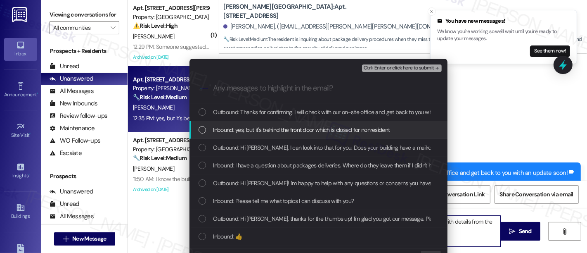
click at [258, 130] on span "Inbound: yes, but it's behind the front door which is closed for nonresident" at bounding box center [301, 129] width 177 height 9
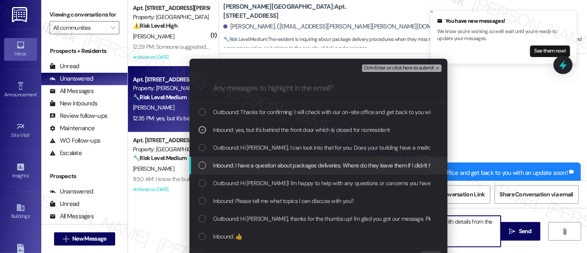
click at [242, 164] on span "Inbound: I have a question about packages deliveries. Where do they leave them …" at bounding box center [373, 165] width 321 height 9
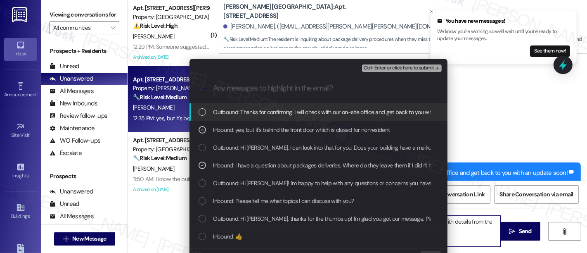
click at [381, 68] on span "Ctrl+Enter or click here to submit" at bounding box center [399, 68] width 71 height 6
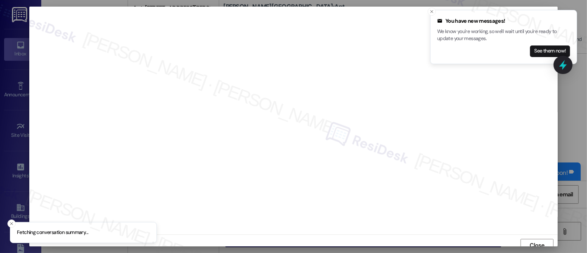
scroll to position [5, 0]
click at [429, 9] on icon "Close toast" at bounding box center [431, 11] width 5 height 5
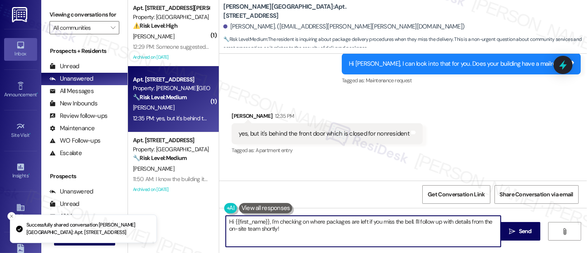
scroll to position [625, 0]
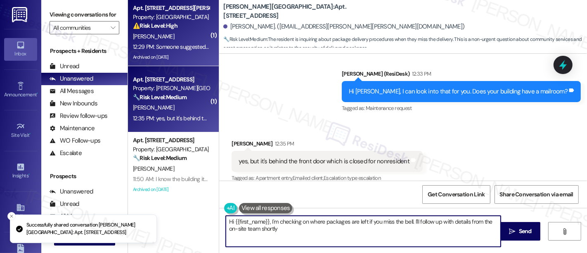
type textarea "Hi {{first_name}}, I'm checking on where packages are left if you miss the bell…"
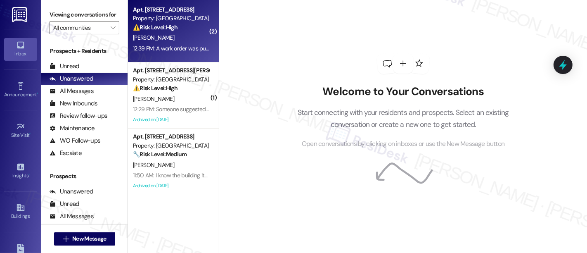
scroll to position [3, 0]
click at [161, 40] on div "[PERSON_NAME]" at bounding box center [171, 38] width 78 height 10
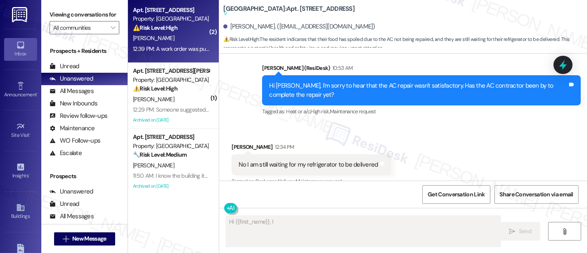
scroll to position [3800, 0]
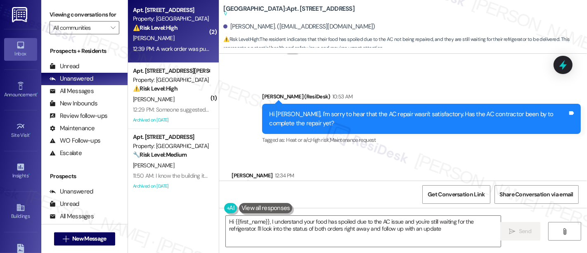
type textarea "Hi {{first_name}}, I understand your food has spoiled due to the AC issue and y…"
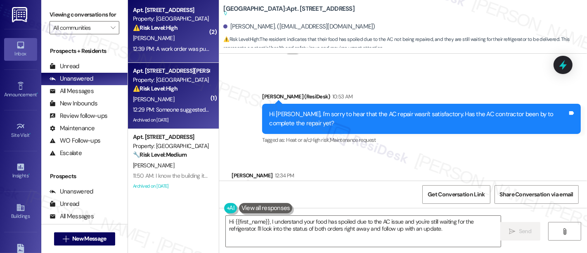
click at [168, 94] on div "[PERSON_NAME]" at bounding box center [171, 99] width 78 height 10
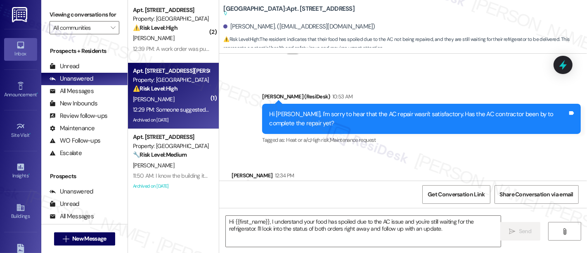
type textarea "Fetching suggested responses. Please feel free to read through the conversation…"
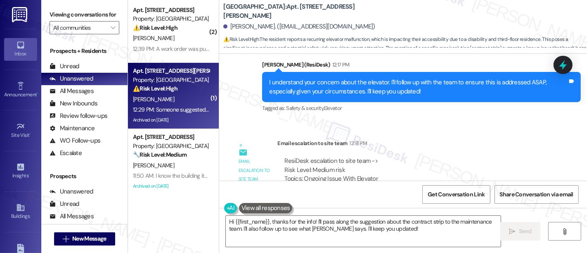
scroll to position [14303, 0]
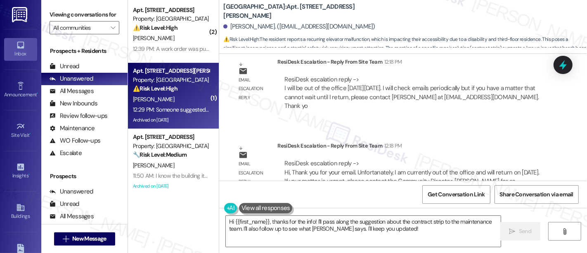
click at [529, 198] on div "Received via SMS [PERSON_NAME] 12:29 PM Someone suggested contacting [PERSON_NA…" at bounding box center [403, 233] width 368 height 70
click at [514, 198] on div "Received via SMS [PERSON_NAME] 12:29 PM Someone suggested contacting [PERSON_NA…" at bounding box center [403, 233] width 368 height 70
click at [399, 198] on div "Received via SMS [PERSON_NAME] 12:29 PM Someone suggested contacting [PERSON_NA…" at bounding box center [403, 233] width 368 height 70
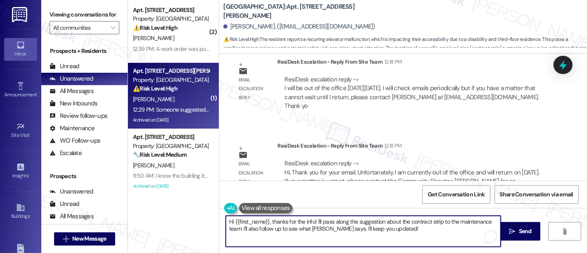
drag, startPoint x: 269, startPoint y: 217, endPoint x: 198, endPoint y: 215, distance: 71.1
click at [198, 215] on div "( 2 ) Apt. 309, [STREET_ADDRESS] Property: York House ⚠️ Risk Level: High The r…" at bounding box center [357, 126] width 459 height 253
click at [384, 217] on textarea "Thanks for the info! I'll pass along the suggestion about the contract strip to…" at bounding box center [363, 231] width 275 height 31
click at [413, 222] on textarea "Thanks for the info! I'll pass along the suggestion about the contract strip to…" at bounding box center [363, 231] width 275 height 31
click at [355, 220] on textarea "Thanks for the info! I'll pass along the suggestion about the contract strip to…" at bounding box center [363, 231] width 275 height 31
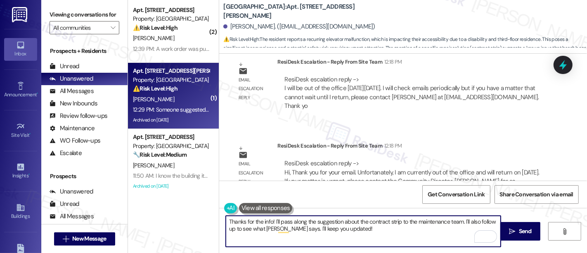
click at [414, 220] on textarea "Thanks for the info! I'll pass along the suggestion about the contract strip to…" at bounding box center [363, 231] width 275 height 31
click at [446, 225] on textarea "Thanks for the info! I'll pass along the suggestion about the contract strip to…" at bounding box center [363, 231] width 275 height 31
click at [242, 227] on textarea "Thanks for the info! I'll pass along the suggestion about the contract strip to…" at bounding box center [363, 231] width 275 height 31
click at [431, 225] on textarea "Thanks for the info! I'll pass along the suggestion about the contract strip to…" at bounding box center [363, 231] width 275 height 31
click at [460, 219] on textarea "Thanks for the info! I'll pass along the suggestion about the contract strip to…" at bounding box center [363, 231] width 275 height 31
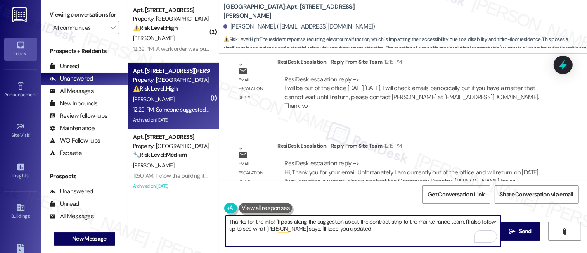
click at [287, 227] on textarea "Thanks for the info! I'll pass along the suggestion about the contract strip to…" at bounding box center [363, 231] width 275 height 31
type textarea "Thanks for the info! I'll pass along the suggestion about the contract strip to…"
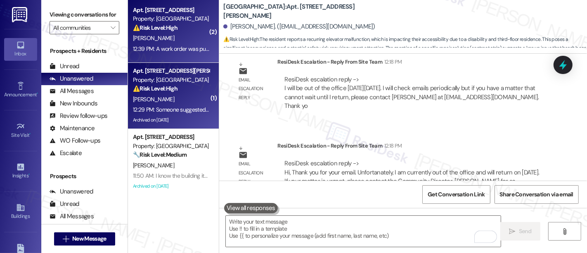
click at [198, 36] on div "[PERSON_NAME]" at bounding box center [171, 38] width 78 height 10
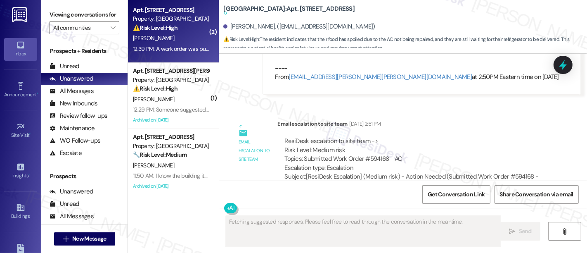
scroll to position [3892, 0]
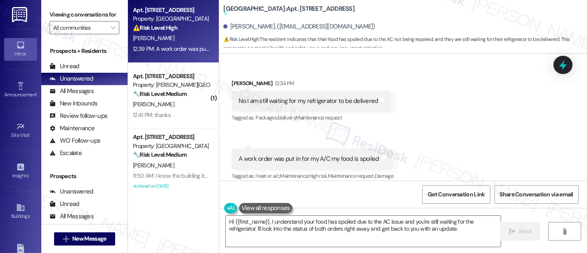
click at [497, 145] on div "Received via SMS [PERSON_NAME] 12:34 PM No I am still waiting for my refrigerat…" at bounding box center [403, 134] width 368 height 149
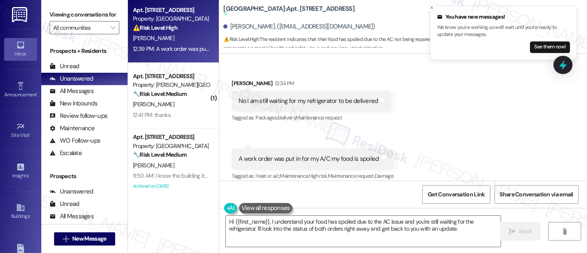
drag, startPoint x: 432, startPoint y: 16, endPoint x: 431, endPoint y: 10, distance: 6.2
click at [431, 10] on li "You have new messages! We know you're working, so we'll wait until you're ready…" at bounding box center [503, 33] width 147 height 54
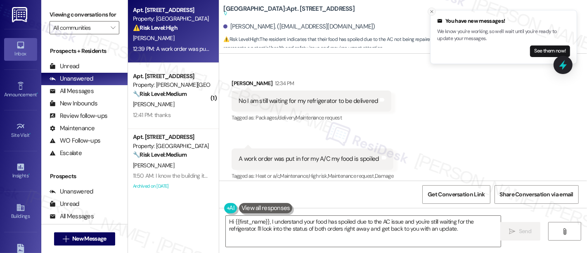
click at [433, 11] on icon "Close toast" at bounding box center [431, 11] width 5 height 5
click at [430, 10] on icon "Close toast" at bounding box center [431, 11] width 5 height 5
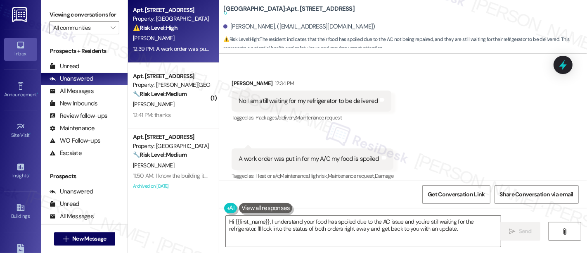
click at [428, 97] on div "Received via SMS [PERSON_NAME] 12:34 PM No I am still waiting for my refrigerat…" at bounding box center [403, 134] width 368 height 149
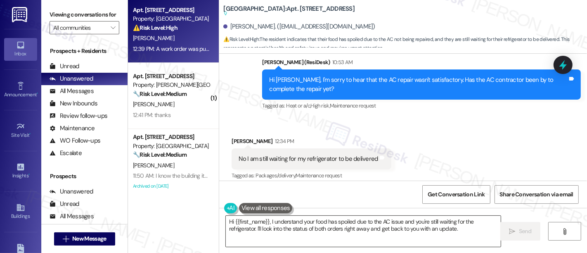
scroll to position [3846, 0]
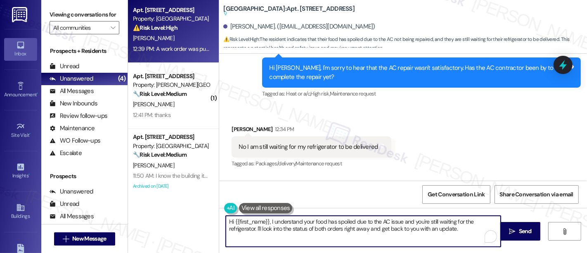
drag, startPoint x: 250, startPoint y: 227, endPoint x: 194, endPoint y: 209, distance: 59.3
click at [194, 209] on div "Apt. 309, [STREET_ADDRESS] Property: York House ⚠️ Risk Level: High The residen…" at bounding box center [357, 126] width 459 height 253
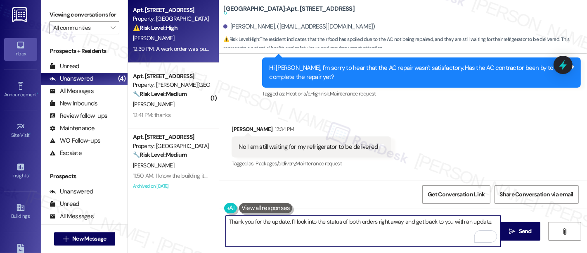
click at [369, 221] on textarea "Thank you for the update. I'll look into the status of both orders right away a…" at bounding box center [363, 231] width 275 height 31
click at [415, 221] on textarea "Thank you for the update. I'll look into the status of both orders right away a…" at bounding box center [363, 231] width 275 height 31
click at [440, 218] on textarea "Thank you for the update. I'll look into the status of both orders right away a…" at bounding box center [363, 231] width 275 height 31
type textarea "Thank you for the update. I'll look into the status of both orders right away a…"
click at [442, 112] on div "Received via SMS [PERSON_NAME] 12:34 PM No I am still waiting for my refrigerat…" at bounding box center [403, 180] width 368 height 149
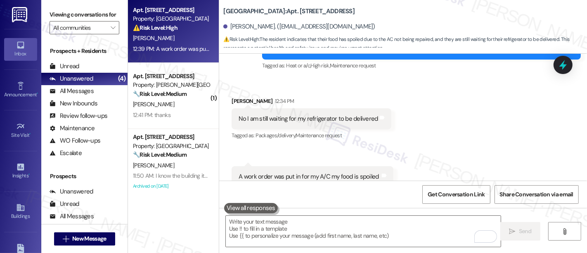
scroll to position [3871, 0]
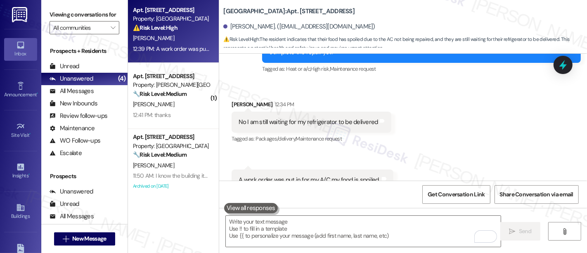
click at [461, 131] on div "Received via SMS [PERSON_NAME] 12:34 PM No I am still waiting for my refrigerat…" at bounding box center [403, 145] width 368 height 128
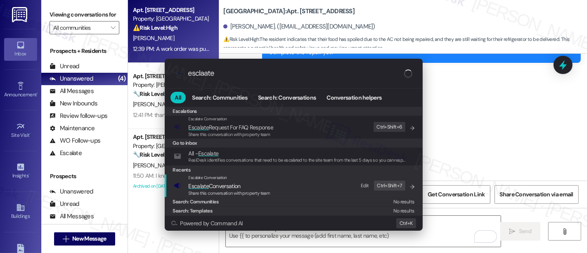
type input "esclaate"
click at [232, 187] on span "Escalate Conversation" at bounding box center [215, 185] width 52 height 7
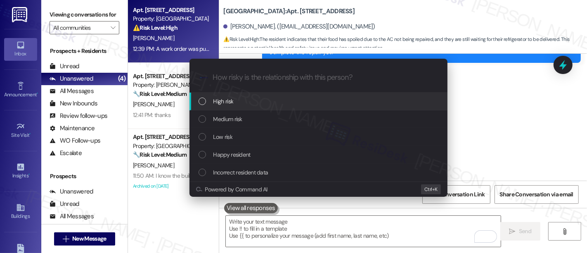
click at [231, 103] on span "High risk" at bounding box center [223, 101] width 20 height 9
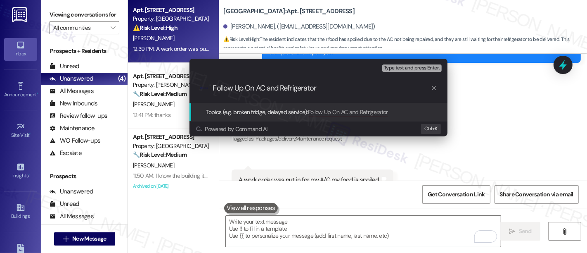
click at [267, 88] on input "Follow Up On AC and Refrigerator" at bounding box center [322, 88] width 218 height 9
type input "Follow Up On AC Repair and Refrigerator Replacement"
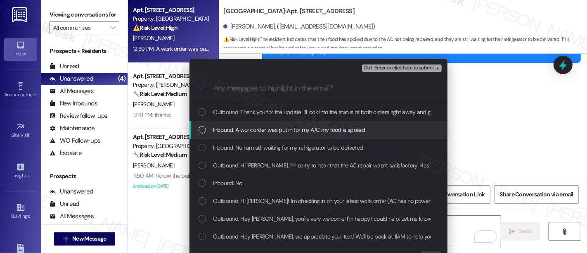
click at [265, 131] on span "Inbound: A work order was put in for my A/C my food is spoiled" at bounding box center [289, 129] width 152 height 9
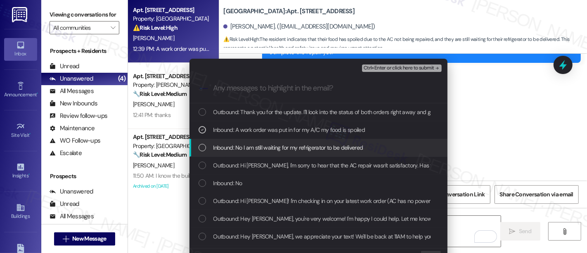
drag, startPoint x: 257, startPoint y: 142, endPoint x: 360, endPoint y: 130, distance: 104.0
click at [257, 143] on span "Inbound: No I am still waiting for my refrigerator to be delivered" at bounding box center [288, 147] width 150 height 9
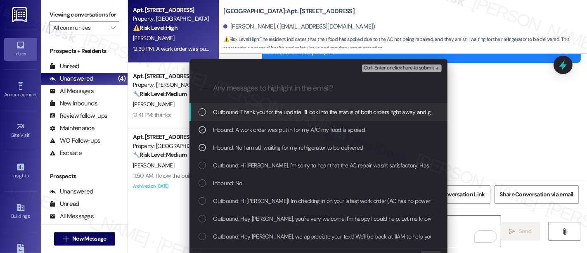
click at [401, 65] on span "Ctrl+Enter or click here to submit" at bounding box center [399, 68] width 71 height 6
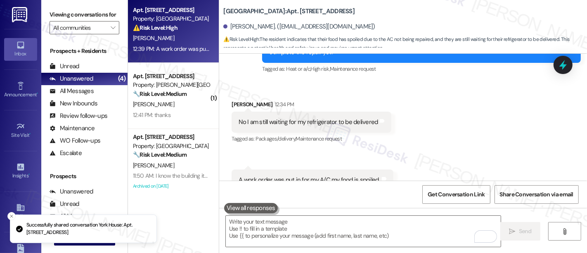
scroll to position [3892, 0]
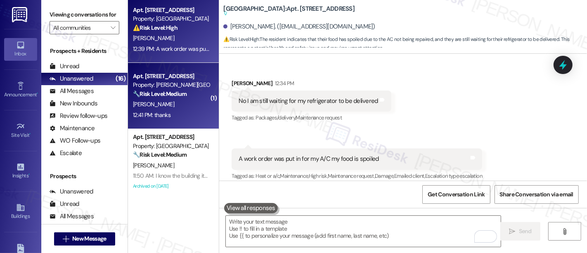
drag, startPoint x: 447, startPoint y: 96, endPoint x: 204, endPoint y: 77, distance: 244.0
click at [447, 96] on div "Received via SMS [PERSON_NAME] 12:34 PM No I am still waiting for my refrigerat…" at bounding box center [403, 134] width 368 height 149
